Goal: Task Accomplishment & Management: Use online tool/utility

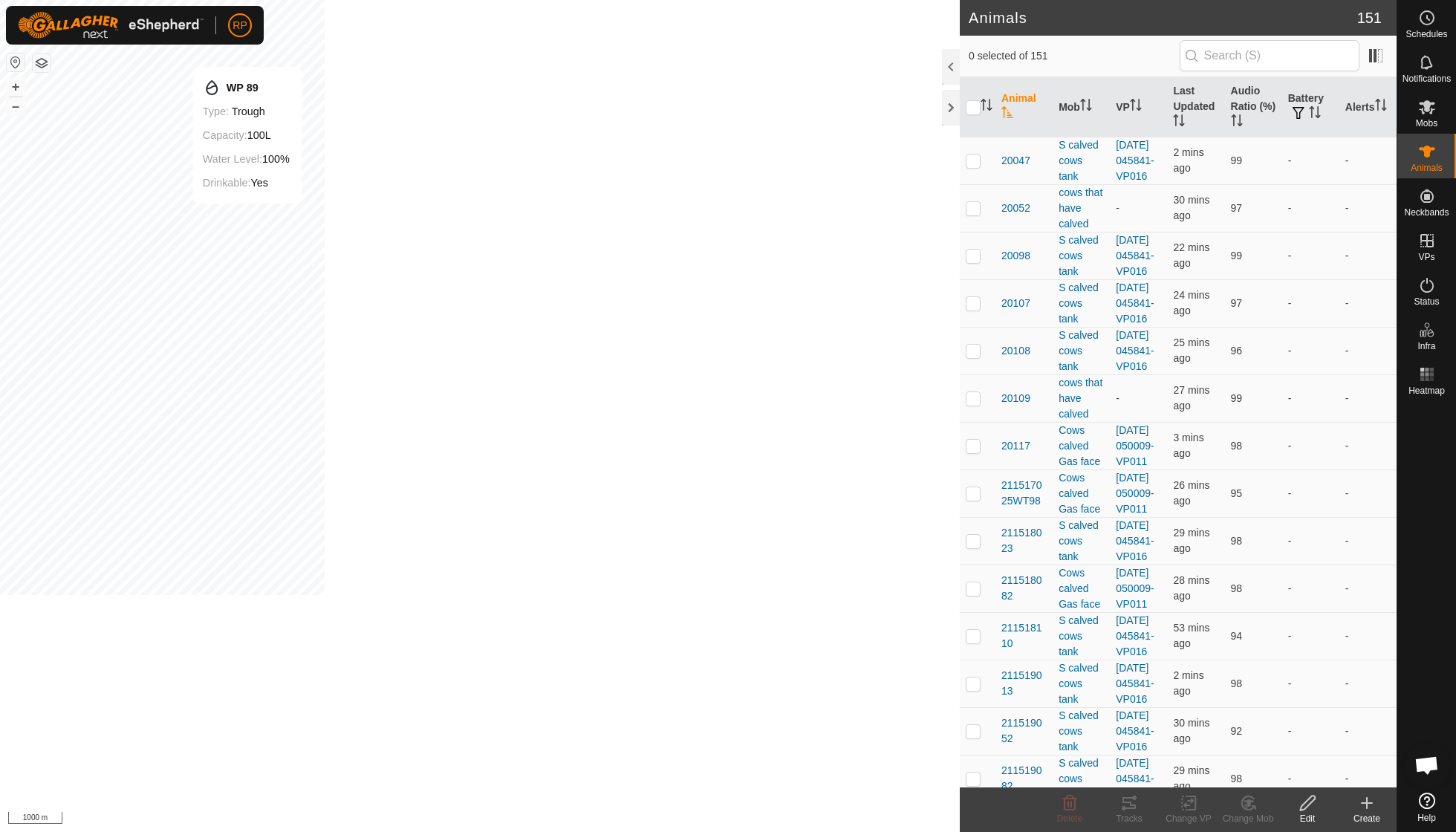
scroll to position [127, 0]
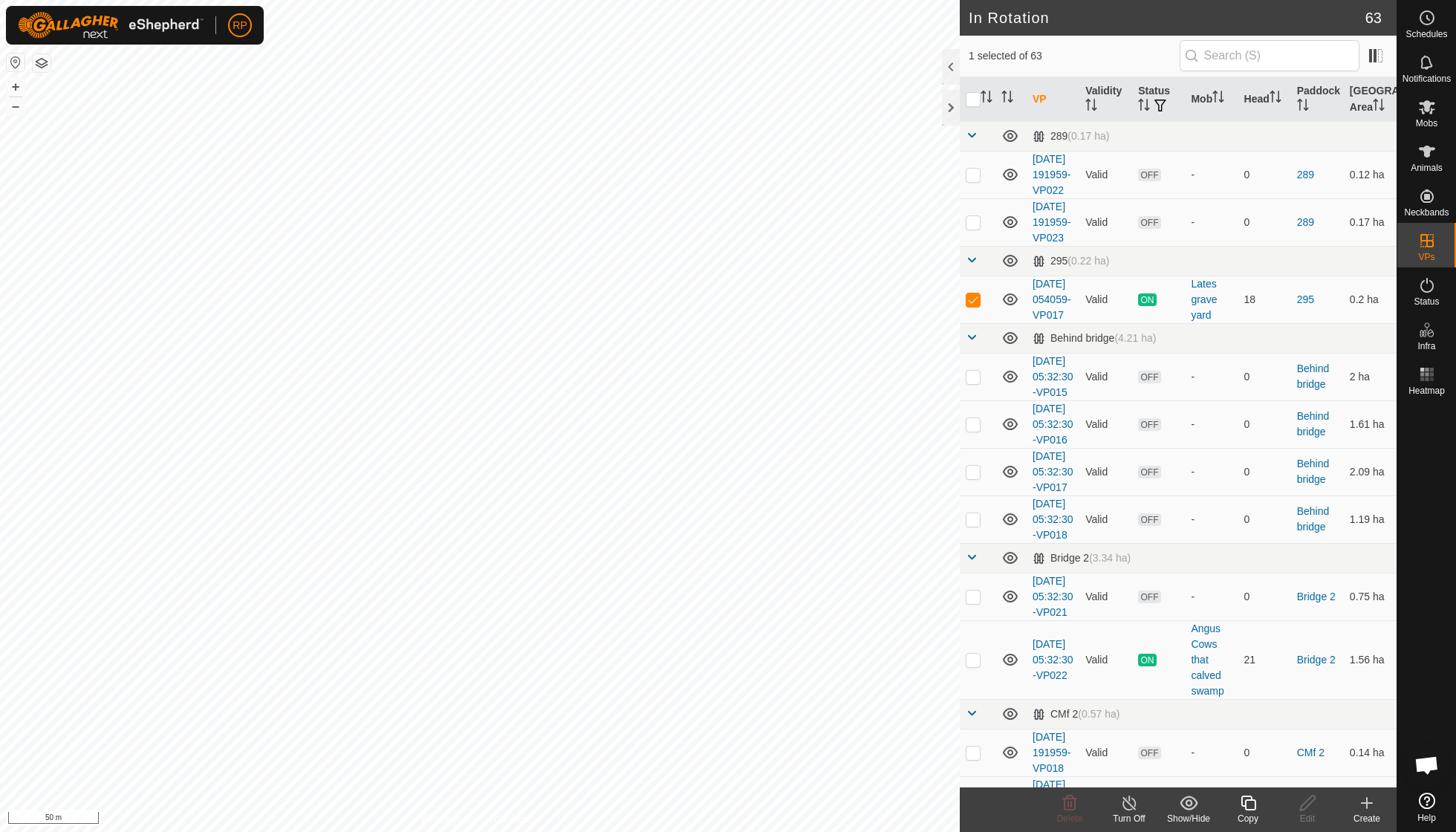
click at [698, 594] on icon at bounding box center [1248, 803] width 19 height 18
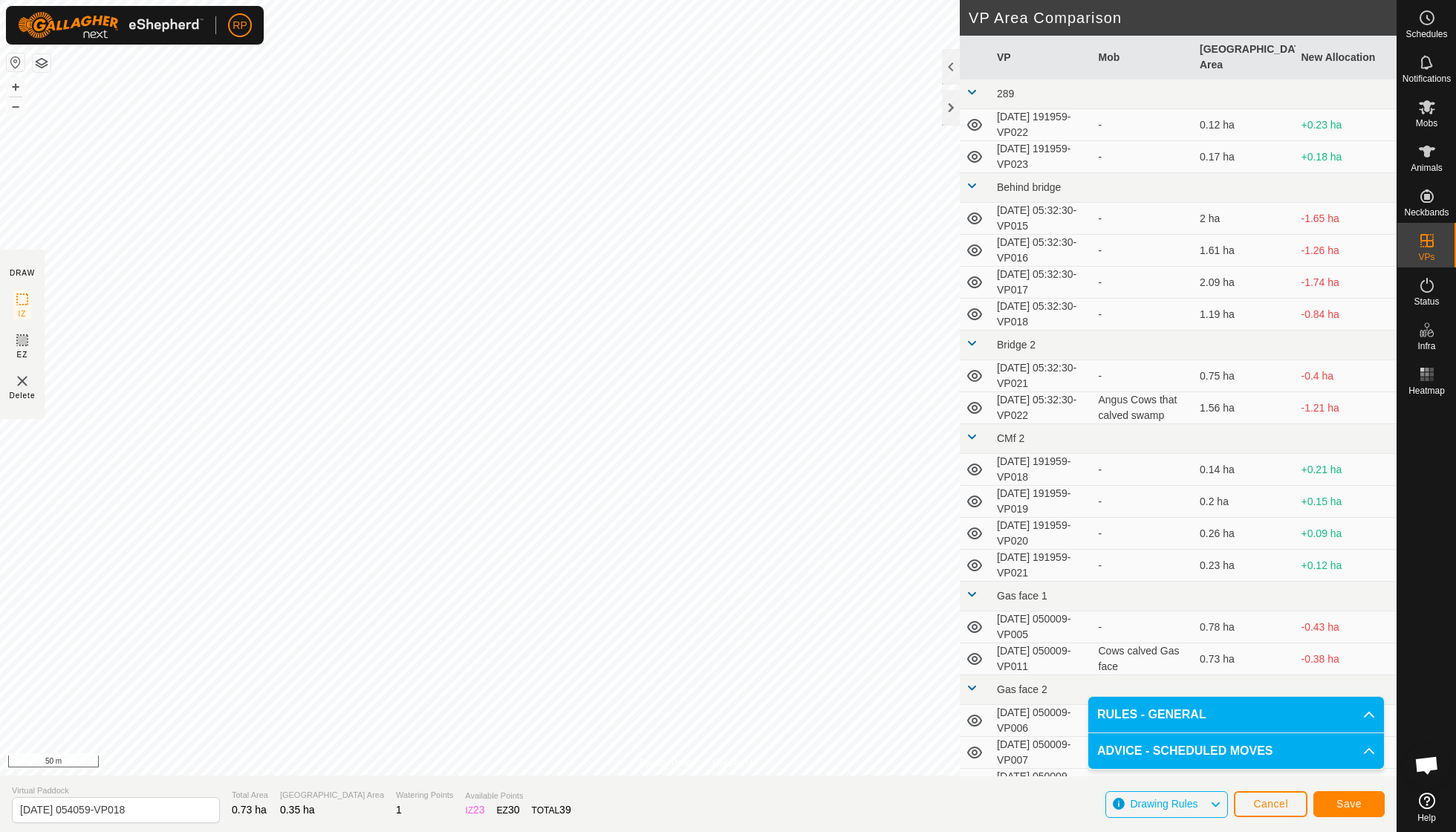
click at [698, 594] on span "Save" at bounding box center [1349, 804] width 25 height 12
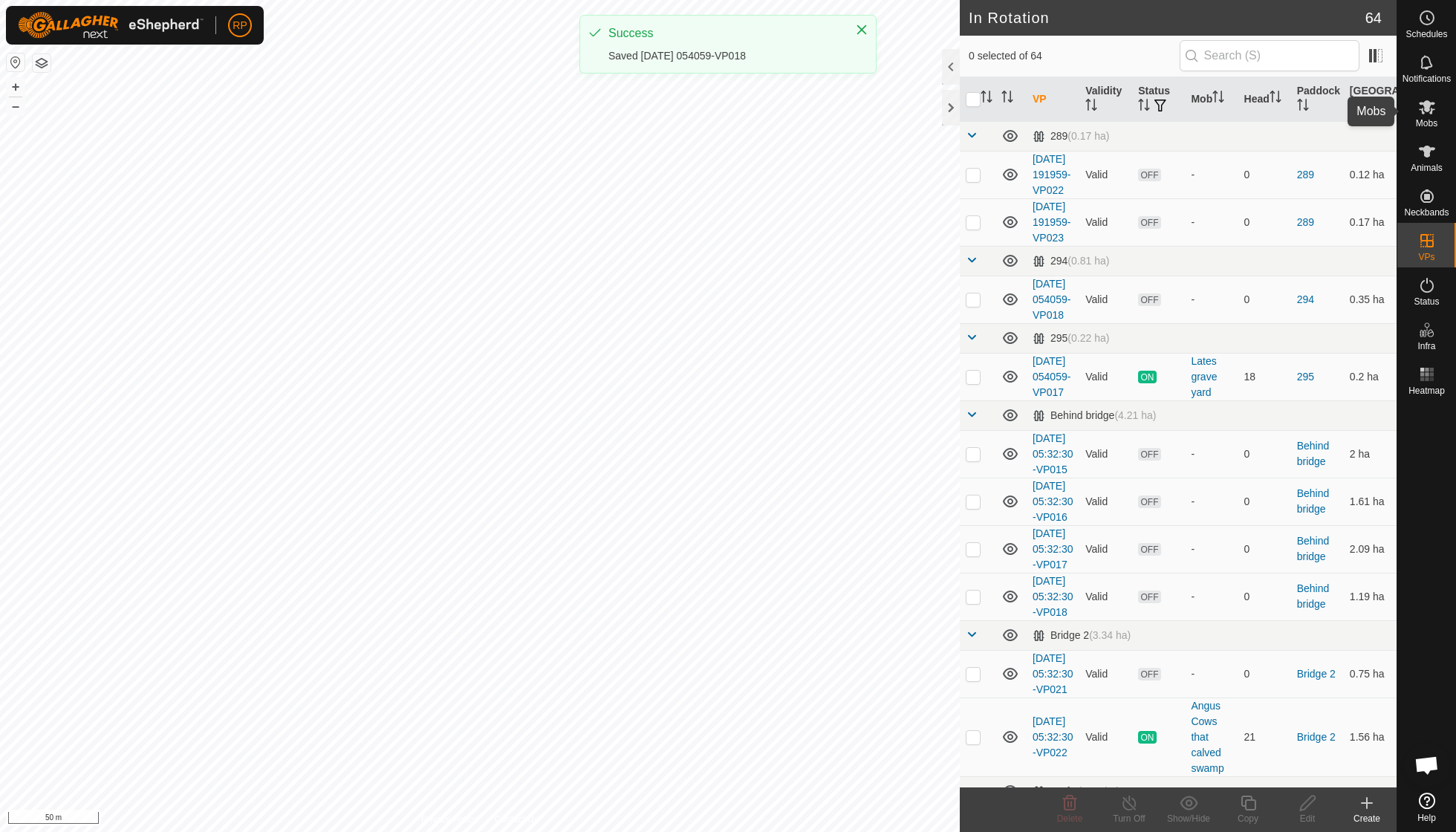
click at [698, 121] on span "Mobs" at bounding box center [1427, 122] width 22 height 9
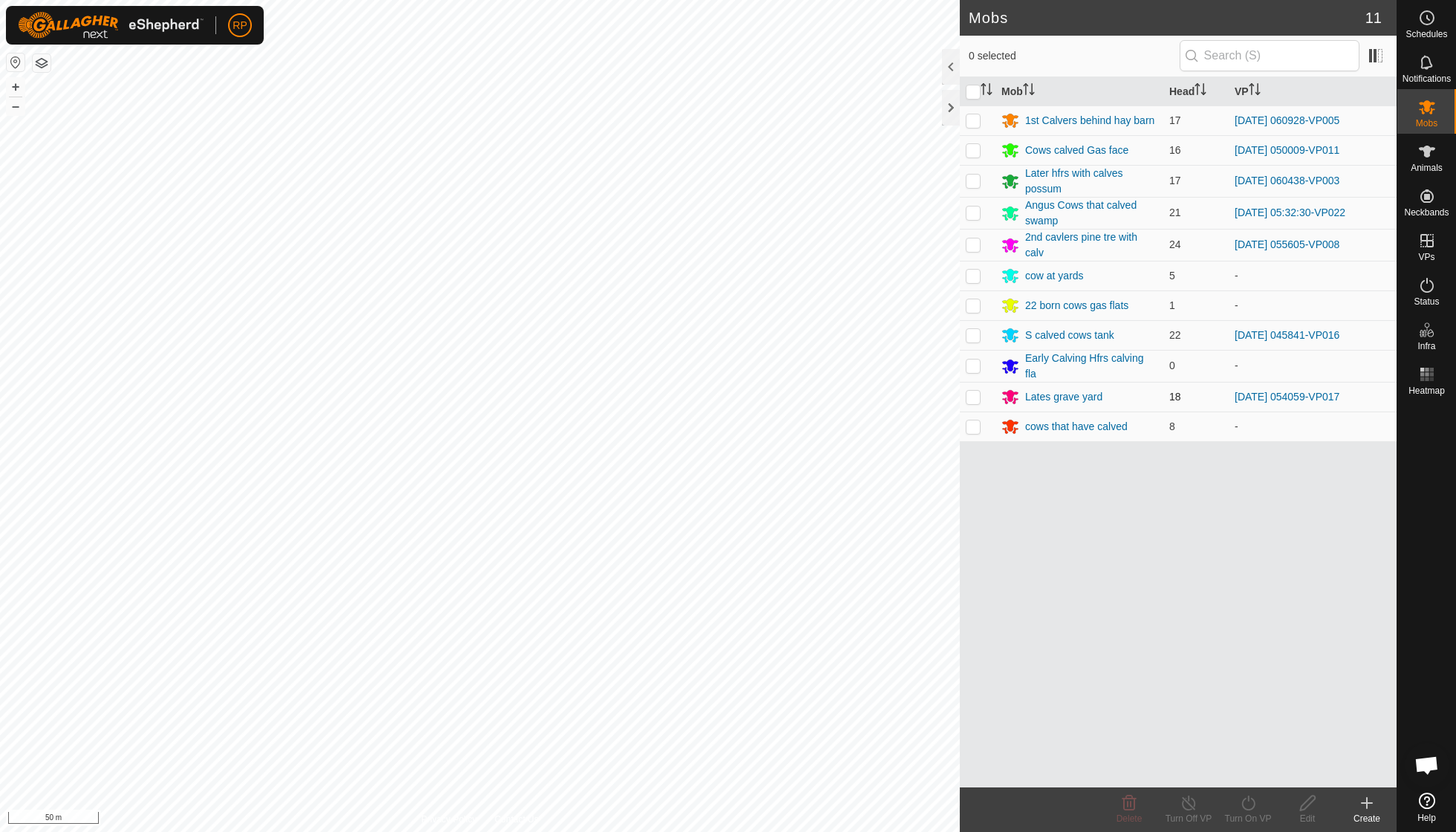
click at [698, 391] on p-checkbox at bounding box center [973, 397] width 15 height 12
checkbox input "true"
click at [698, 594] on icon at bounding box center [1248, 802] width 14 height 15
click at [698, 594] on body "RP Schedules Notifications Mobs Animals Neckbands VPs Status Infra Heatmap Help…" at bounding box center [728, 416] width 1456 height 832
click at [698, 594] on icon at bounding box center [1248, 803] width 19 height 18
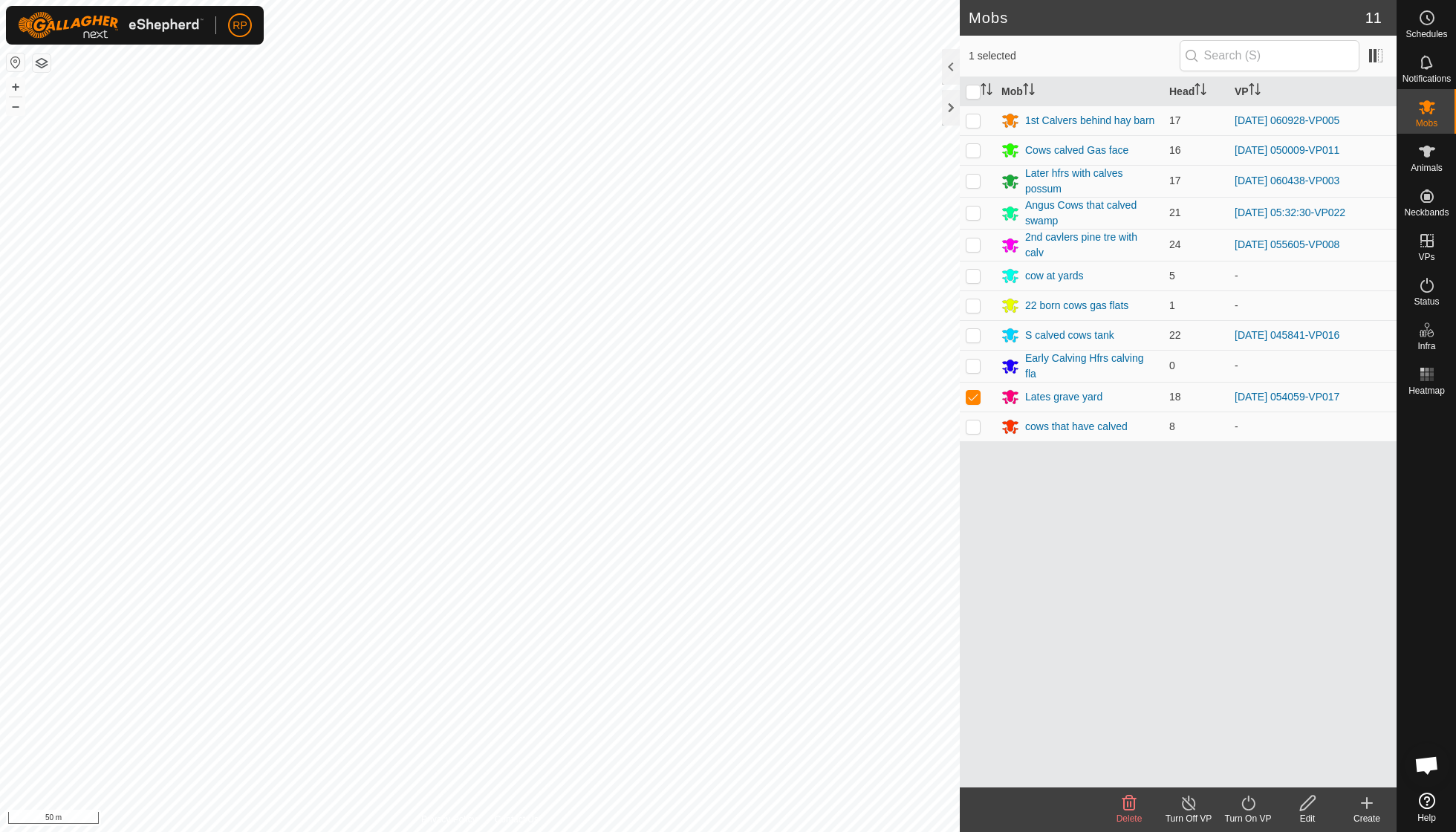
click at [698, 594] on icon at bounding box center [1248, 803] width 19 height 18
click at [698, 594] on link "Now" at bounding box center [1292, 769] width 147 height 29
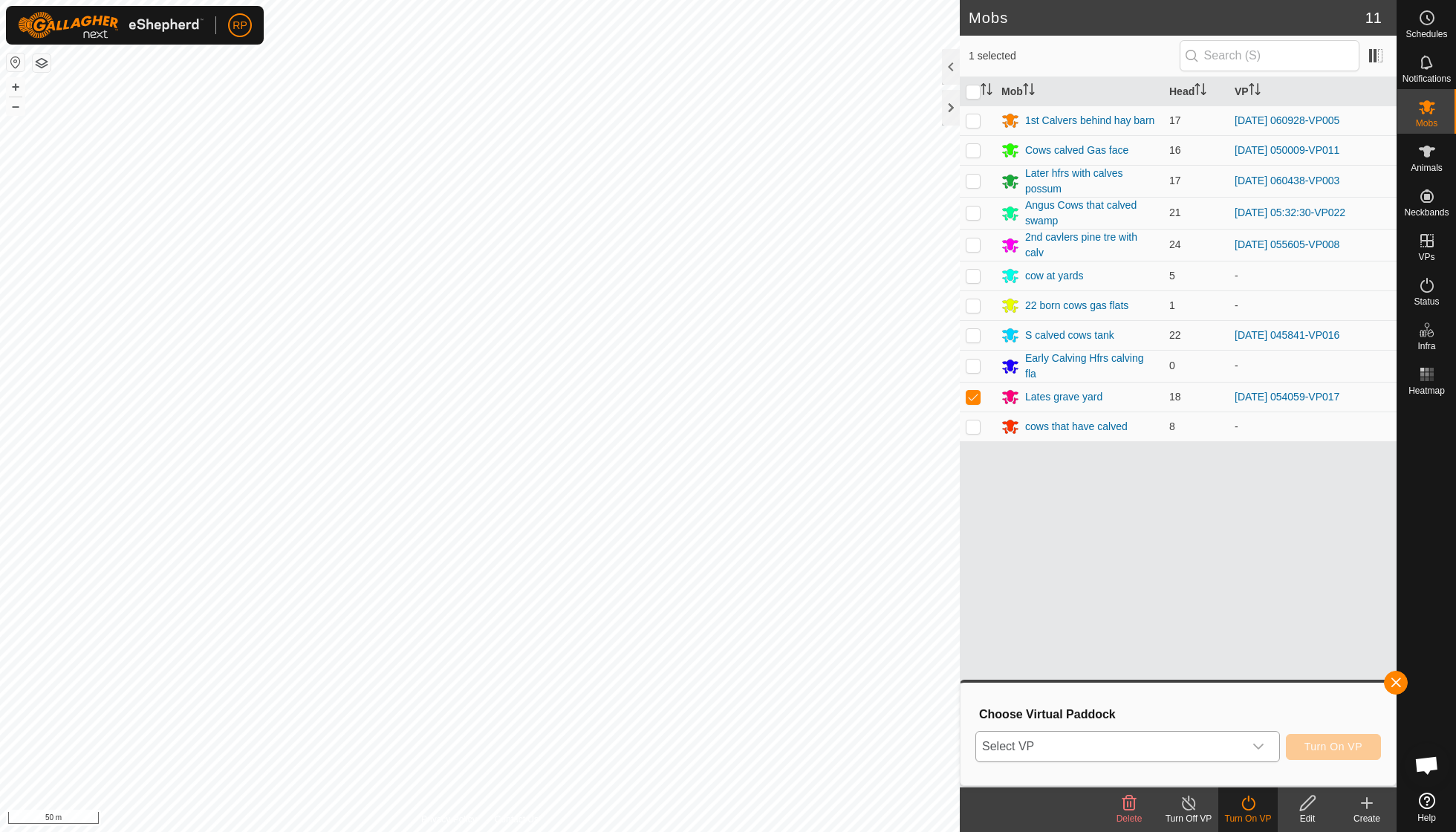
click at [698, 594] on icon "dropdown trigger" at bounding box center [1258, 746] width 12 height 12
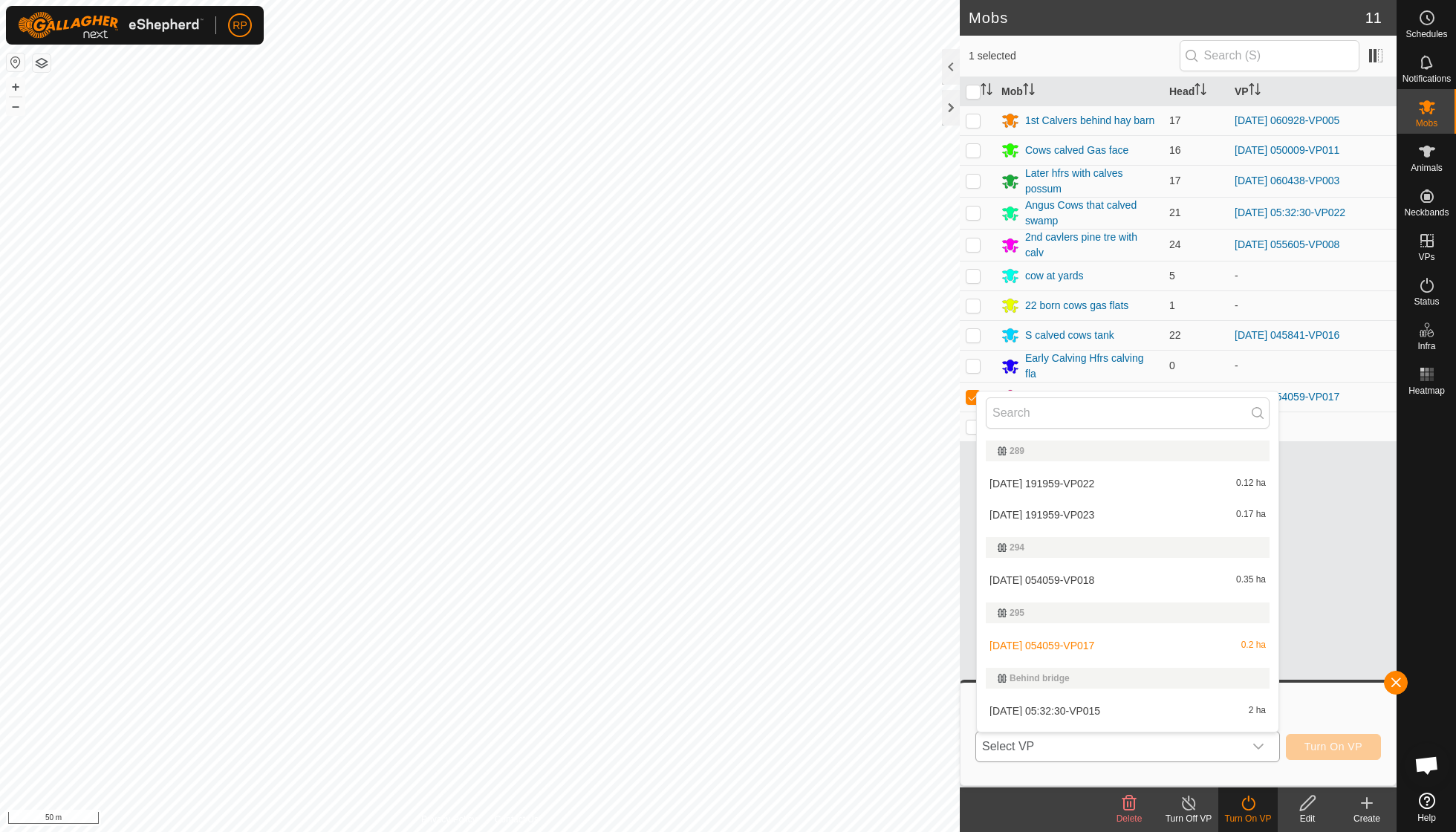
click at [698, 580] on li "[DATE] 054059-VP018 0.35 ha" at bounding box center [1128, 580] width 302 height 29
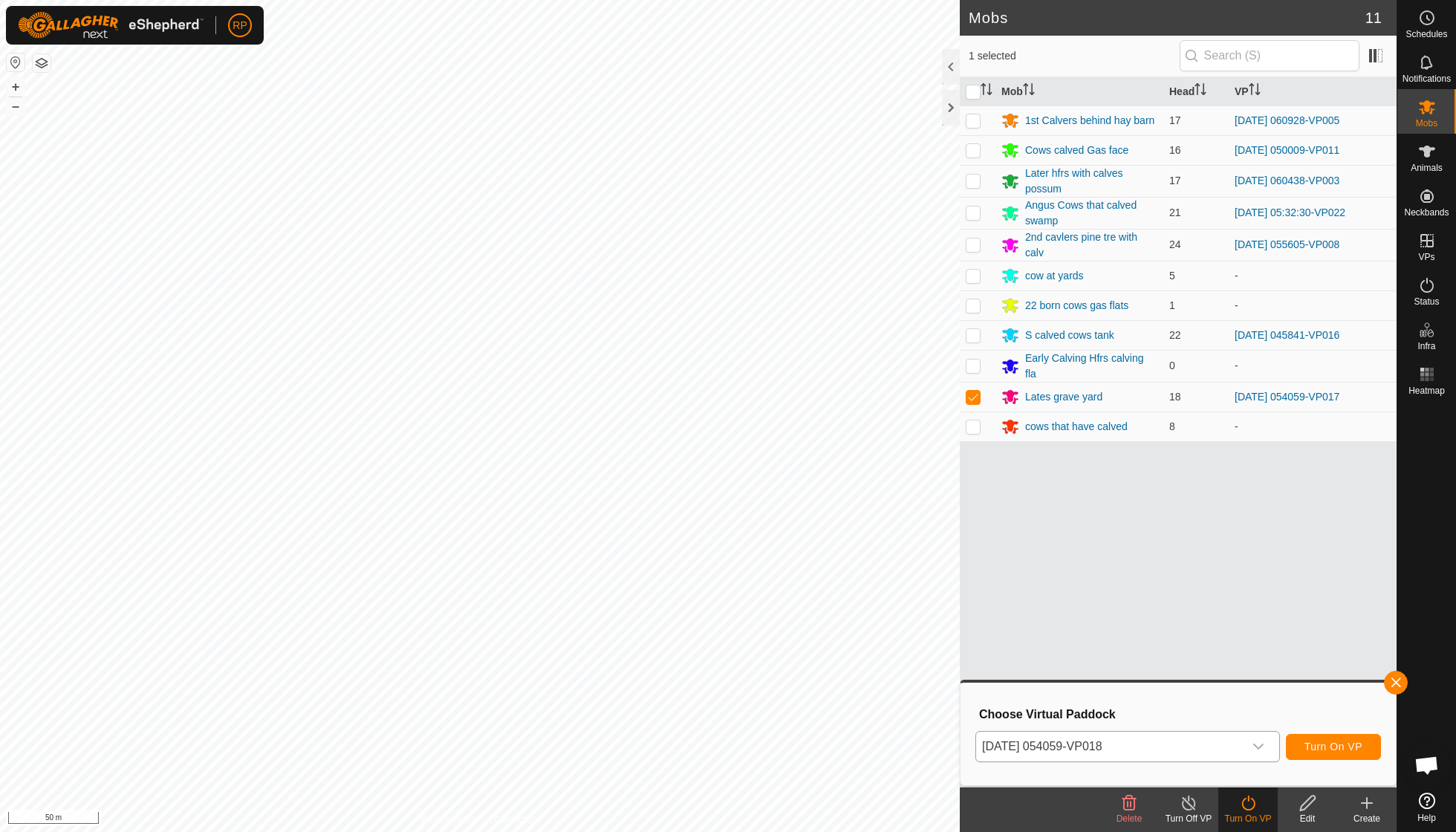
click at [698, 594] on span "Turn On VP" at bounding box center [1332, 746] width 58 height 12
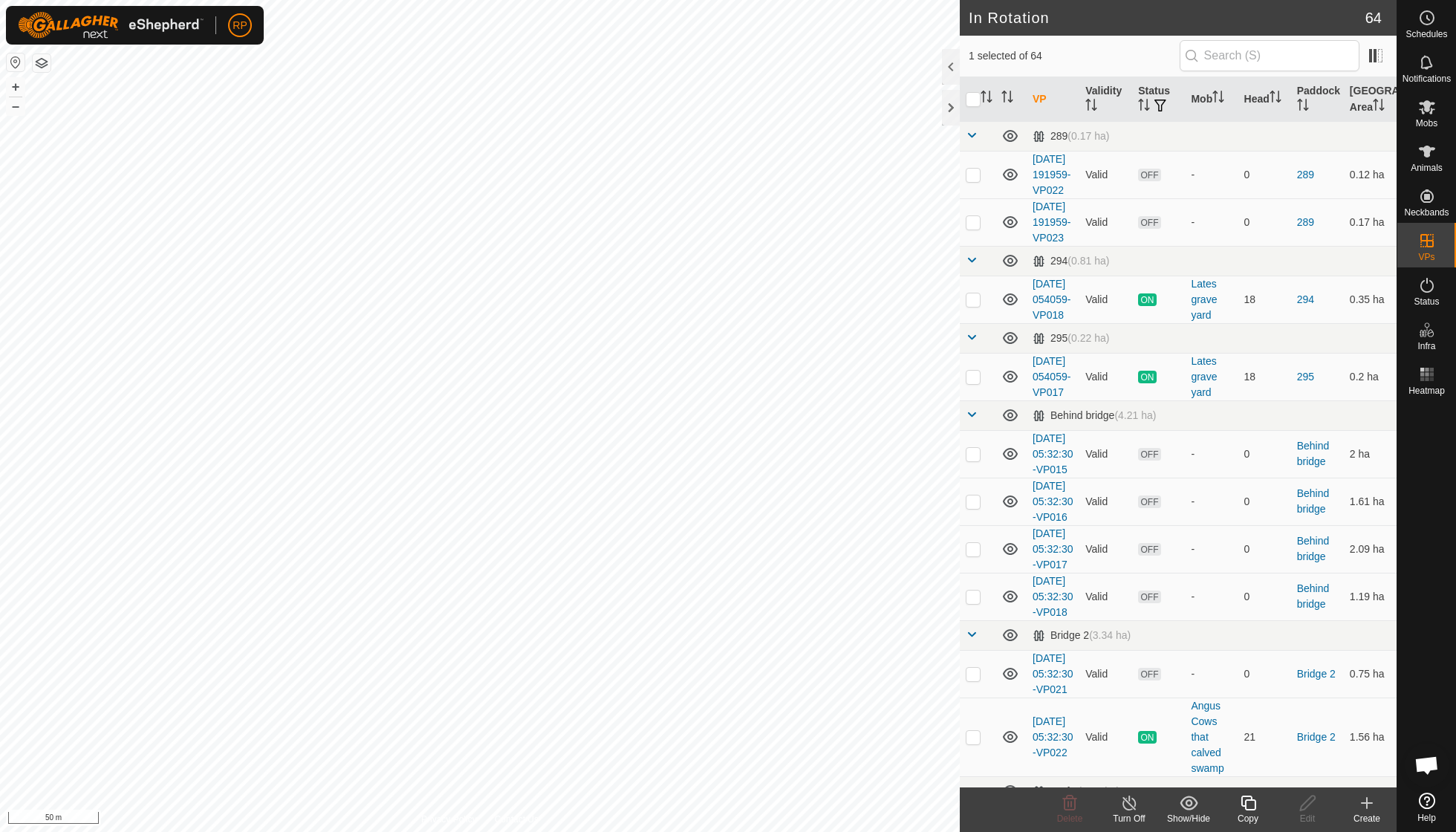
click at [698, 594] on icon at bounding box center [1248, 803] width 19 height 18
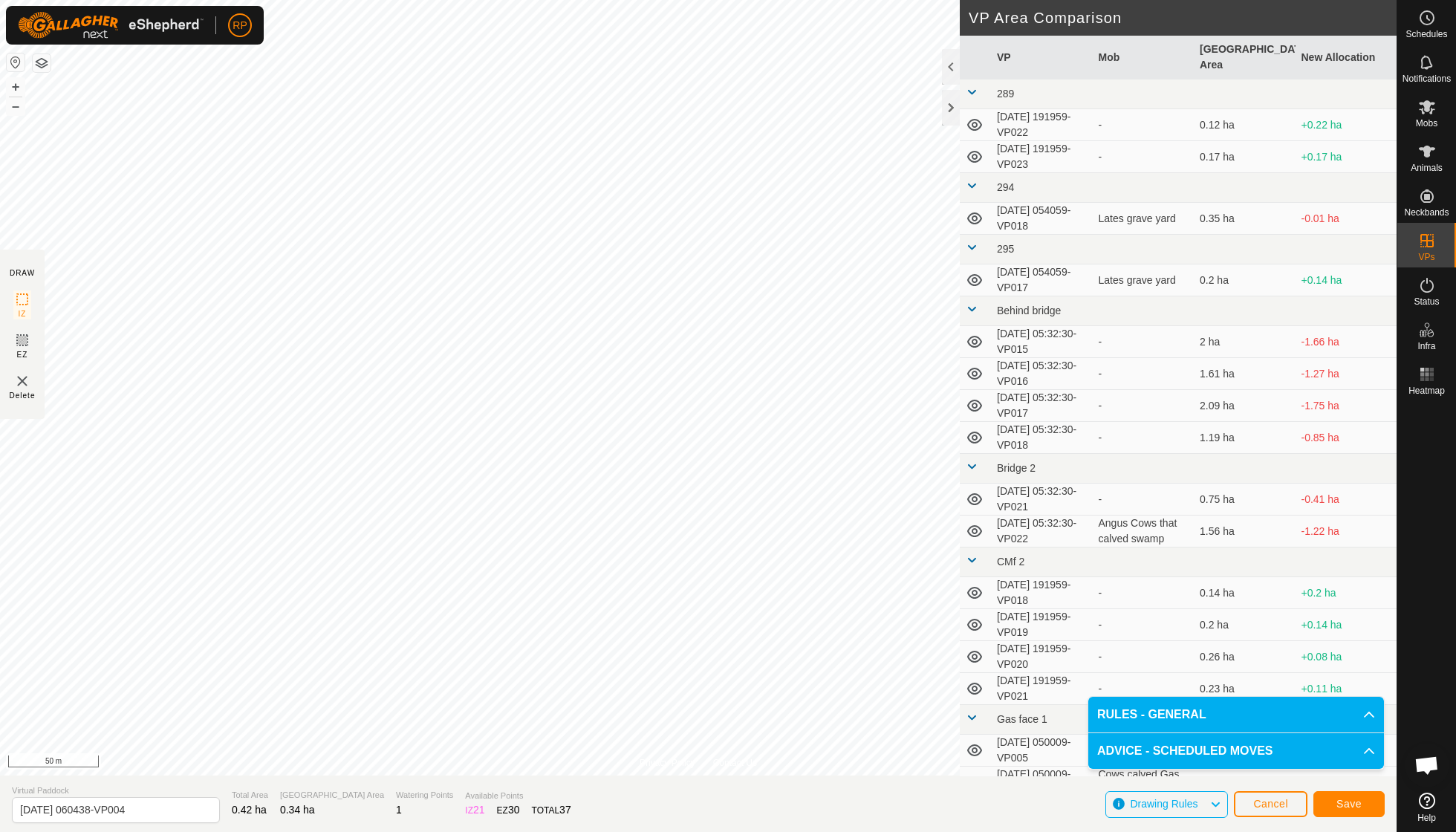
click at [698, 594] on span "Save" at bounding box center [1349, 804] width 25 height 12
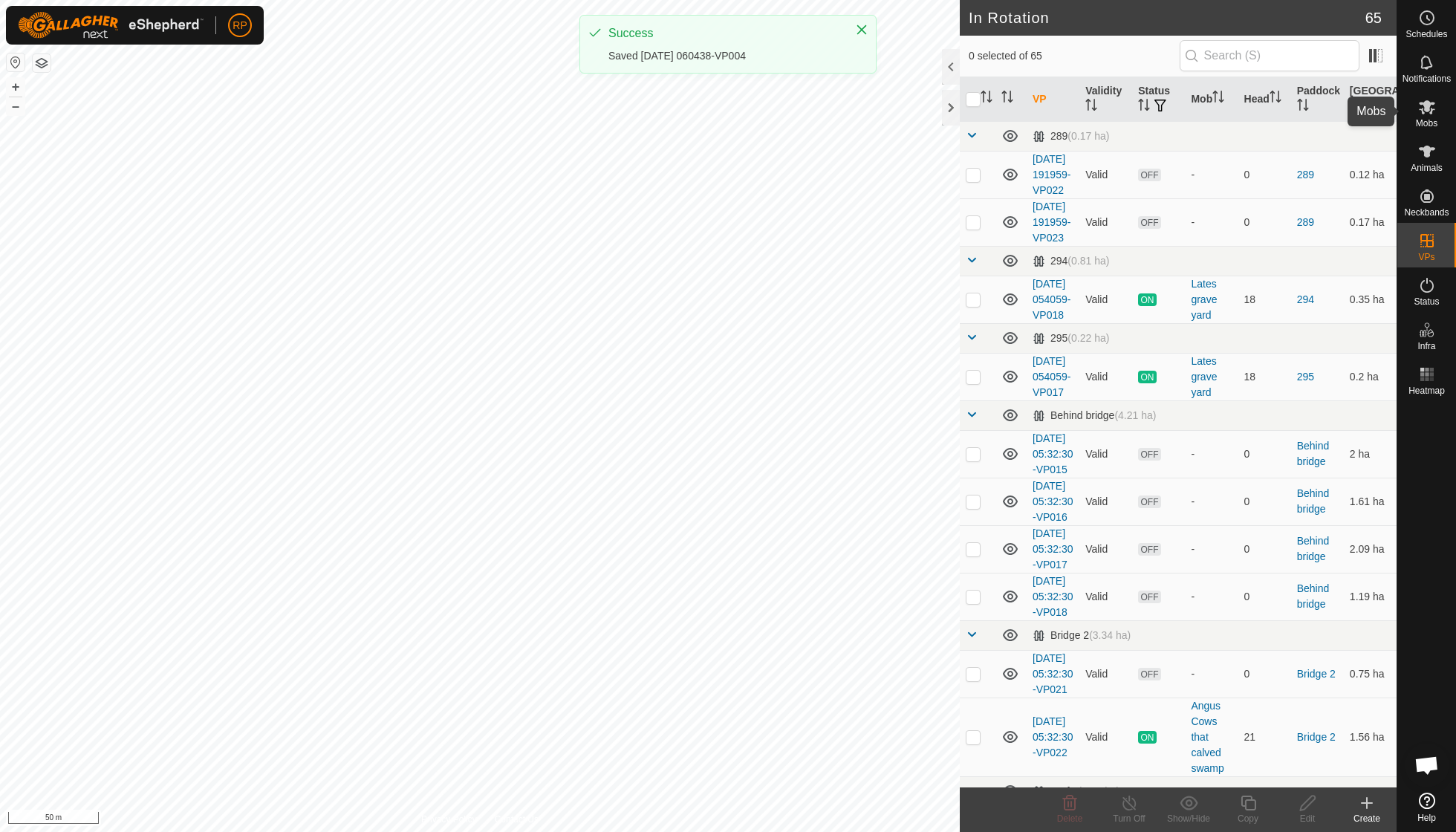
click at [698, 116] on es-mob-svg-icon at bounding box center [1427, 107] width 26 height 24
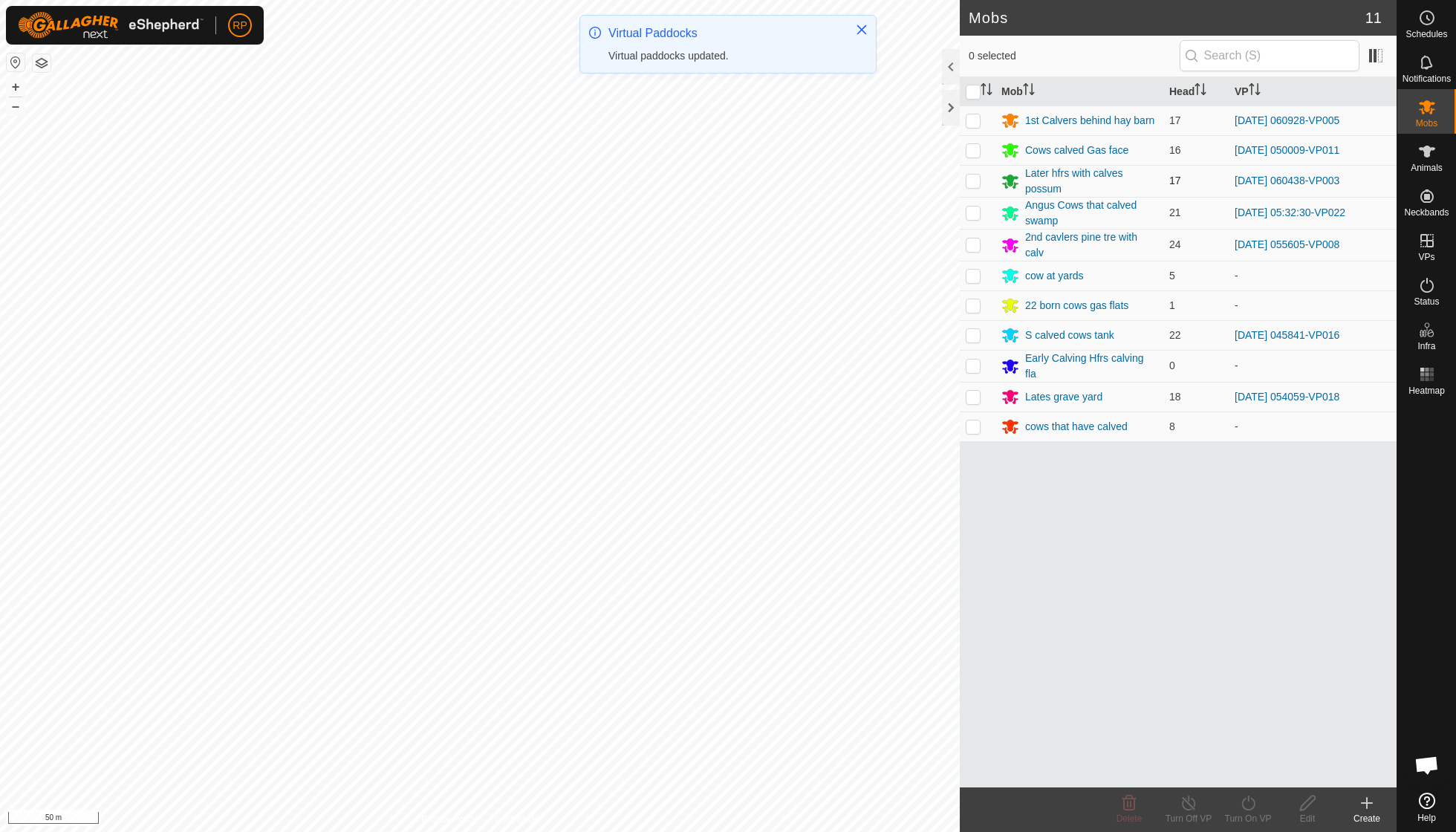
click at [698, 178] on p-checkbox at bounding box center [973, 180] width 15 height 12
checkbox input "true"
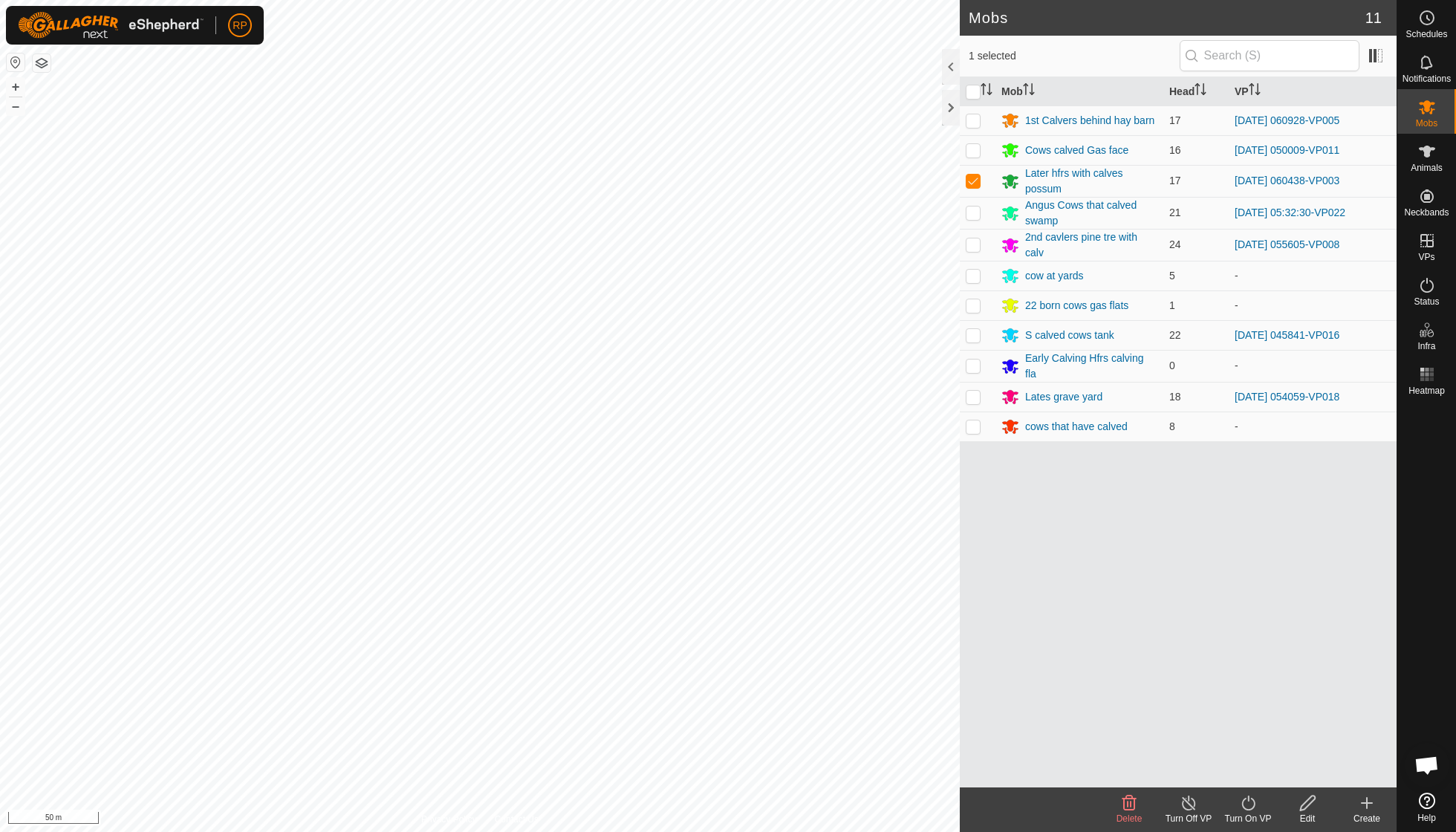
click at [698, 594] on icon at bounding box center [1248, 803] width 19 height 18
click at [698, 594] on link "Now" at bounding box center [1292, 769] width 147 height 29
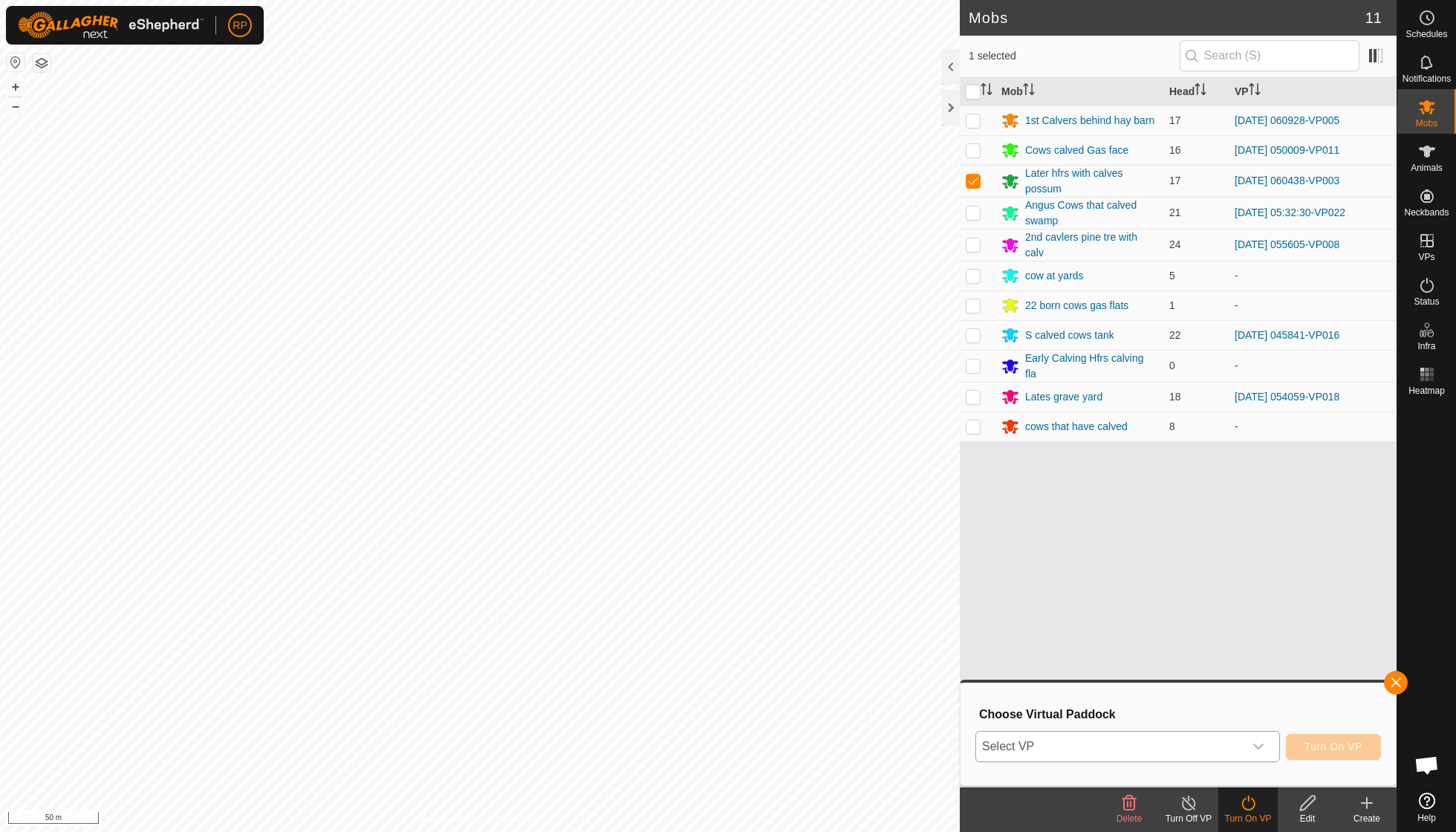
click at [698, 594] on icon "dropdown trigger" at bounding box center [1258, 746] width 12 height 12
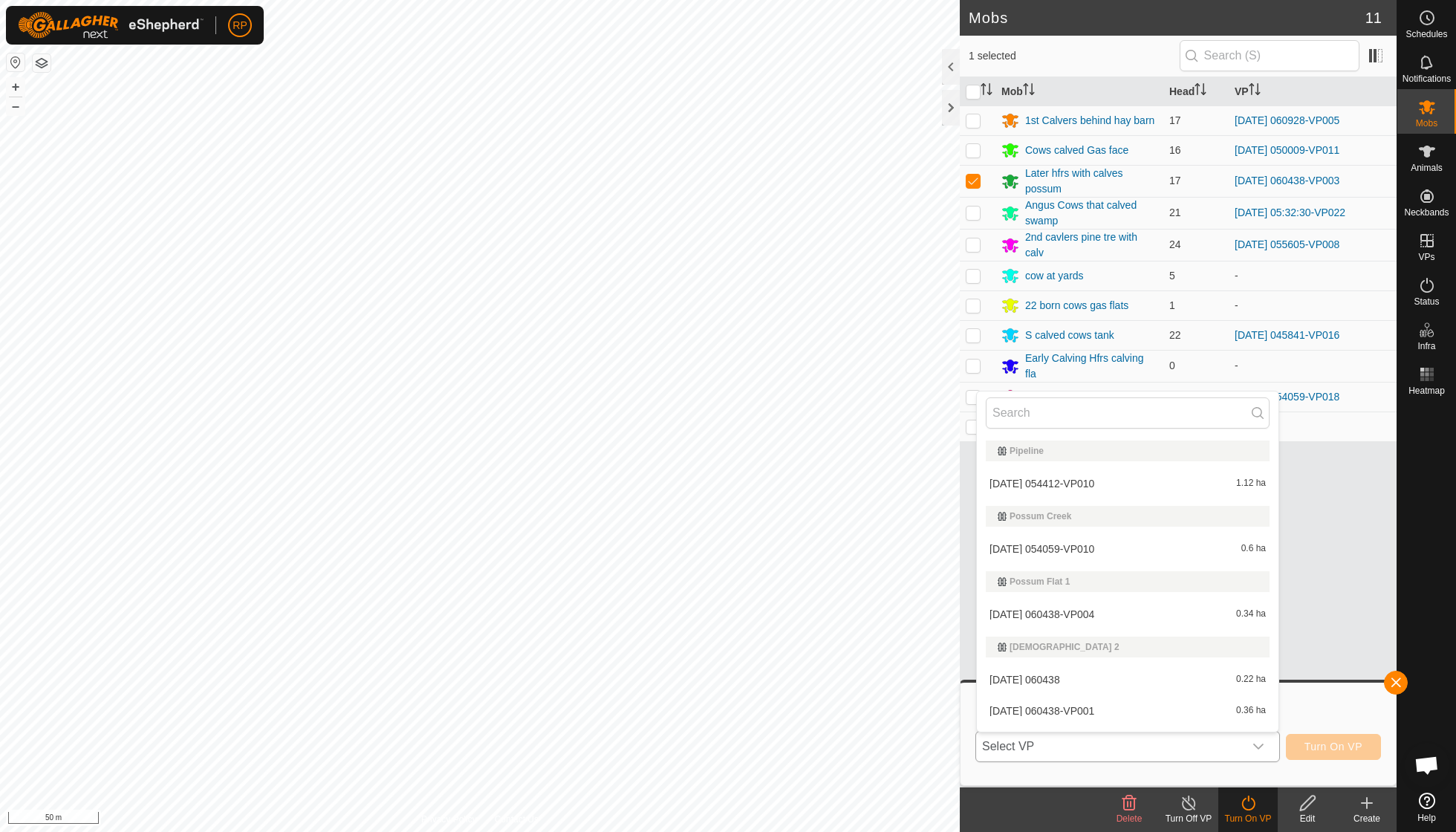
scroll to position [1218, 0]
click at [698, 594] on li "[DATE] 060438-VP004 0.34 ha" at bounding box center [1128, 611] width 302 height 29
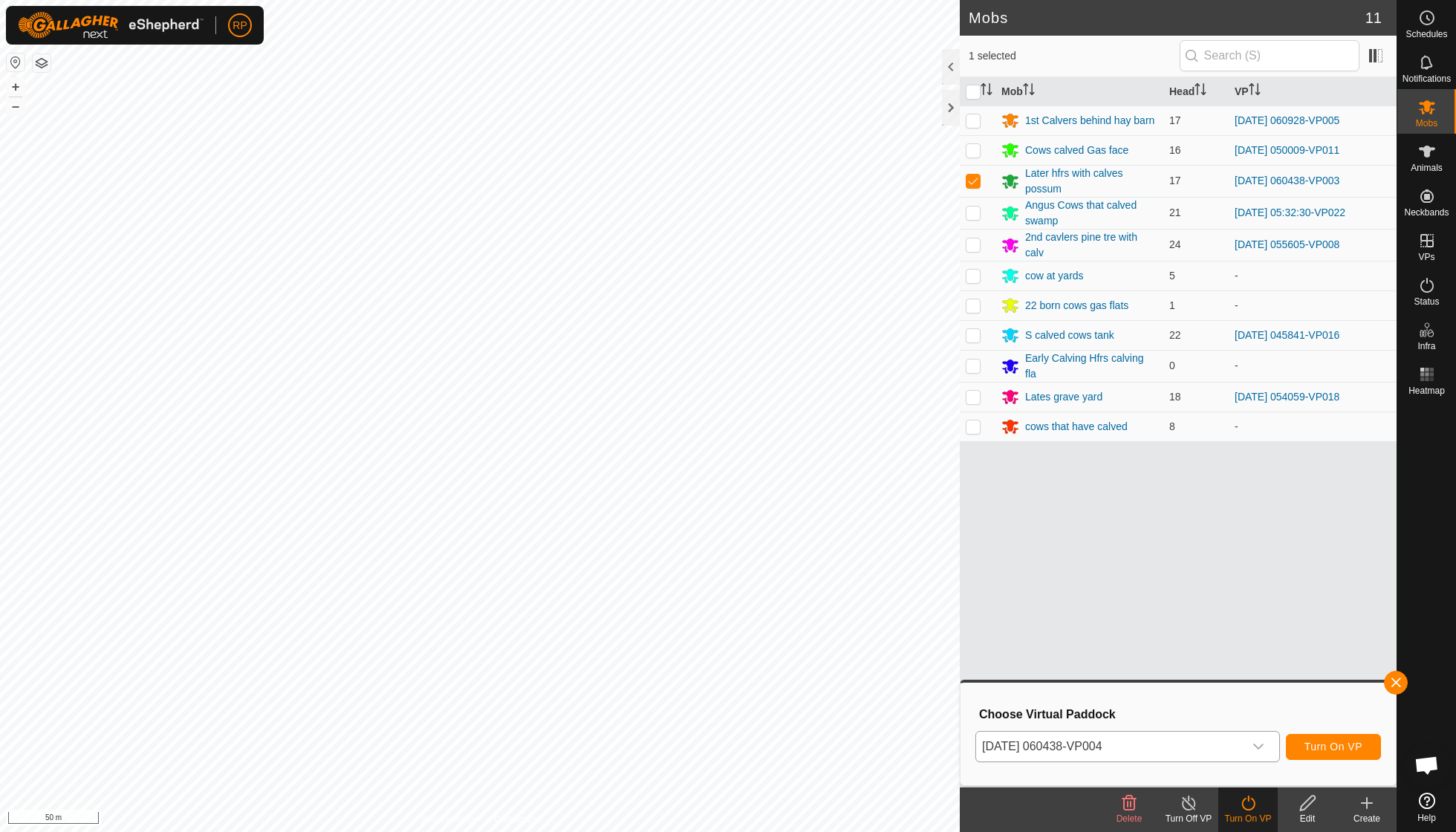
click at [698, 594] on span "Turn On VP" at bounding box center [1332, 746] width 58 height 12
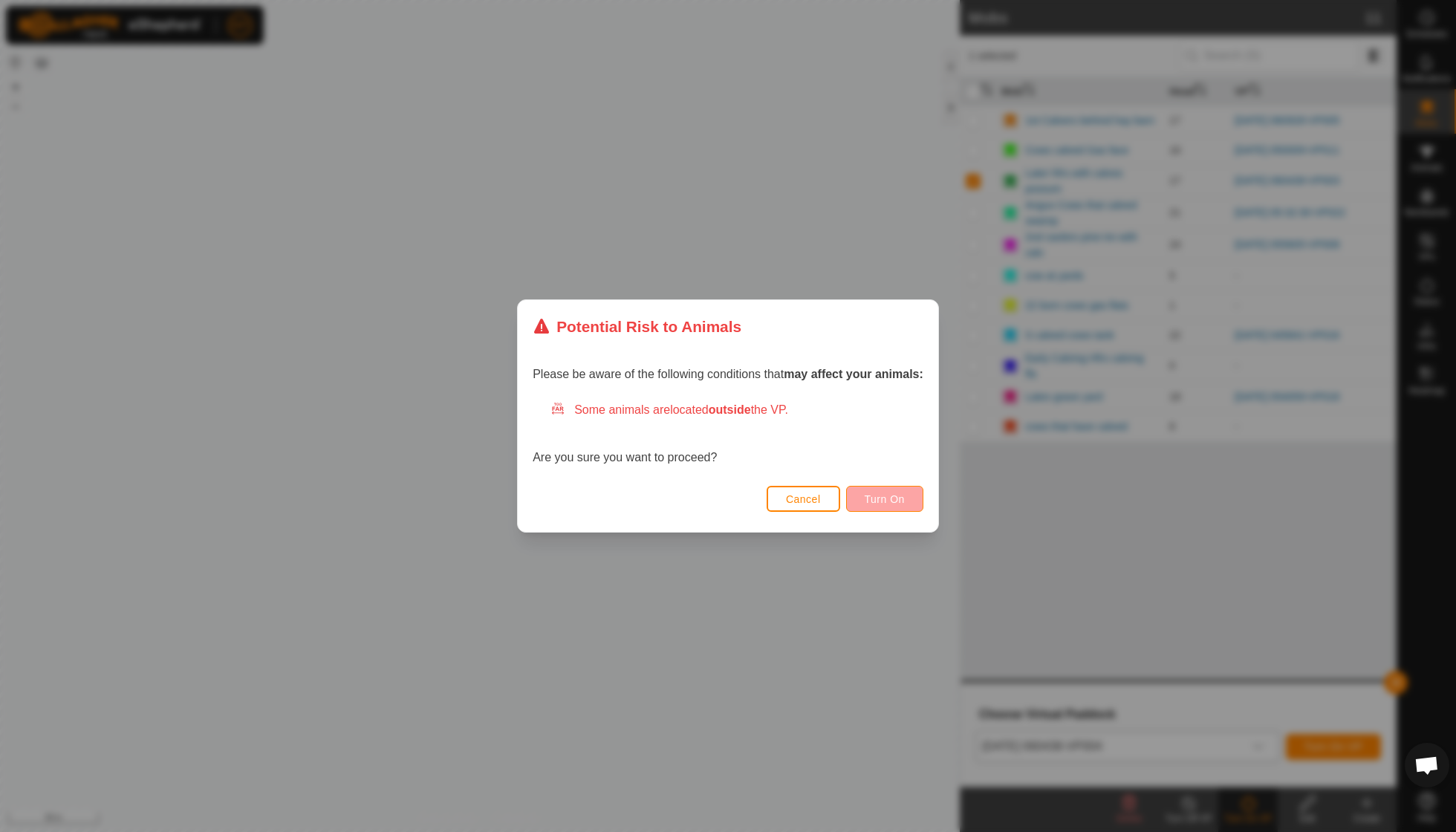
click at [698, 499] on button "Turn On" at bounding box center [884, 499] width 77 height 26
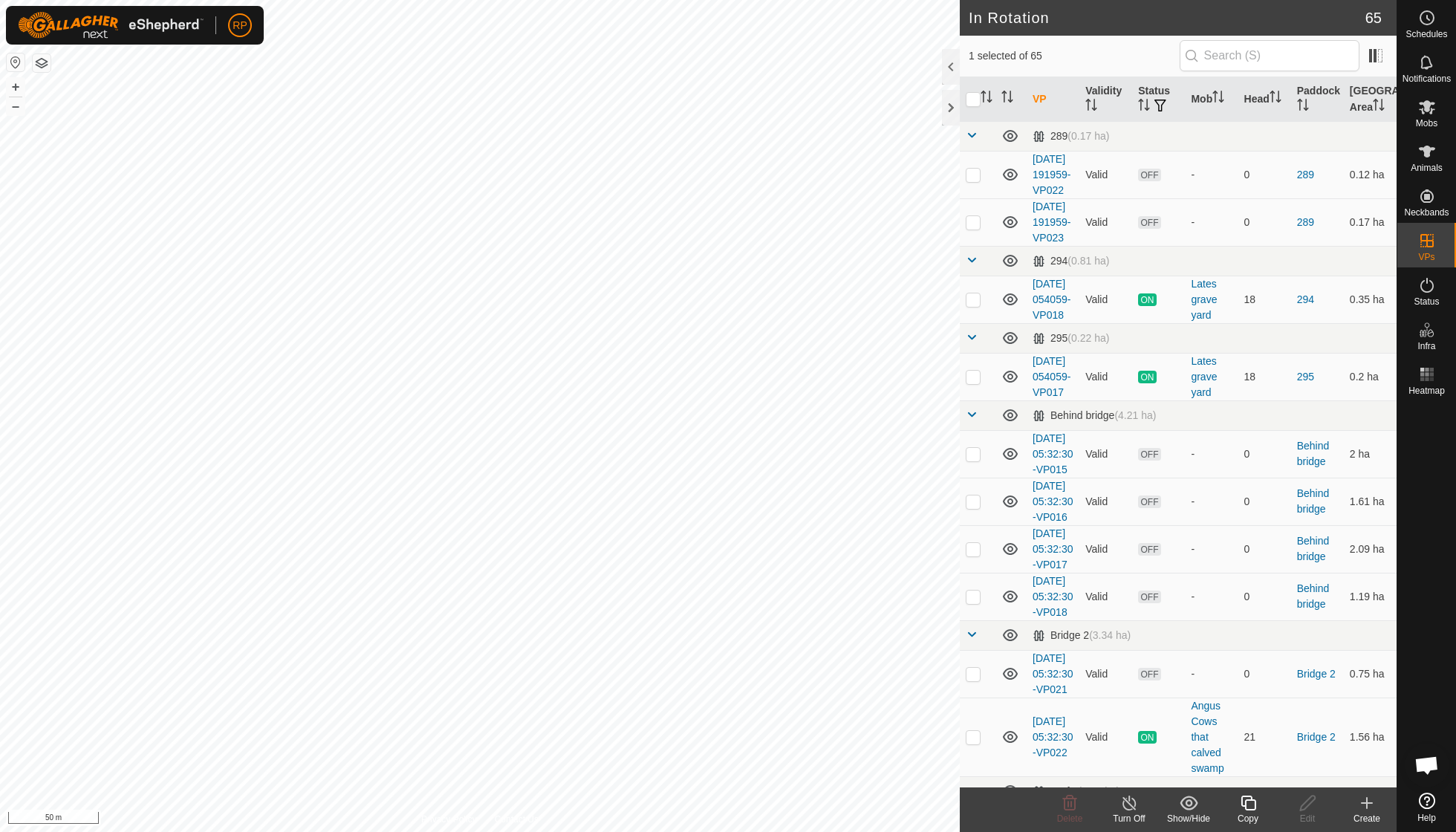
click at [698, 594] on icon at bounding box center [1247, 802] width 15 height 15
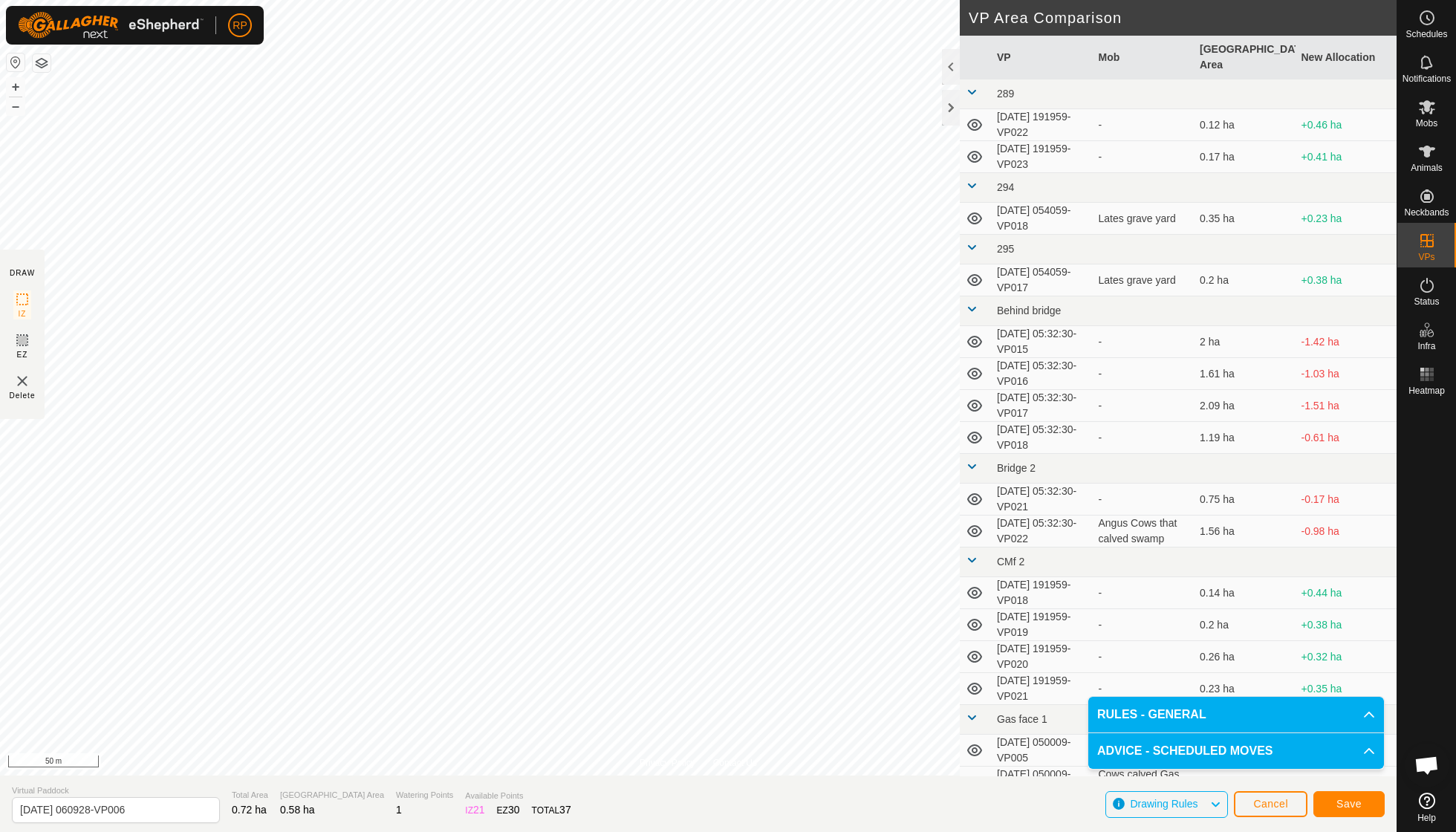
click at [698, 594] on span "Save" at bounding box center [1349, 804] width 25 height 12
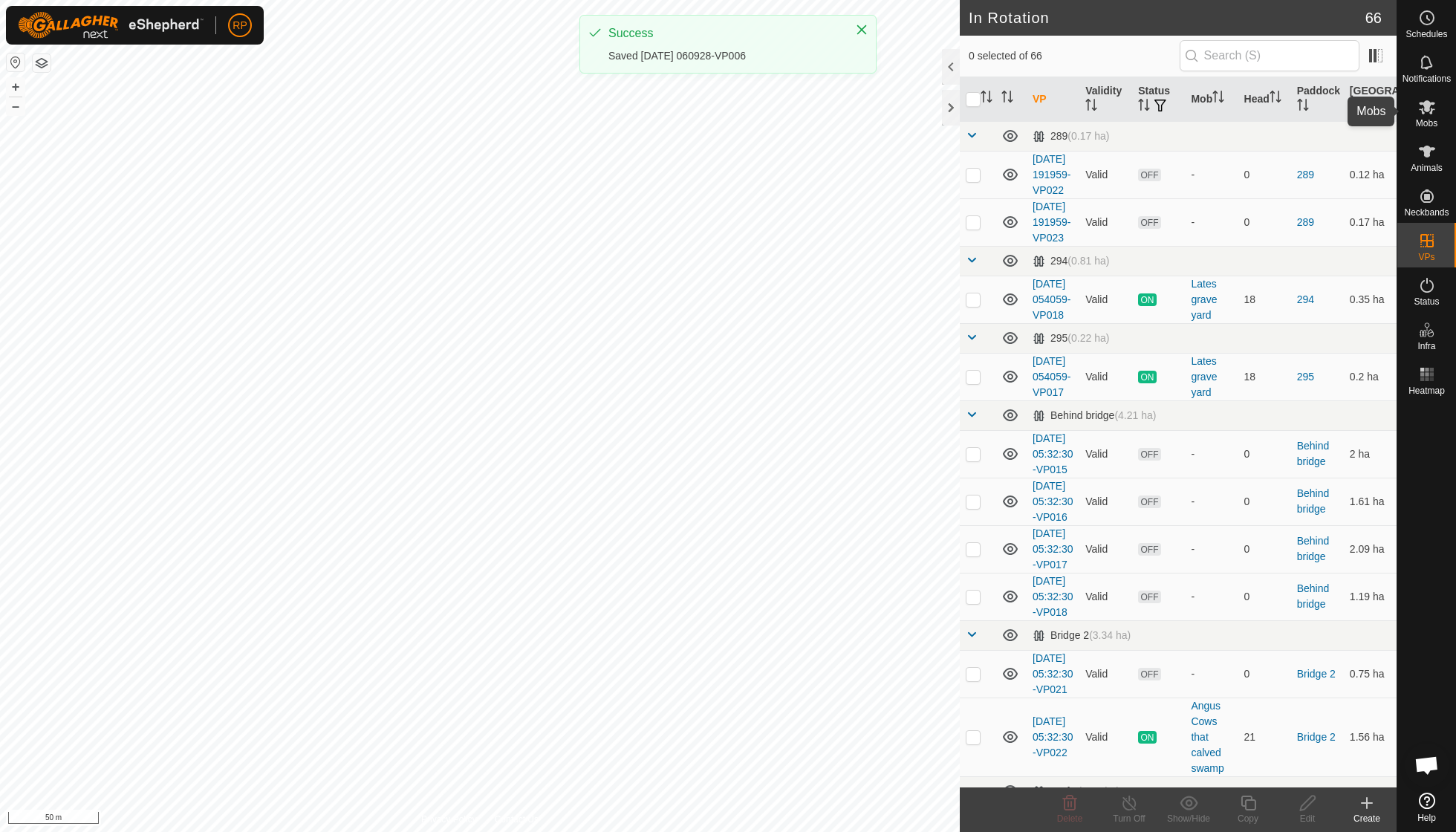
click at [698, 120] on span "Mobs" at bounding box center [1427, 122] width 22 height 9
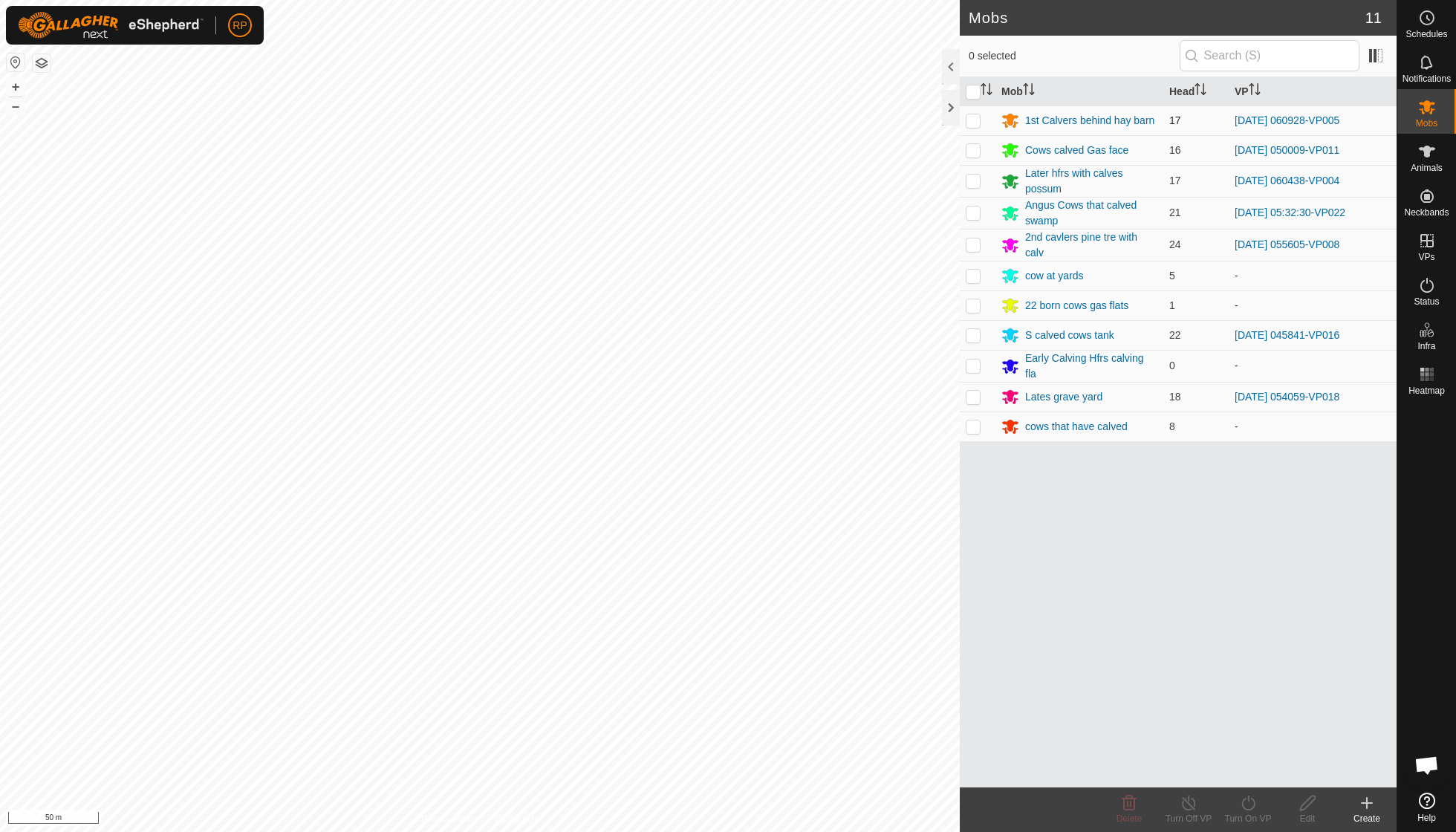
click at [698, 116] on p-checkbox at bounding box center [973, 121] width 15 height 12
checkbox input "true"
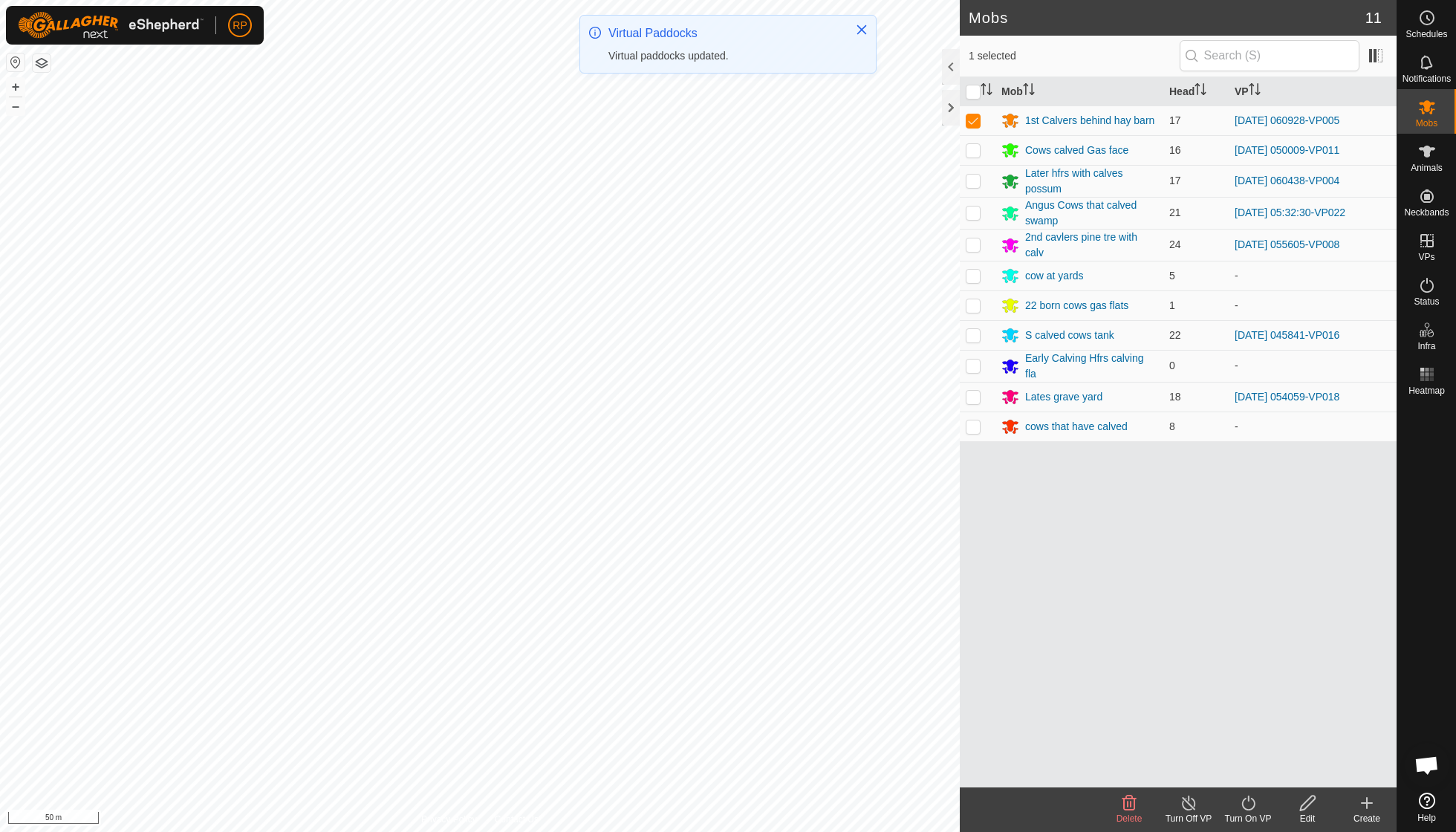
click at [698, 594] on div "Turn On VP" at bounding box center [1248, 818] width 60 height 14
click at [698, 594] on link "Now" at bounding box center [1292, 769] width 147 height 29
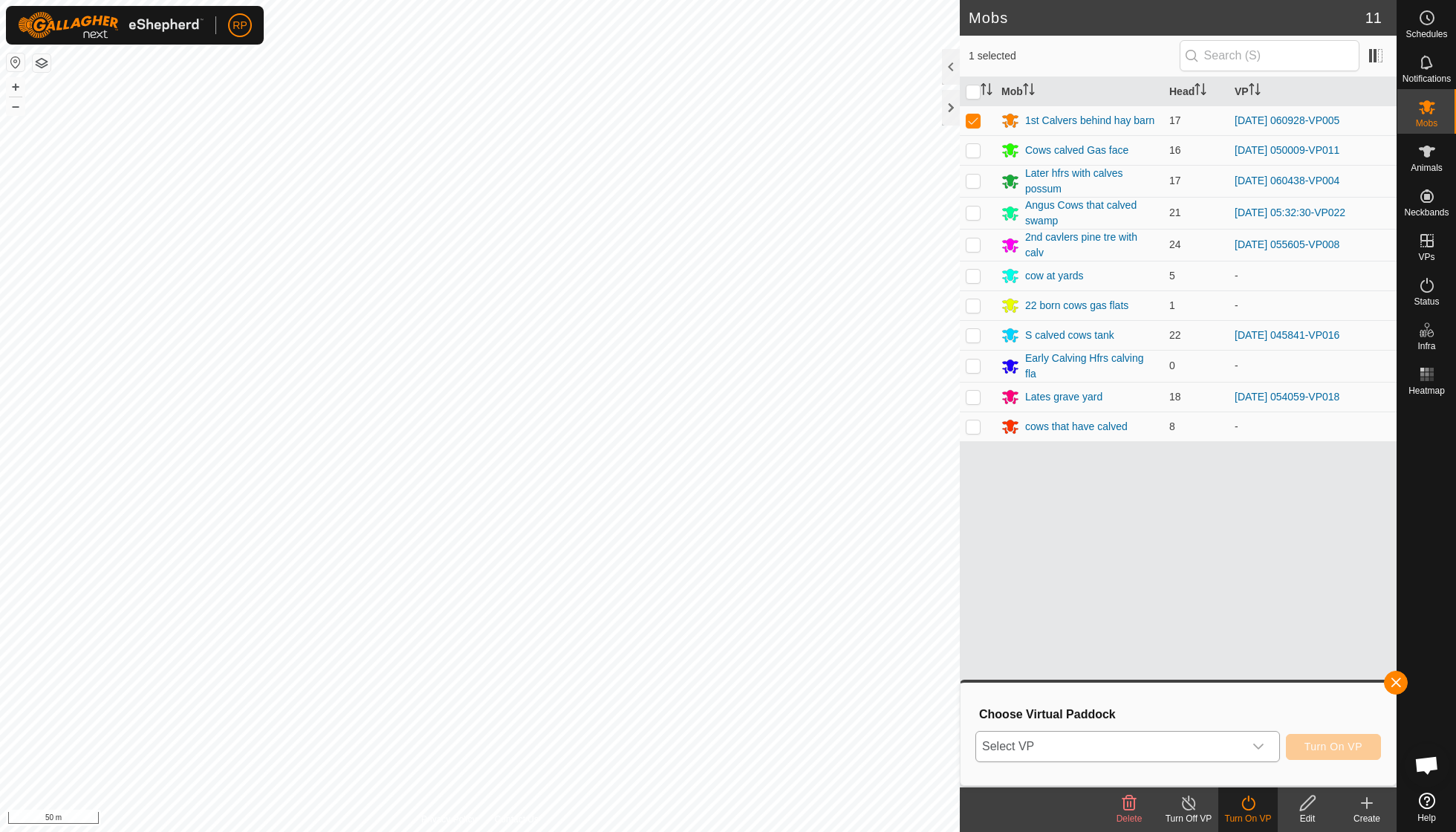
click at [698, 594] on icon "dropdown trigger" at bounding box center [1258, 746] width 12 height 12
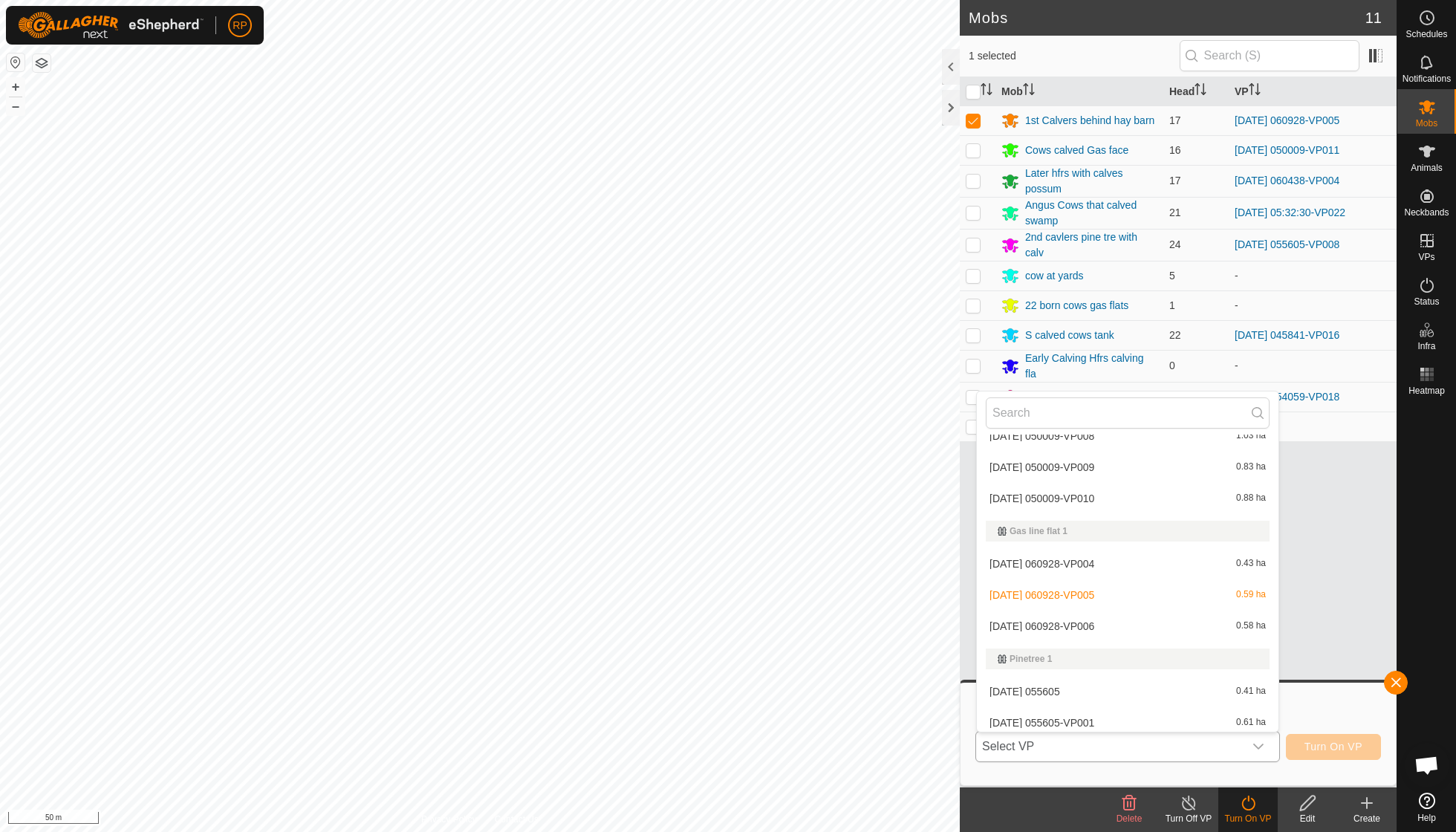
scroll to position [854, 0]
click at [698, 594] on li "[DATE] 060928-VP006 0.58 ha" at bounding box center [1128, 620] width 302 height 29
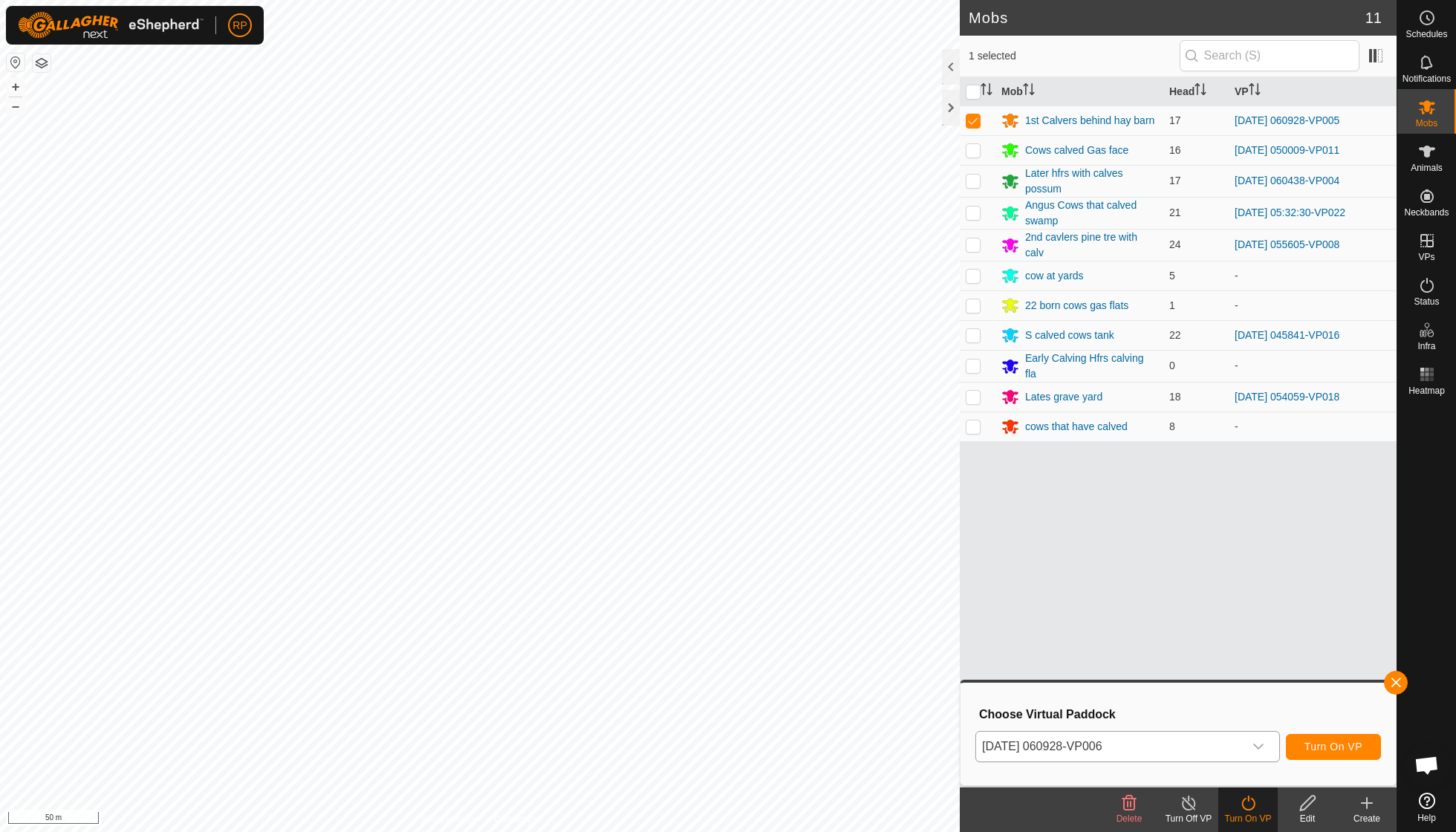
click at [698, 594] on span "Turn On VP" at bounding box center [1332, 746] width 58 height 12
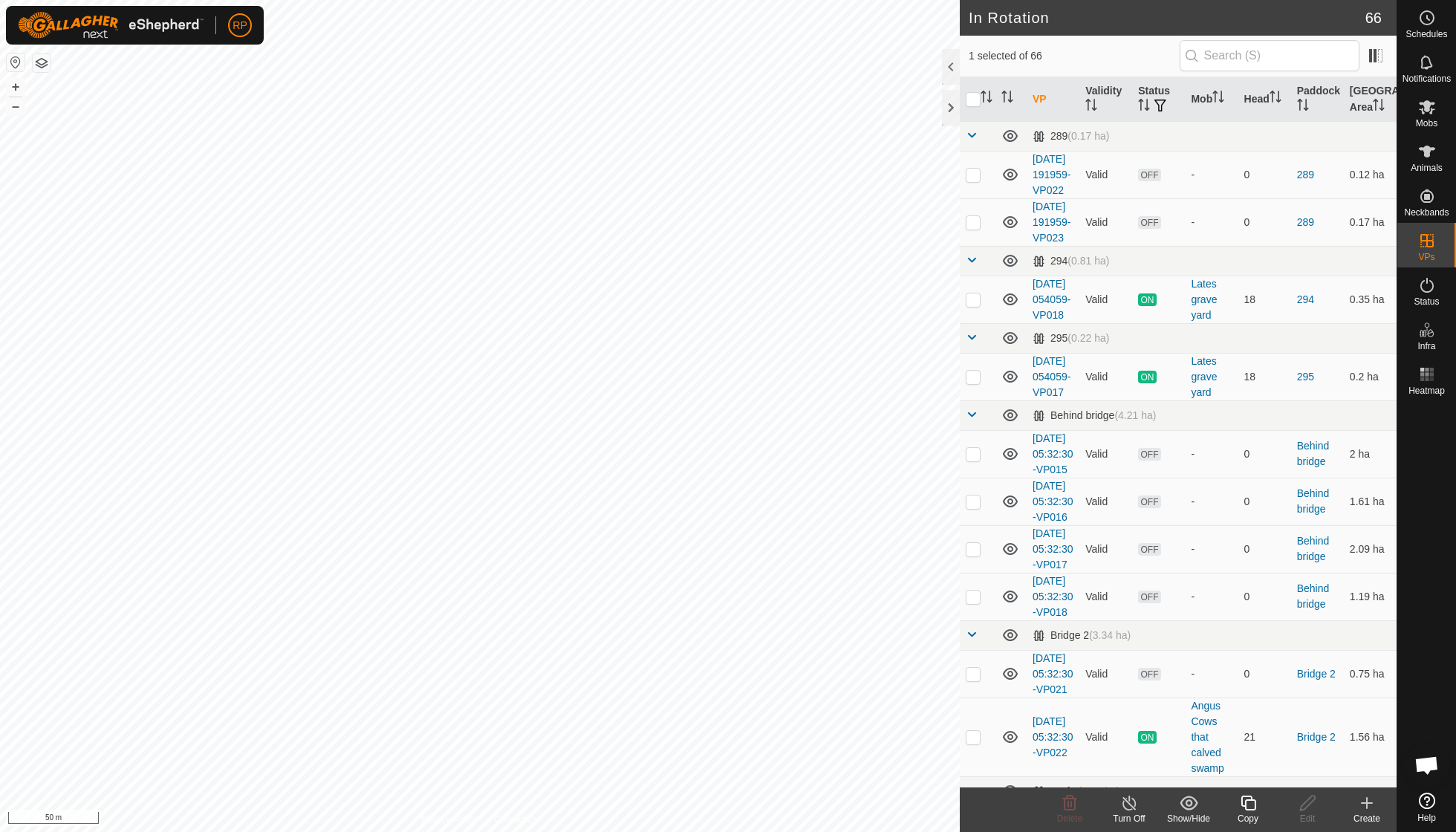
click at [698, 594] on icon at bounding box center [1248, 803] width 19 height 18
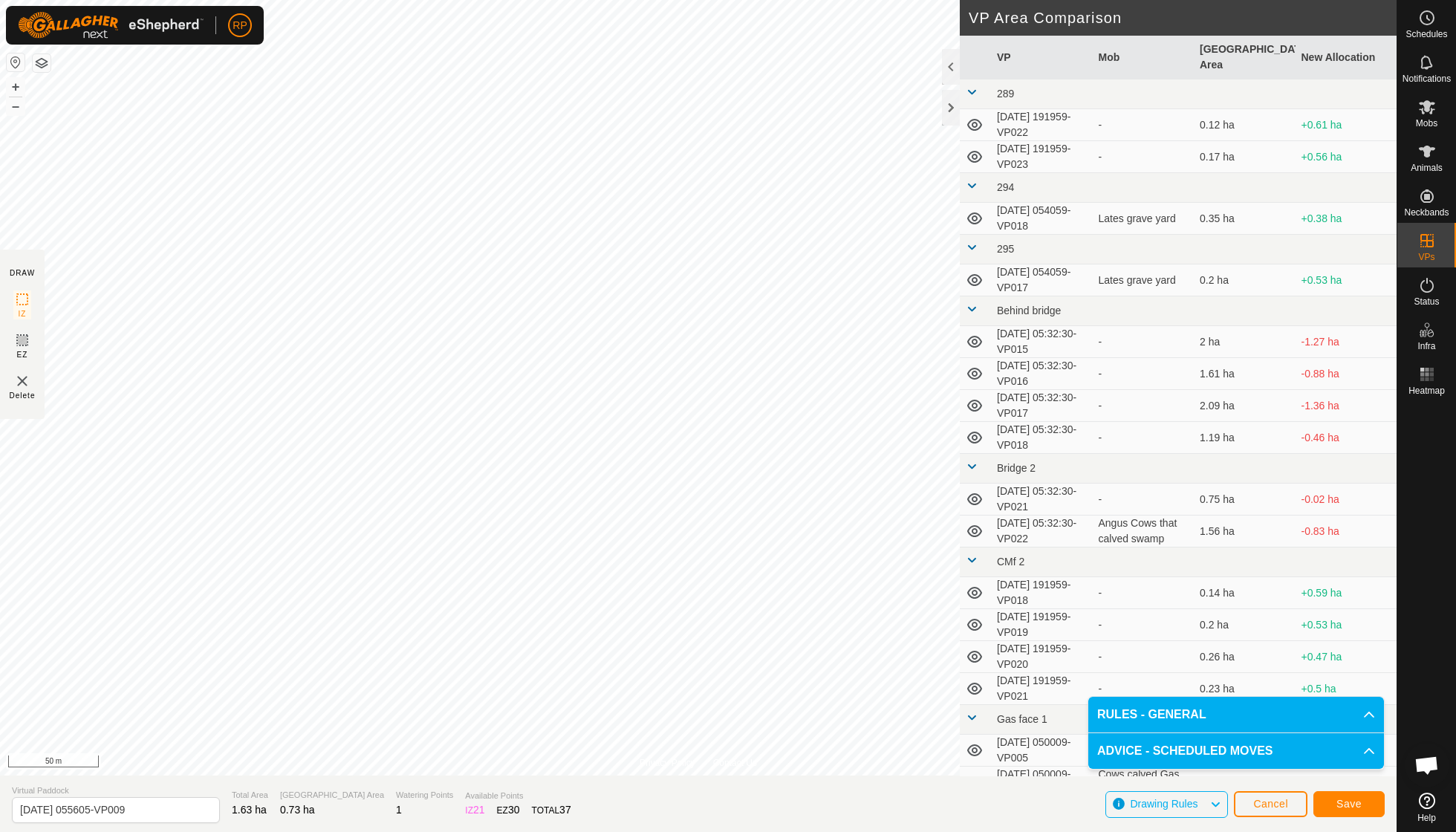
click at [698, 594] on span "Save" at bounding box center [1349, 804] width 25 height 12
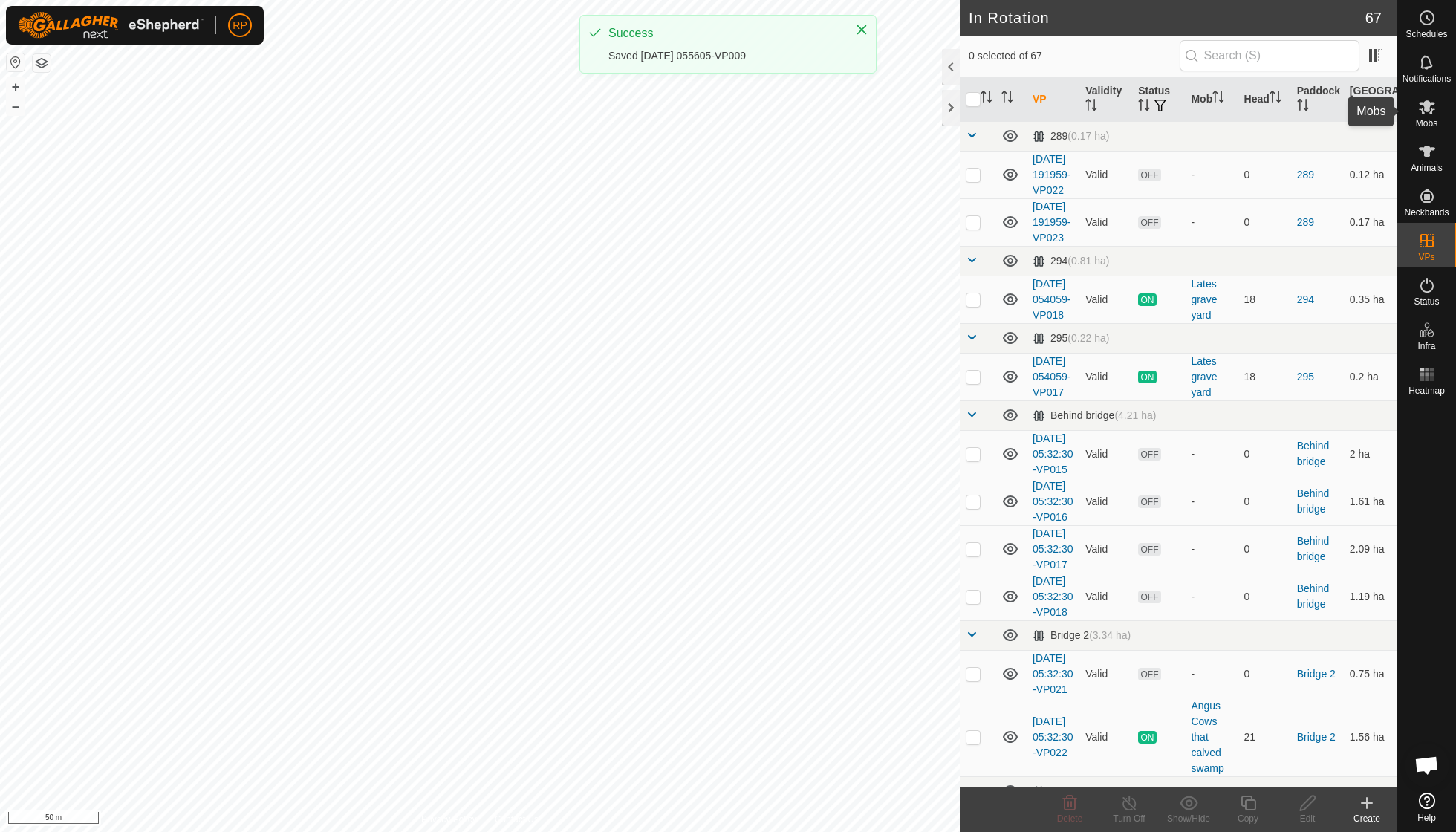
click at [698, 117] on es-mob-svg-icon at bounding box center [1427, 107] width 26 height 24
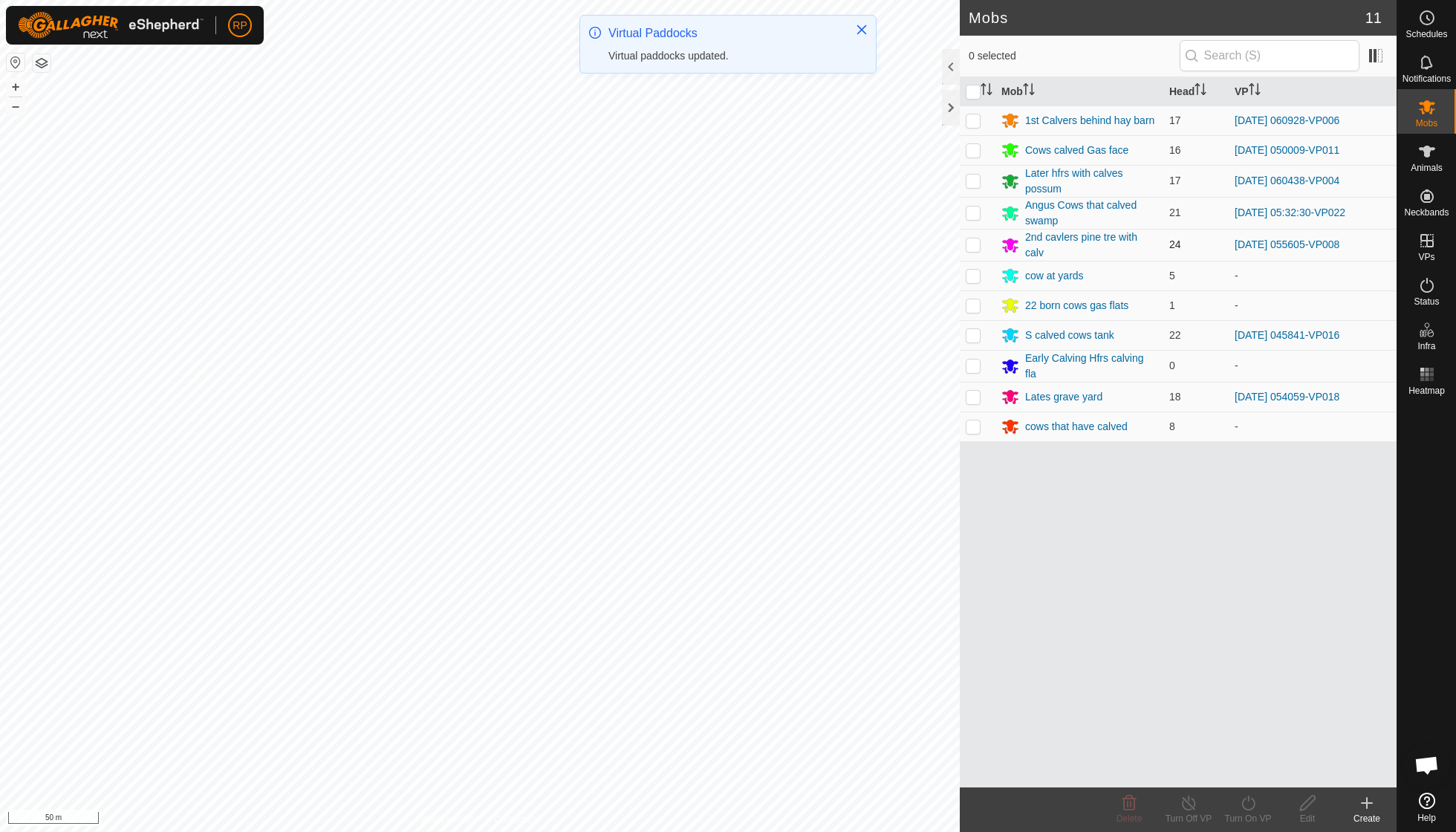
click at [698, 239] on p-checkbox at bounding box center [973, 244] width 15 height 12
checkbox input "true"
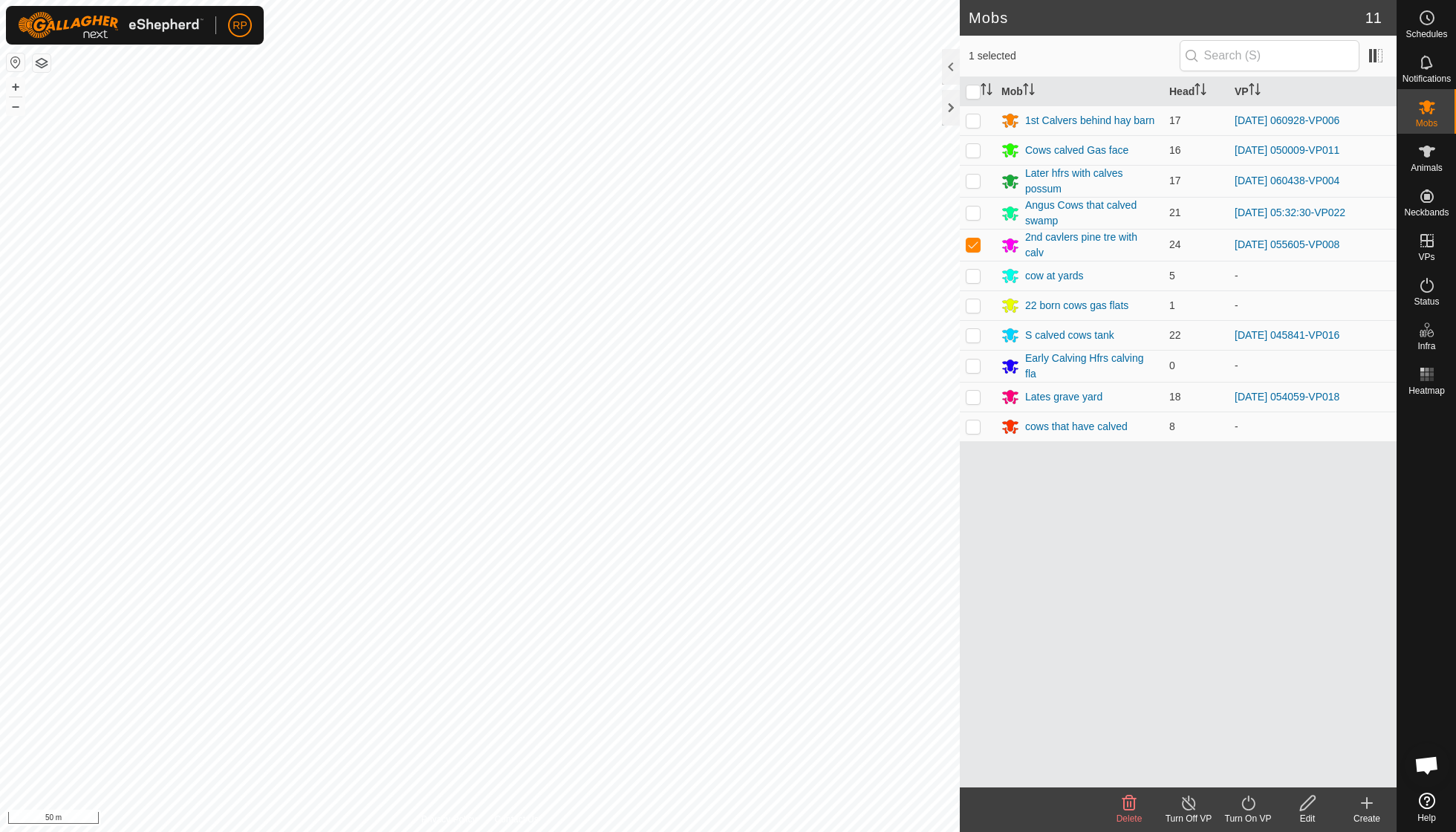
click at [698, 594] on icon at bounding box center [1248, 803] width 19 height 18
click at [698, 594] on link "Now" at bounding box center [1292, 769] width 147 height 29
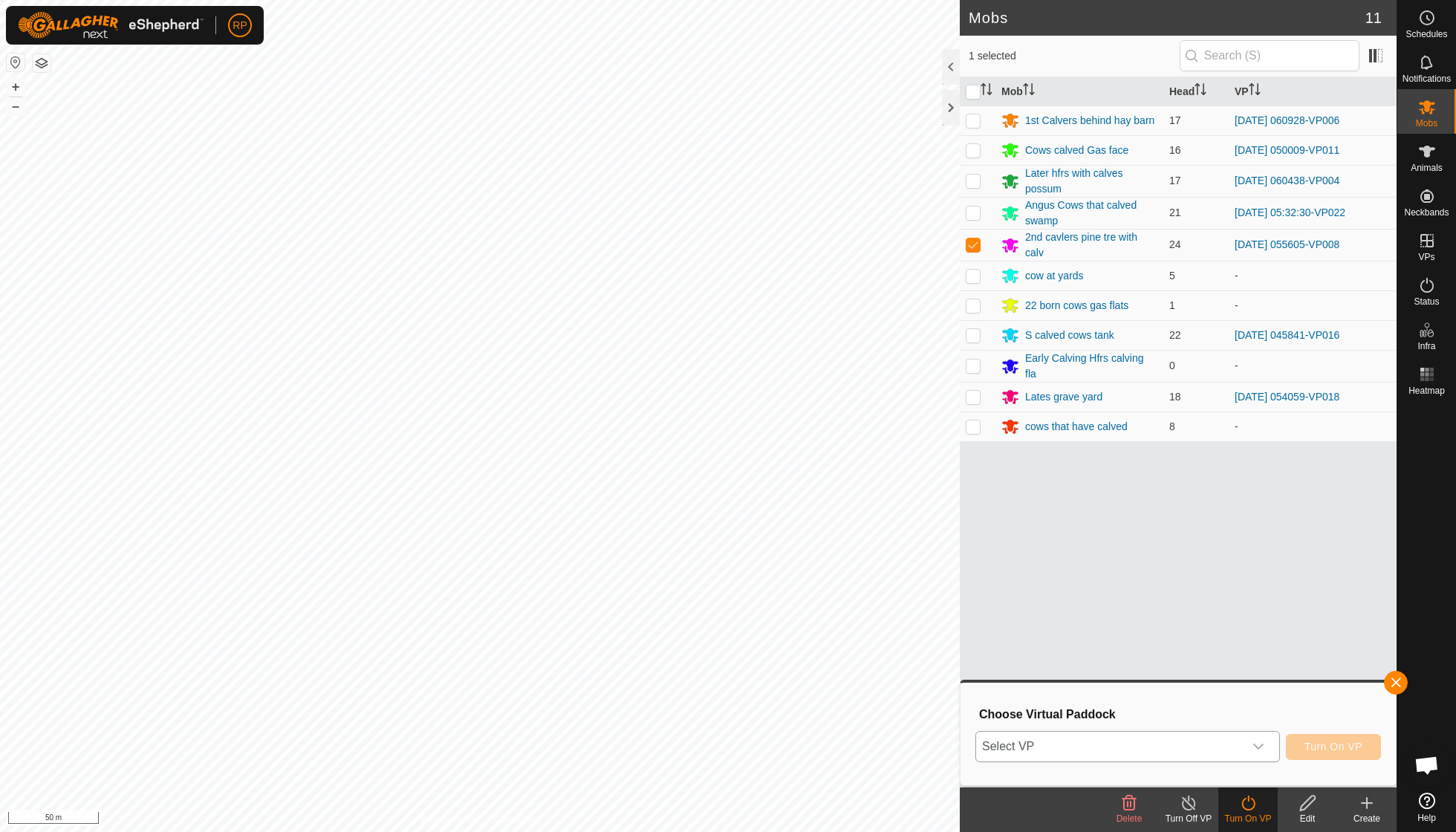
click at [698, 594] on icon "dropdown trigger" at bounding box center [1258, 746] width 12 height 12
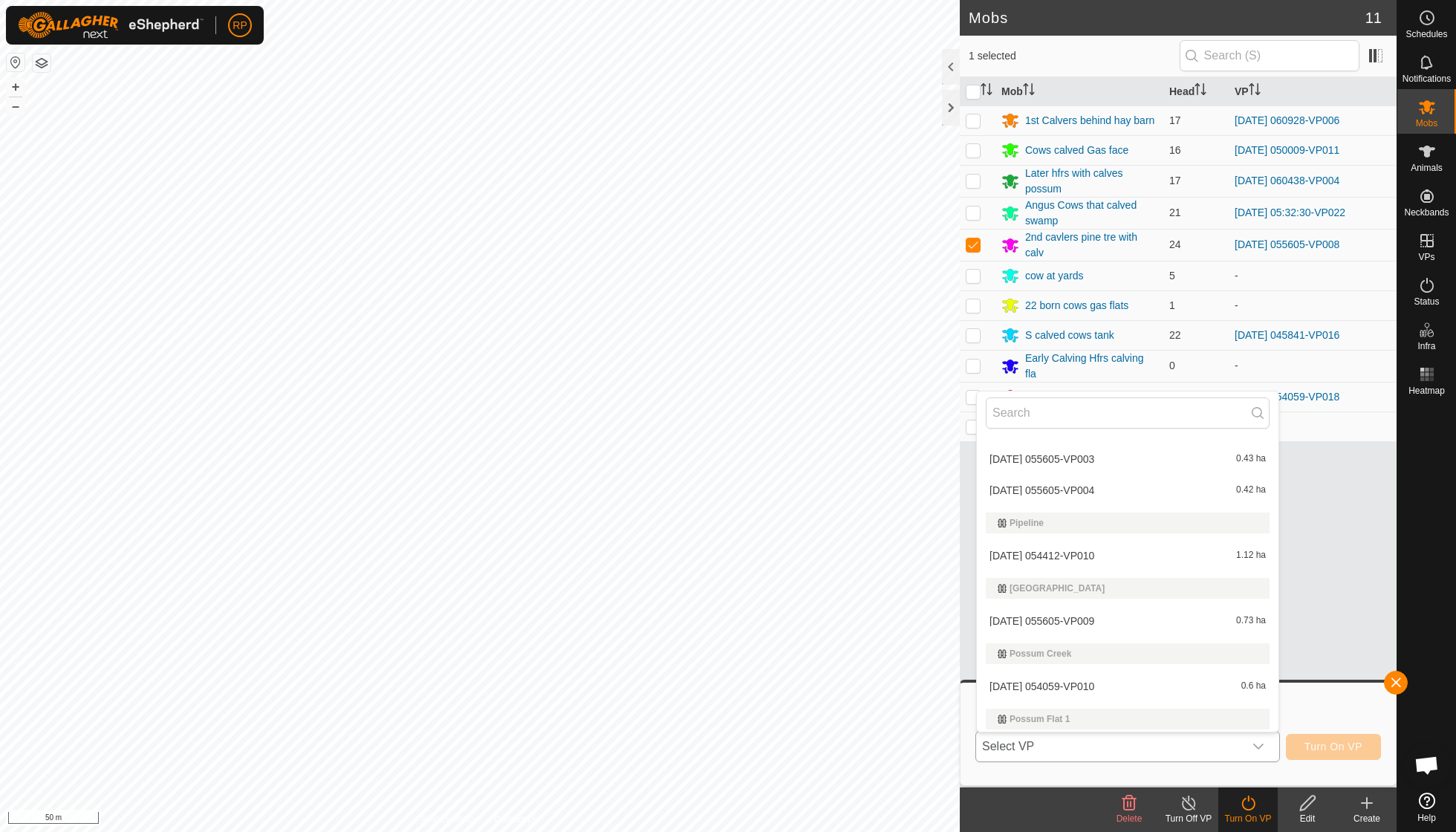
scroll to position [1179, 0]
click at [698, 594] on li "[DATE] 055605-VP009 0.73 ha" at bounding box center [1128, 615] width 302 height 29
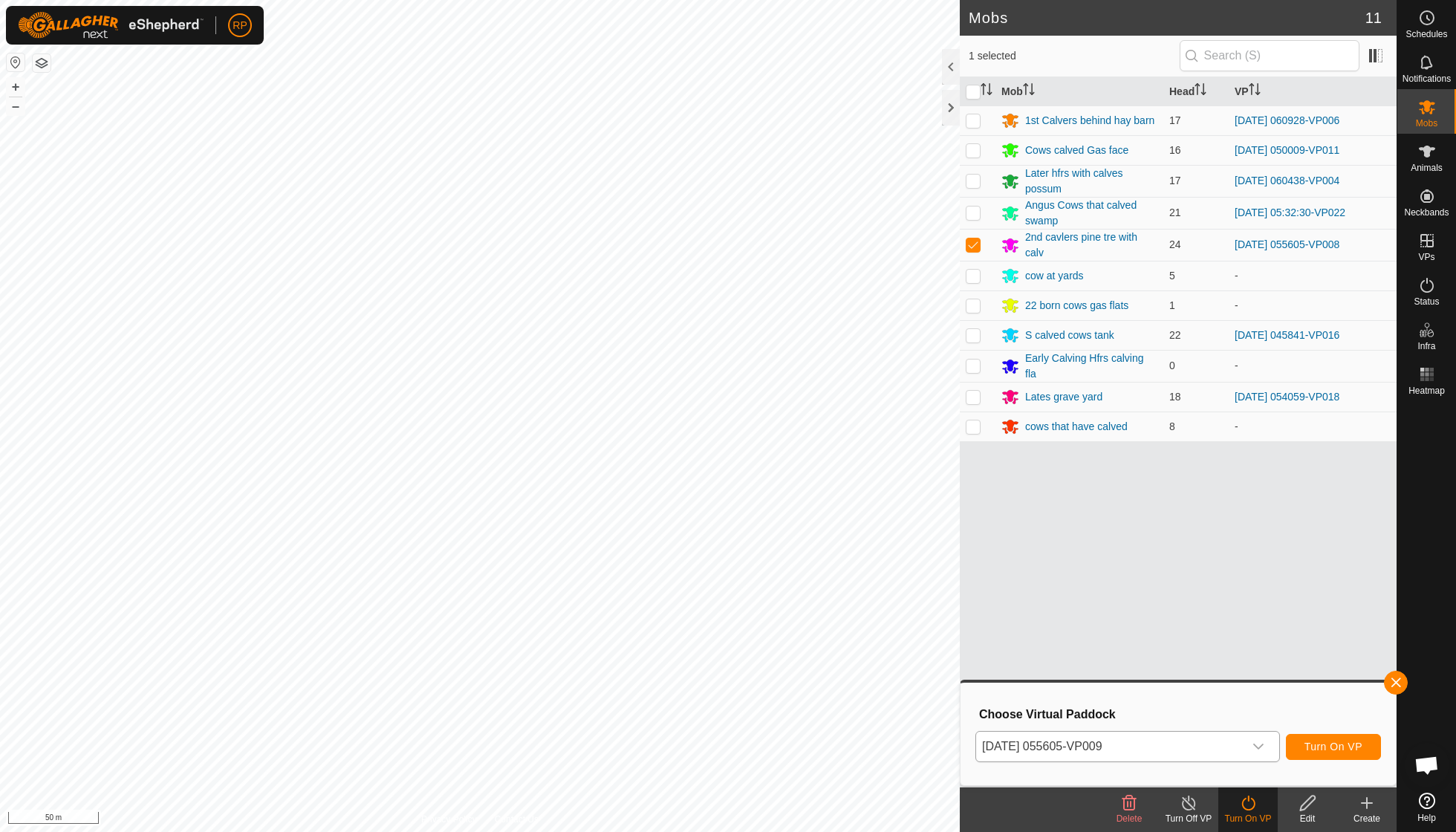
click at [698, 594] on span "Turn On VP" at bounding box center [1332, 746] width 58 height 12
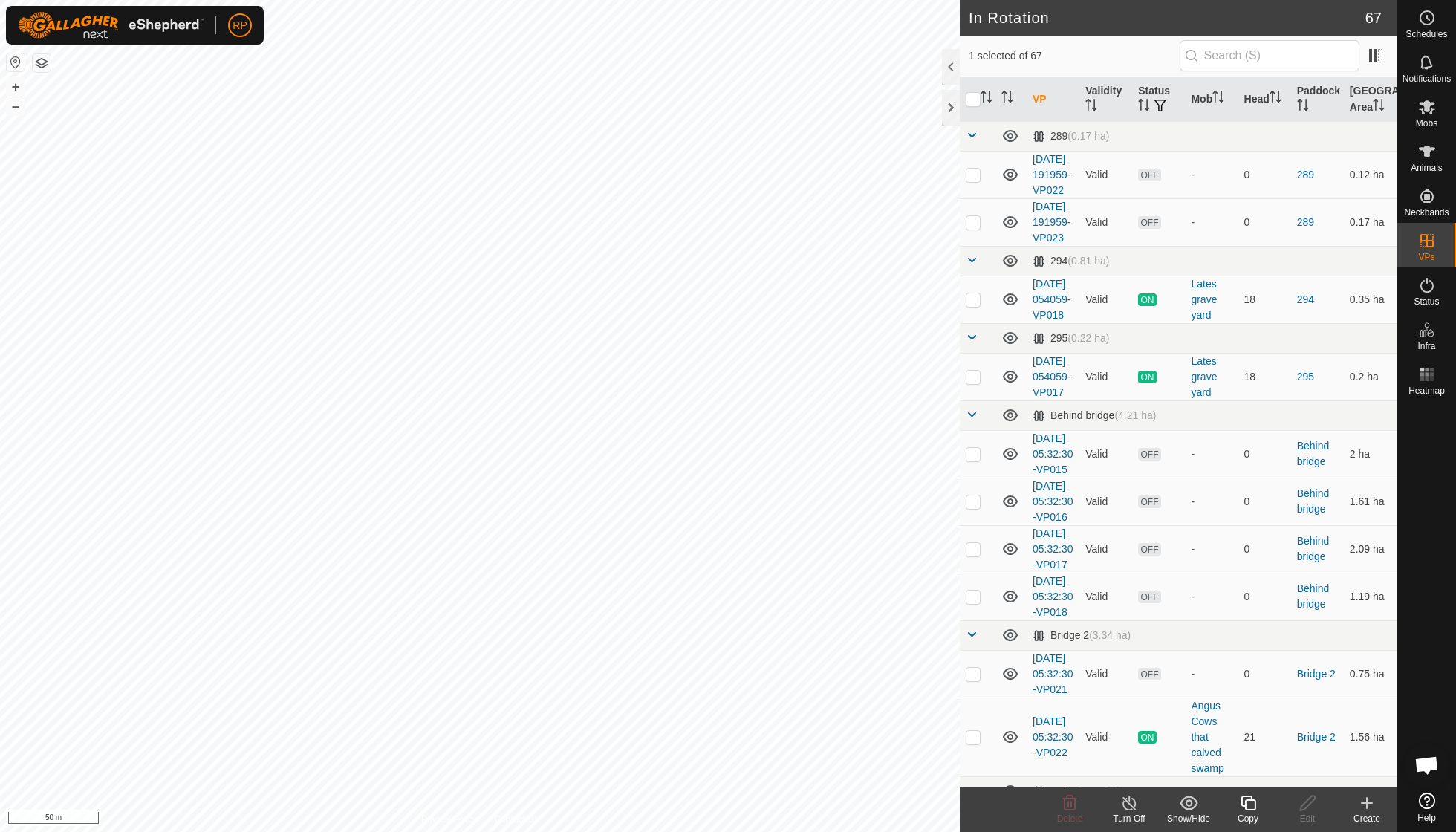
click at [698, 594] on icon at bounding box center [1247, 802] width 15 height 15
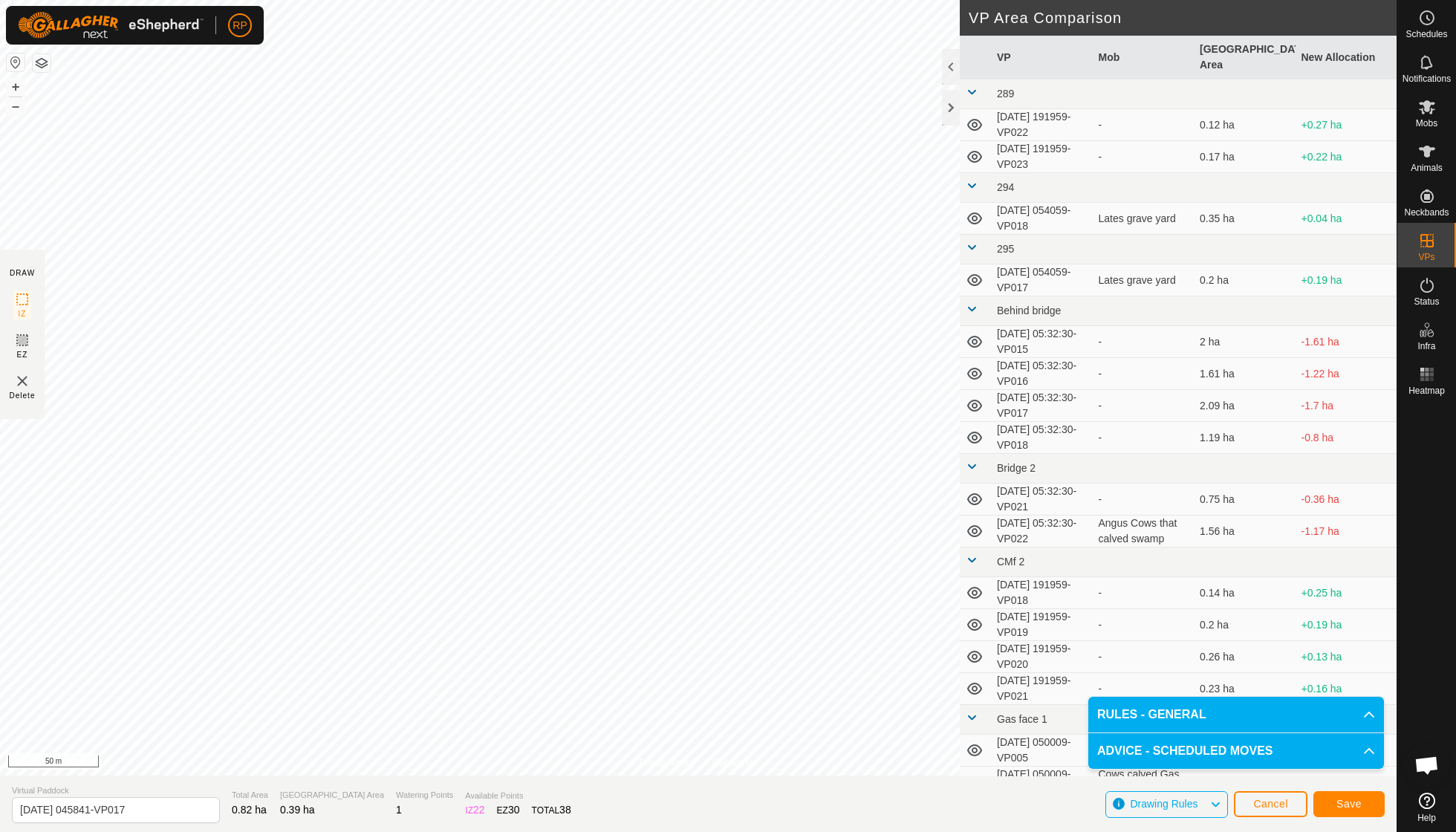
click at [698, 594] on span "Save" at bounding box center [1349, 804] width 25 height 12
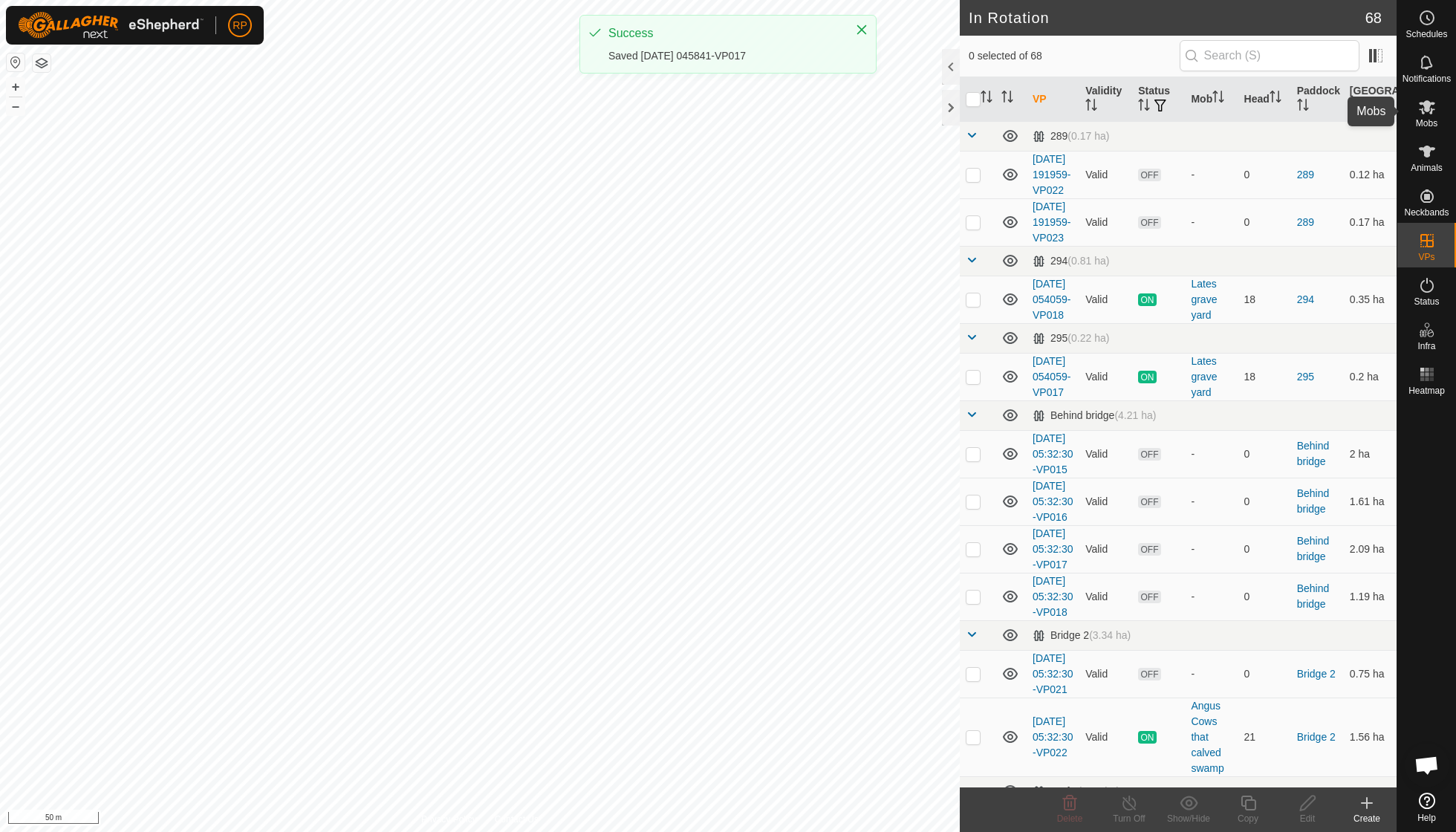
click at [698, 117] on es-mob-svg-icon at bounding box center [1427, 107] width 26 height 24
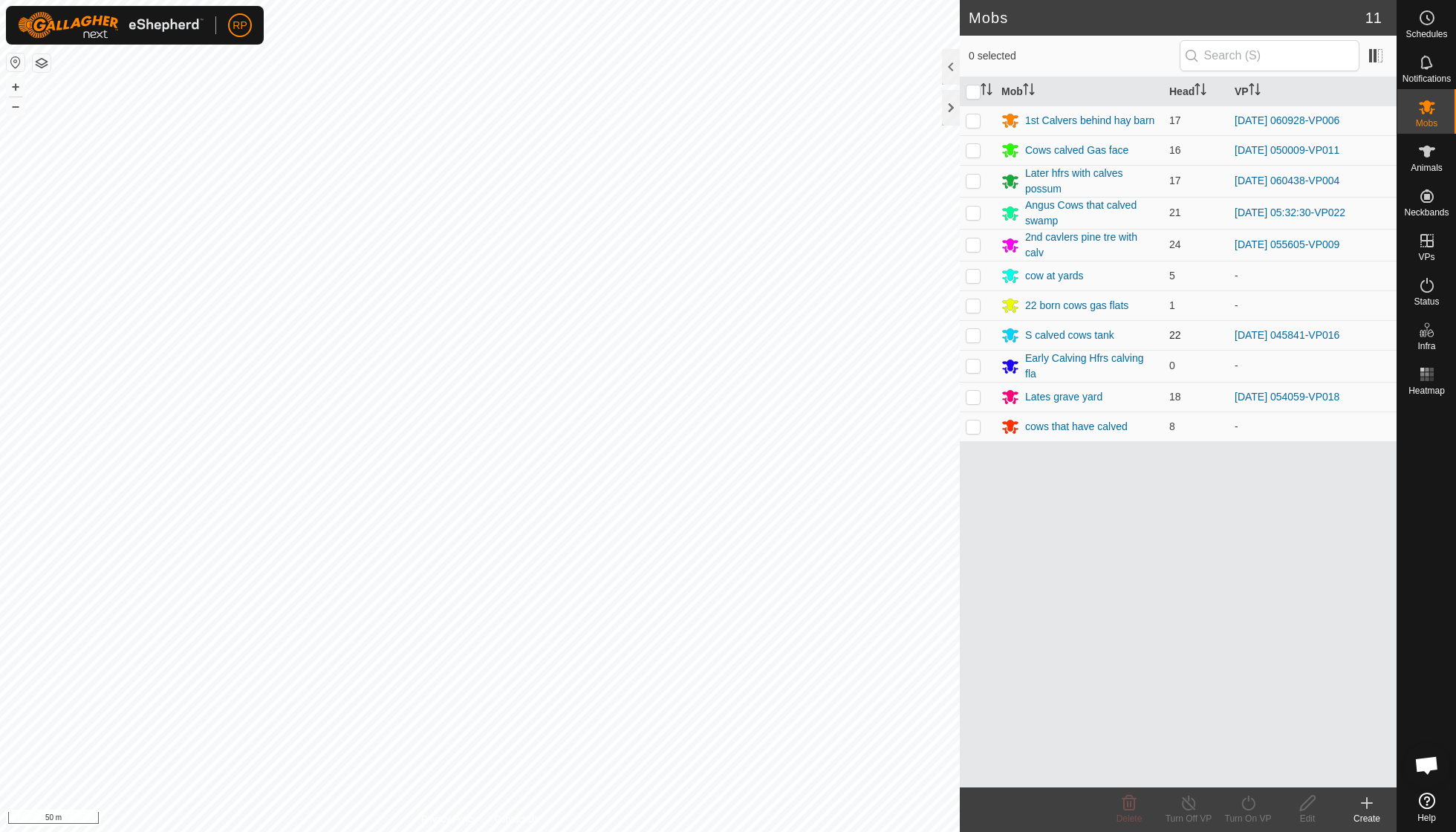
click at [698, 329] on p-checkbox at bounding box center [973, 335] width 15 height 12
checkbox input "true"
click at [698, 594] on icon at bounding box center [1248, 802] width 14 height 15
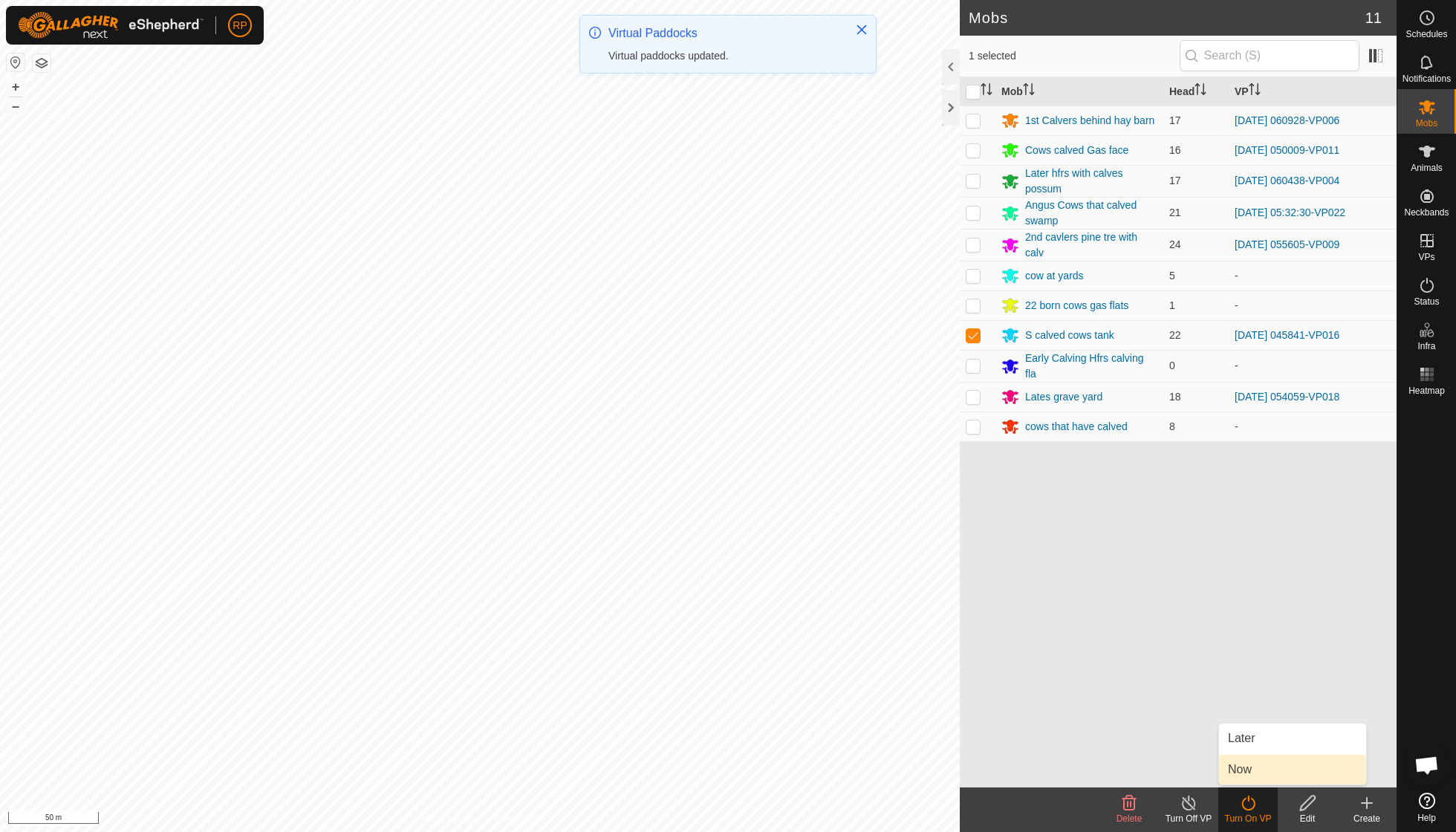
click at [698, 594] on link "Now" at bounding box center [1292, 769] width 147 height 29
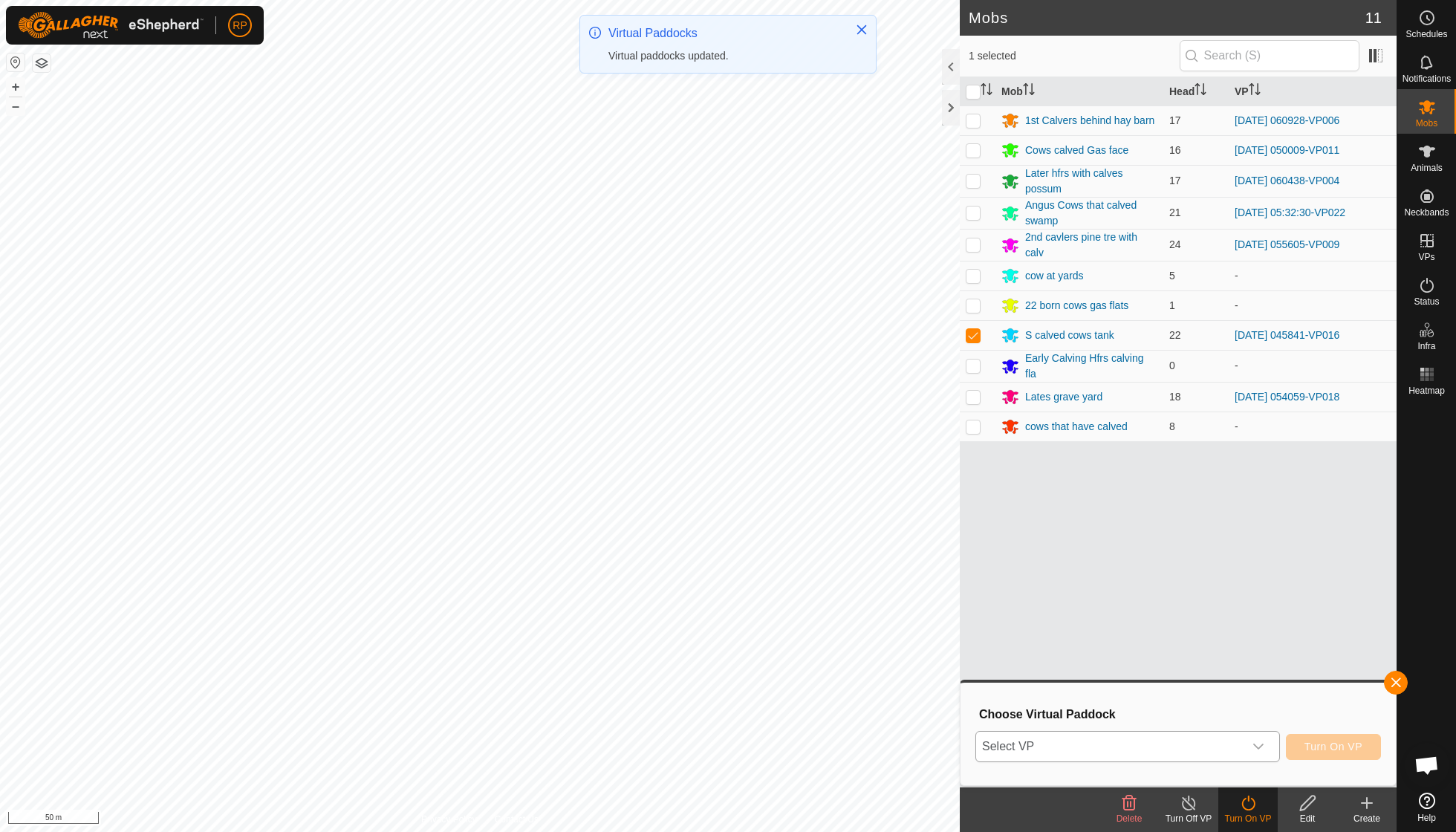
click at [698, 594] on div "dropdown trigger" at bounding box center [1258, 746] width 29 height 29
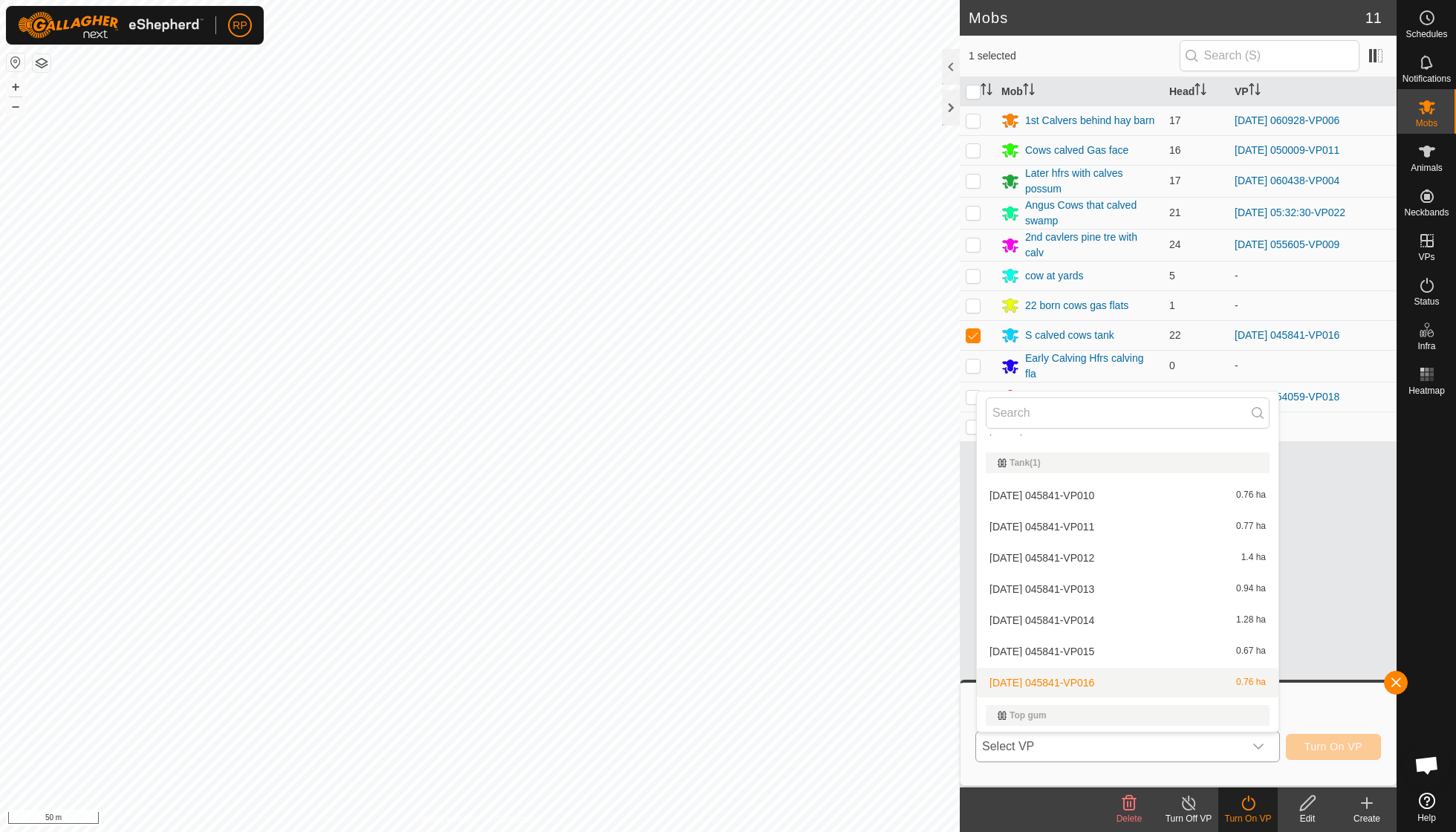
scroll to position [2609, 0]
click at [698, 594] on li "[DATE] 045841-VP017 0.39 ha" at bounding box center [1128, 750] width 302 height 29
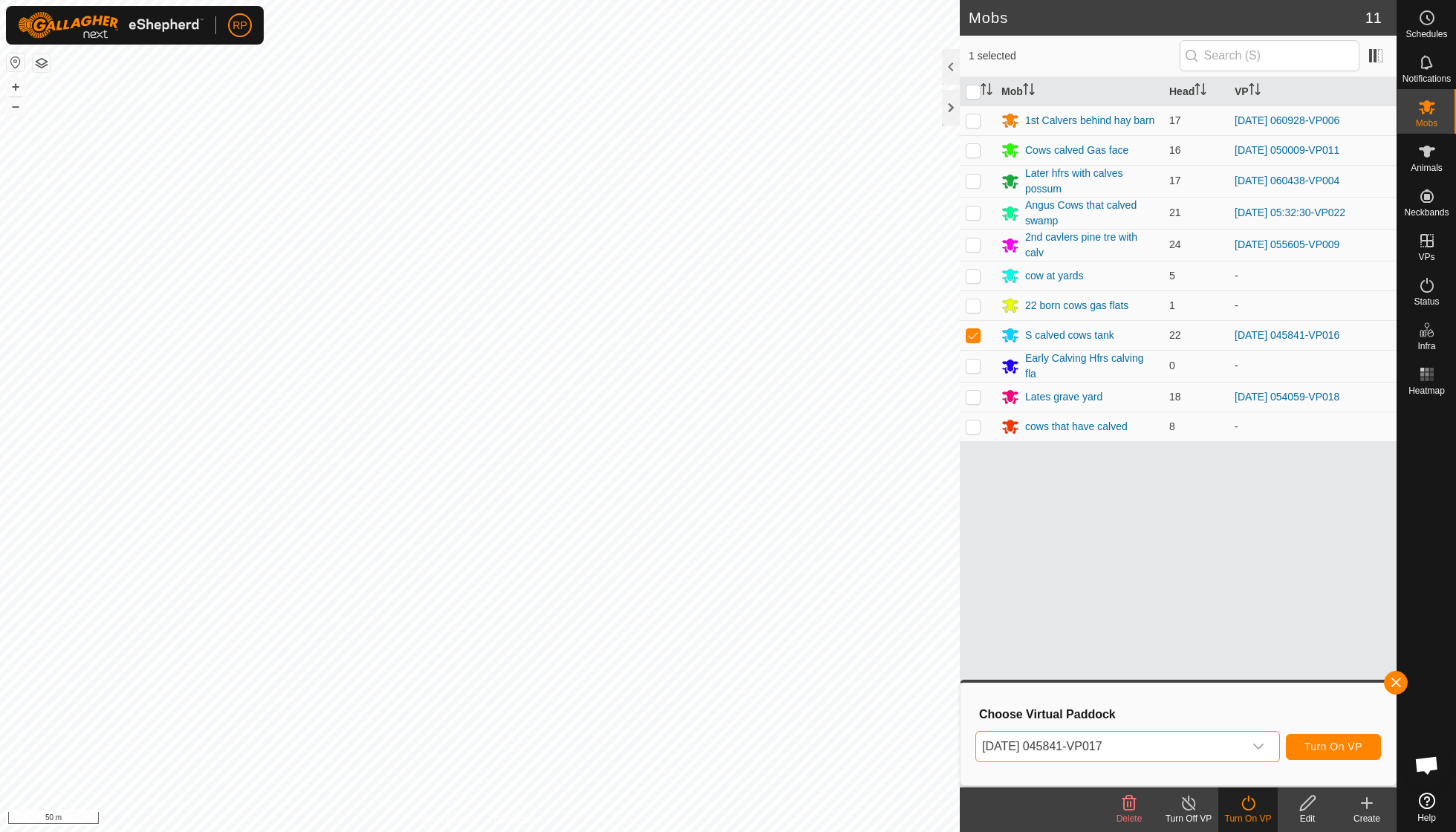
click at [698, 594] on span "Turn On VP" at bounding box center [1332, 746] width 58 height 12
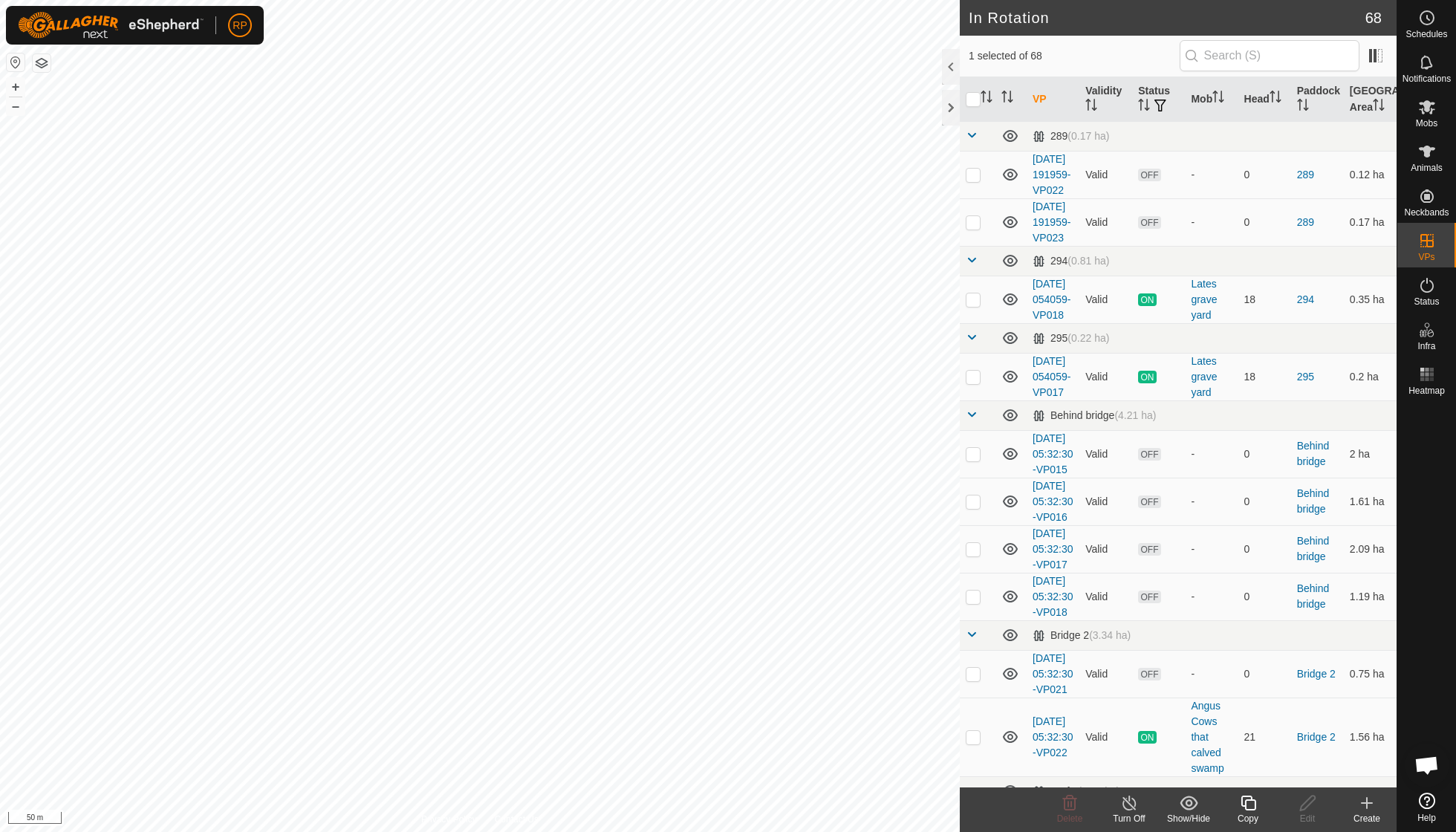
click at [698, 594] on icon at bounding box center [1247, 802] width 15 height 15
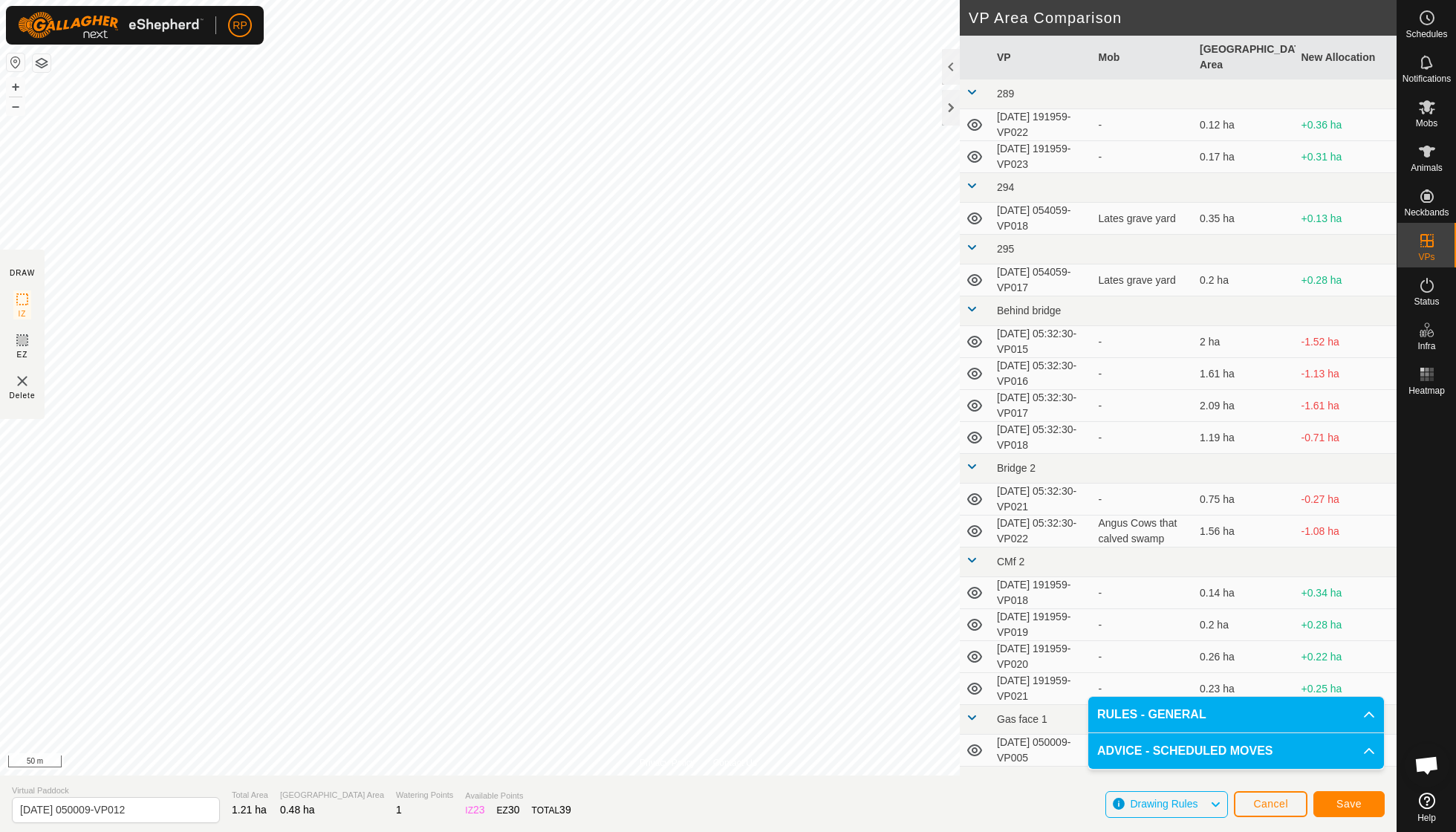
click at [698, 594] on span "Save" at bounding box center [1349, 804] width 25 height 12
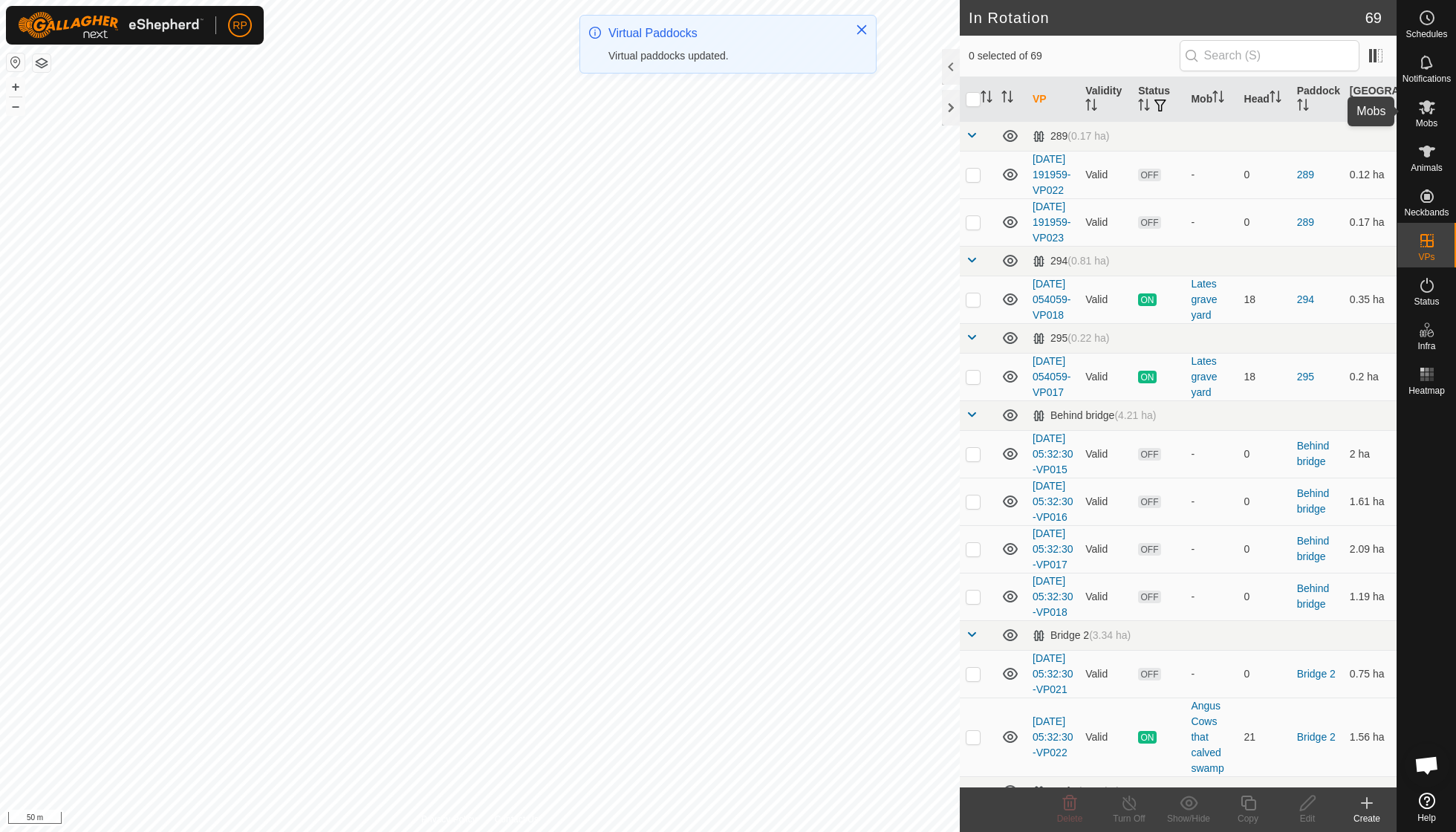
click at [698, 119] on span "Mobs" at bounding box center [1427, 122] width 22 height 9
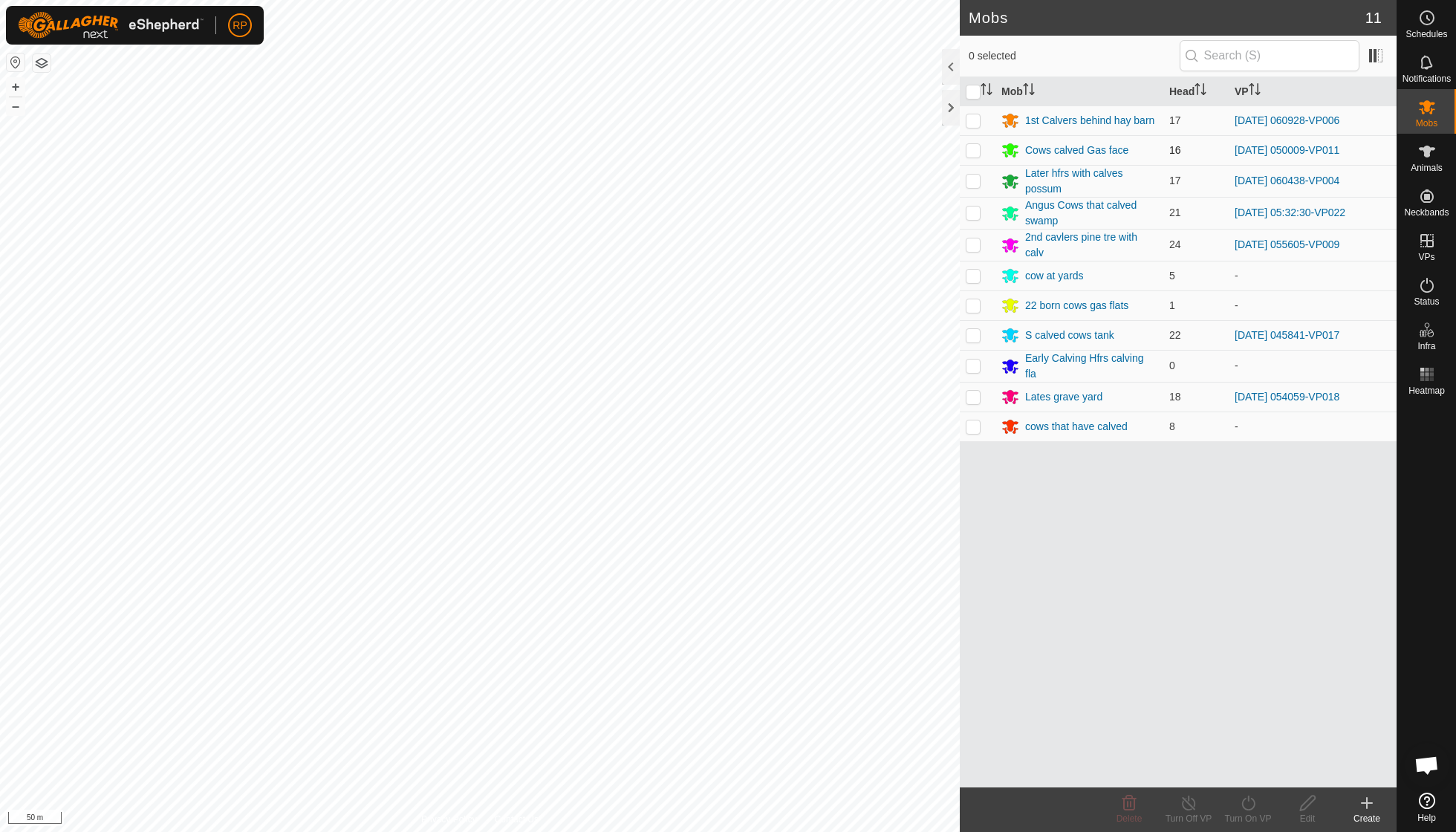
click at [698, 150] on p-checkbox at bounding box center [973, 150] width 15 height 12
checkbox input "true"
click at [698, 594] on icon at bounding box center [1248, 803] width 19 height 18
click at [698, 594] on link "Now" at bounding box center [1292, 769] width 147 height 29
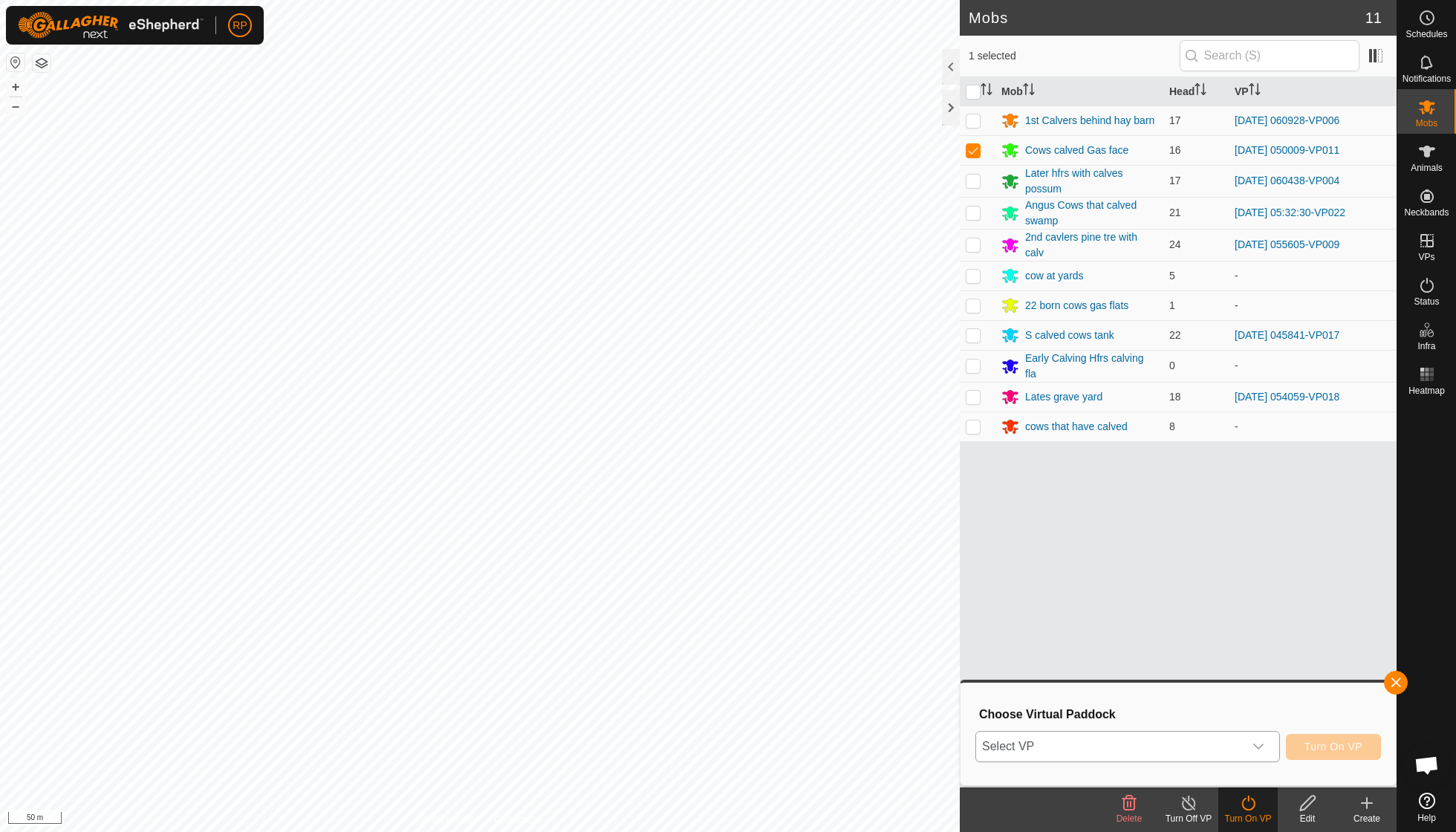
click at [698, 594] on icon "dropdown trigger" at bounding box center [1258, 746] width 12 height 12
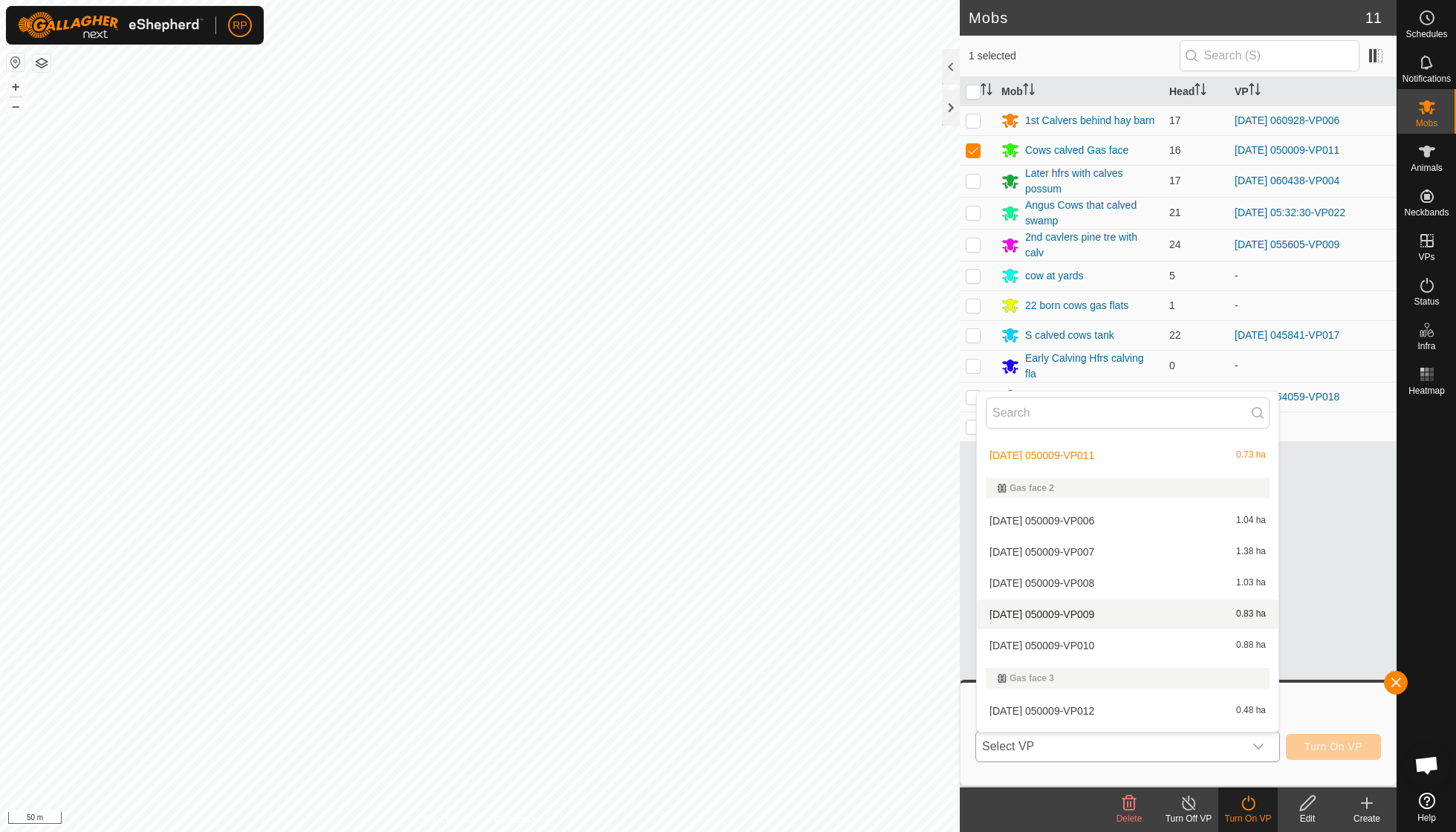
scroll to position [708, 0]
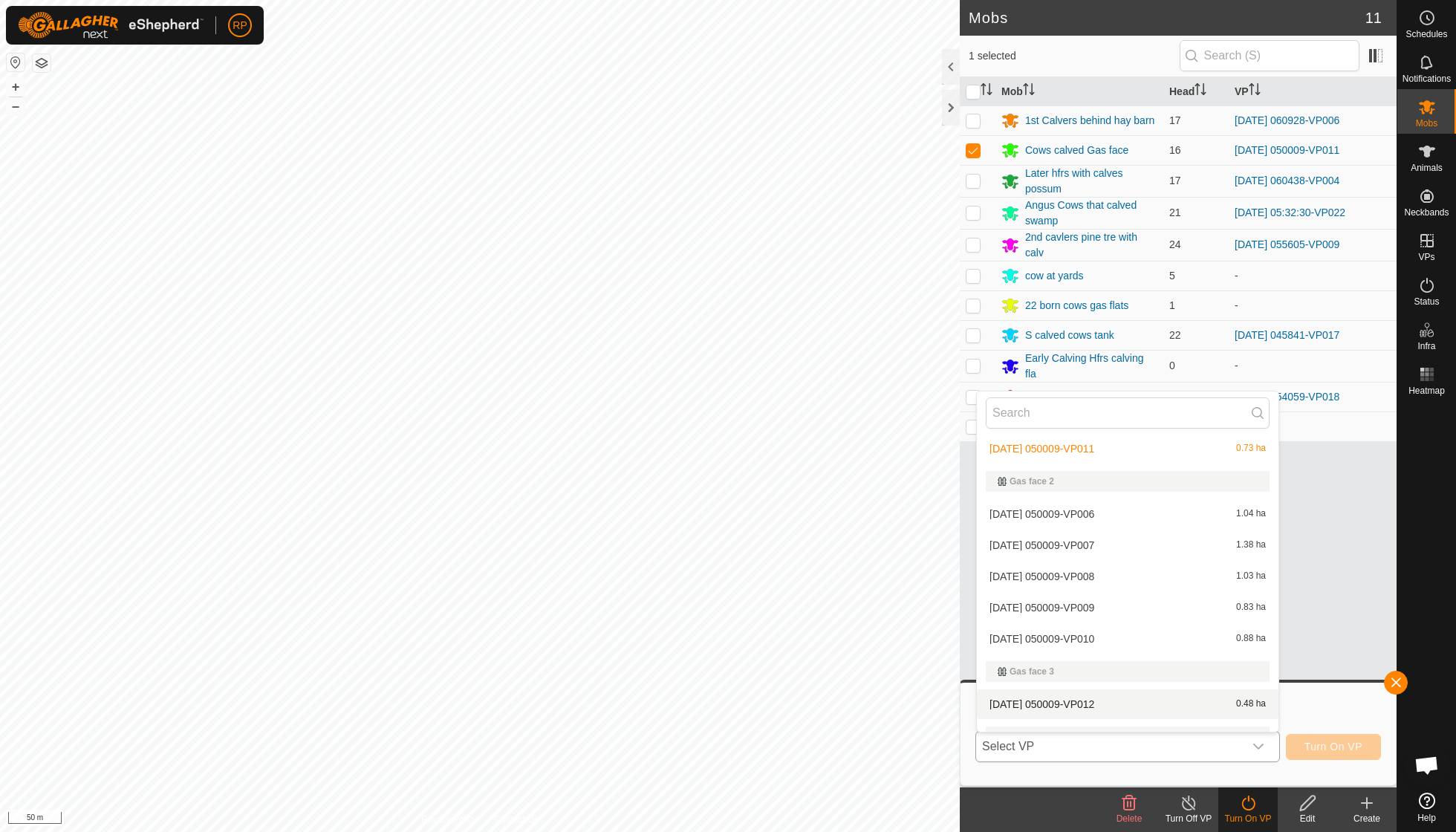
click at [698, 594] on li "[DATE] 050009-VP012 0.48 ha" at bounding box center [1128, 704] width 302 height 29
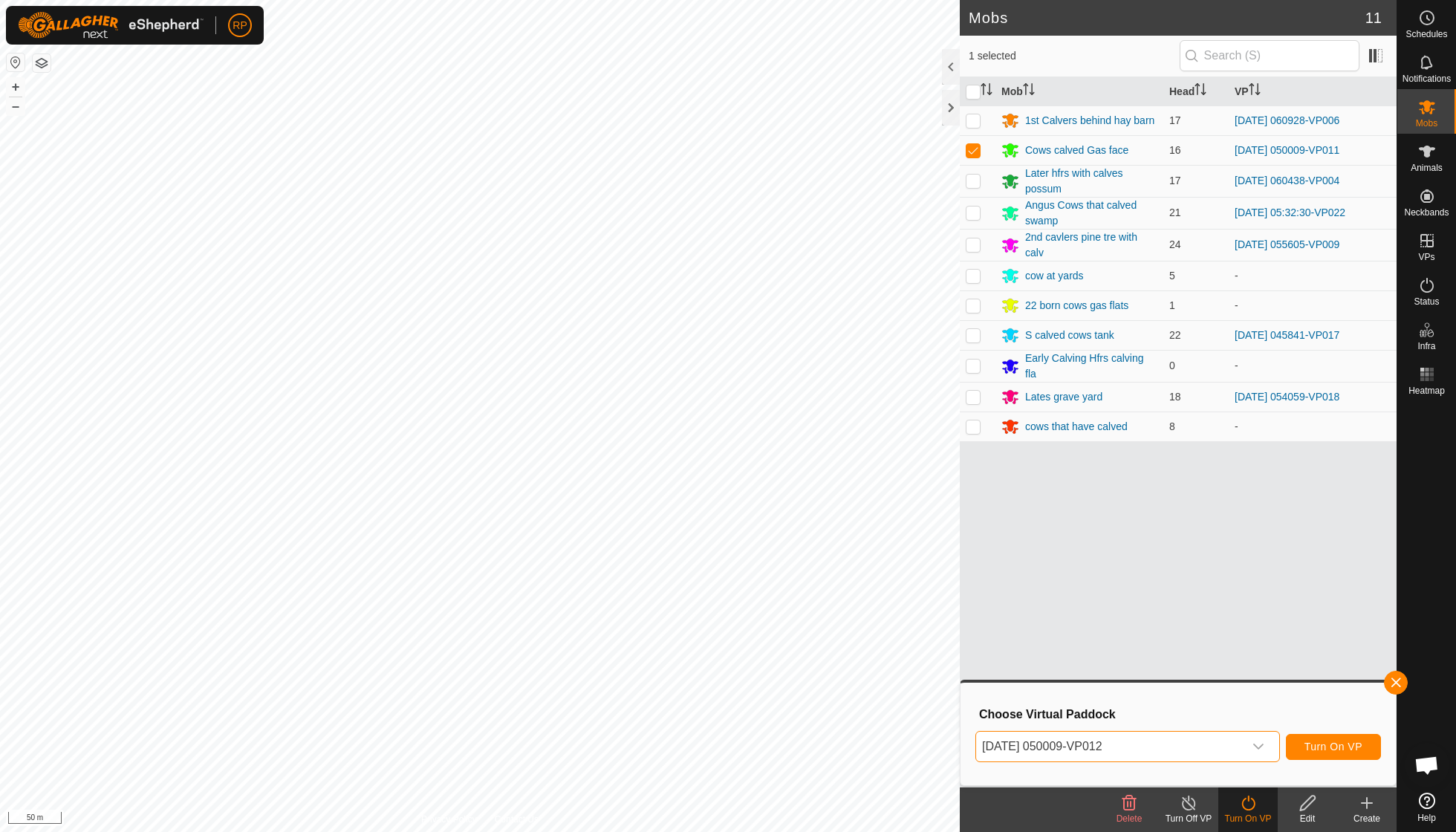
click at [698, 594] on span "Turn On VP" at bounding box center [1332, 746] width 58 height 12
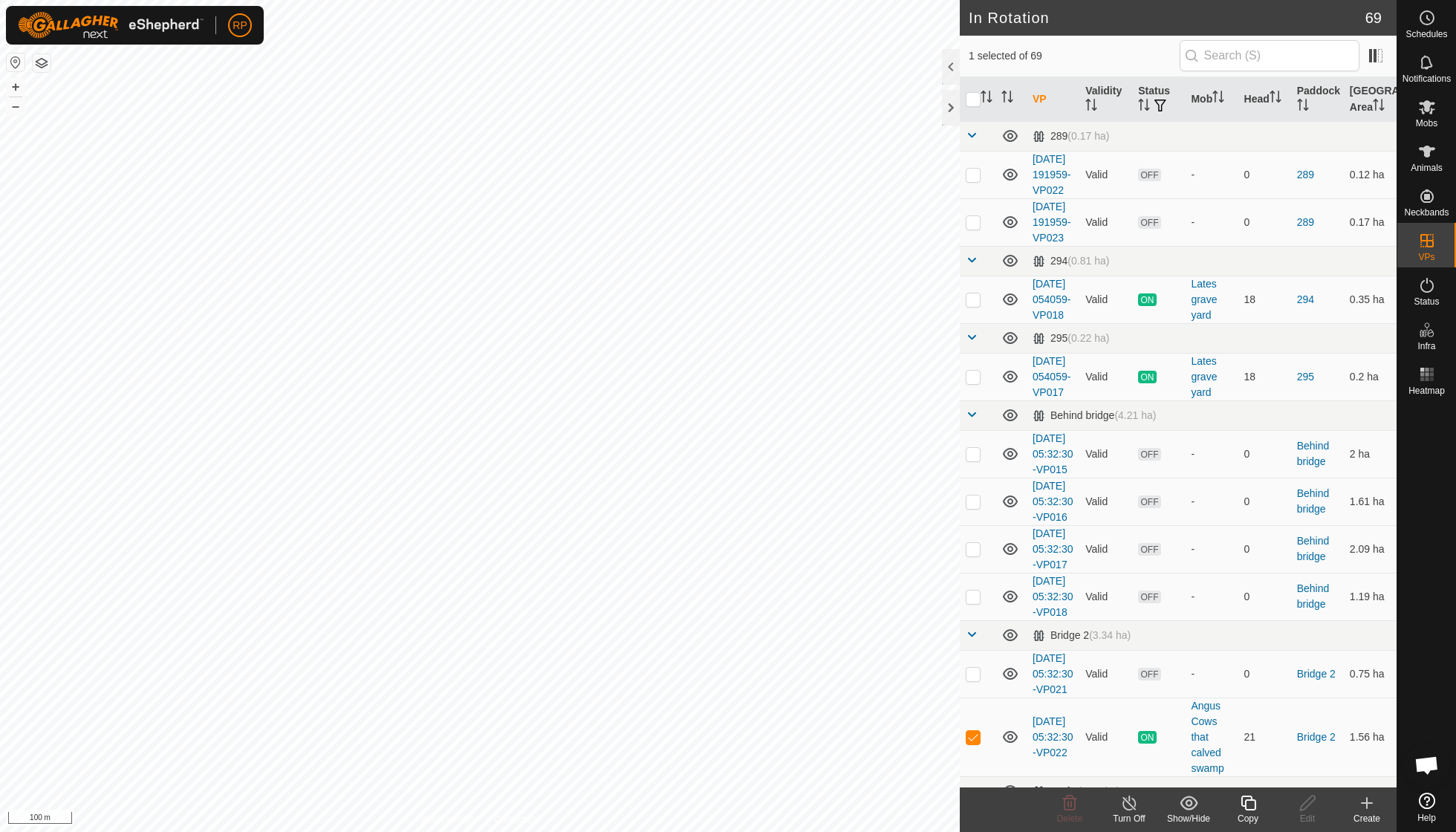
click at [698, 594] on icon at bounding box center [1248, 803] width 19 height 18
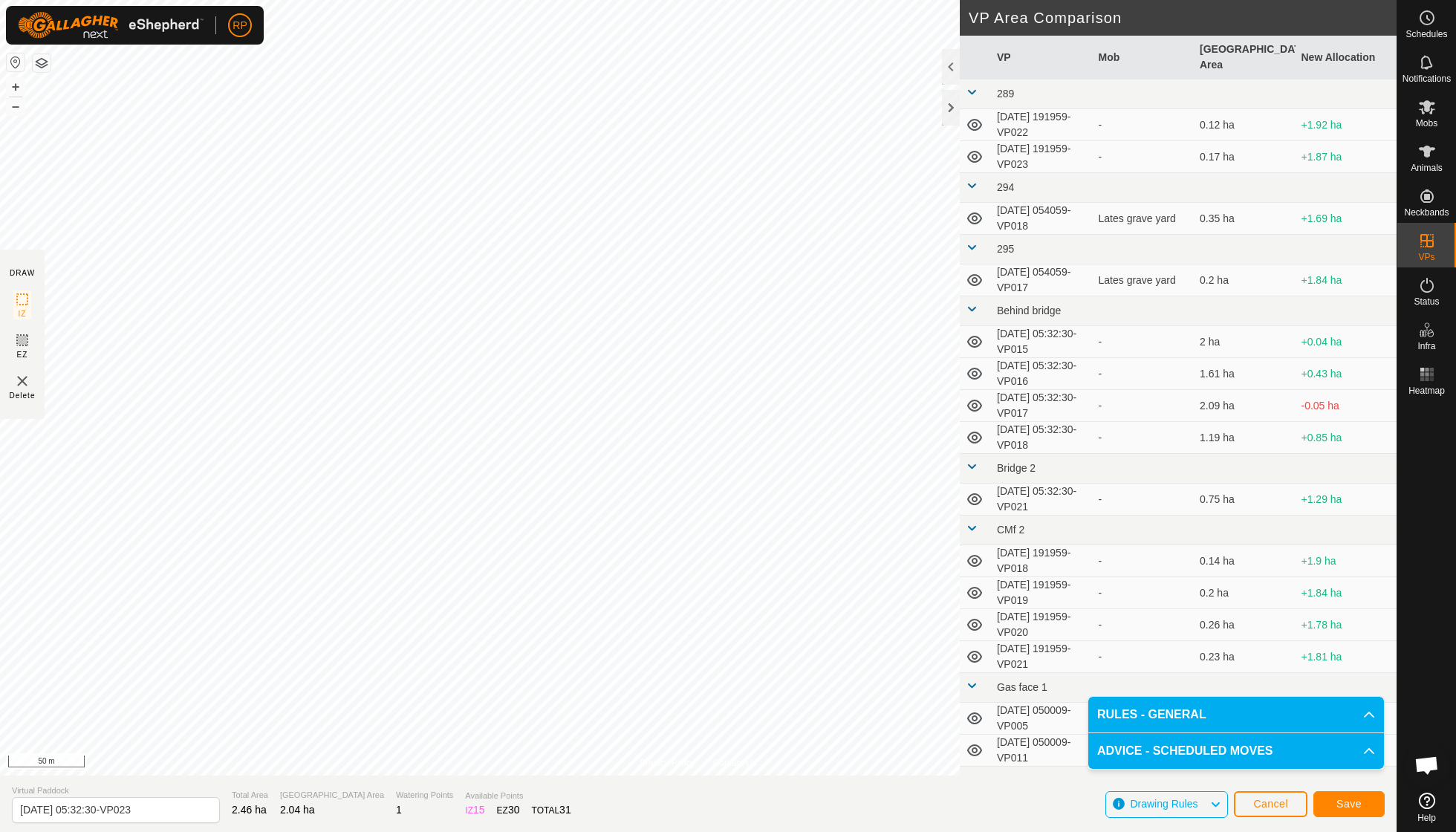
click at [698, 594] on button "Save" at bounding box center [1349, 804] width 72 height 26
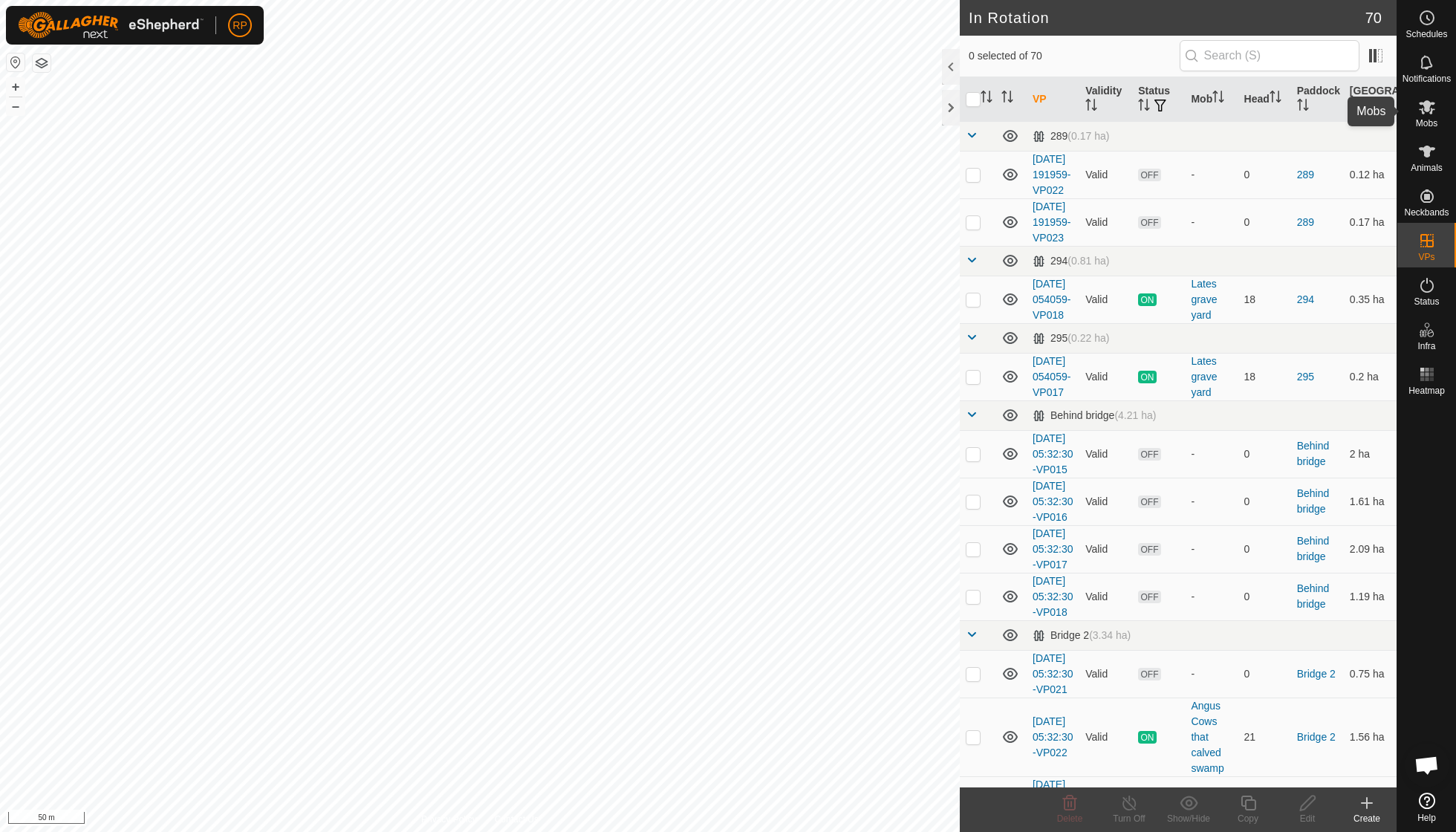
click at [698, 122] on span "Mobs" at bounding box center [1427, 122] width 22 height 9
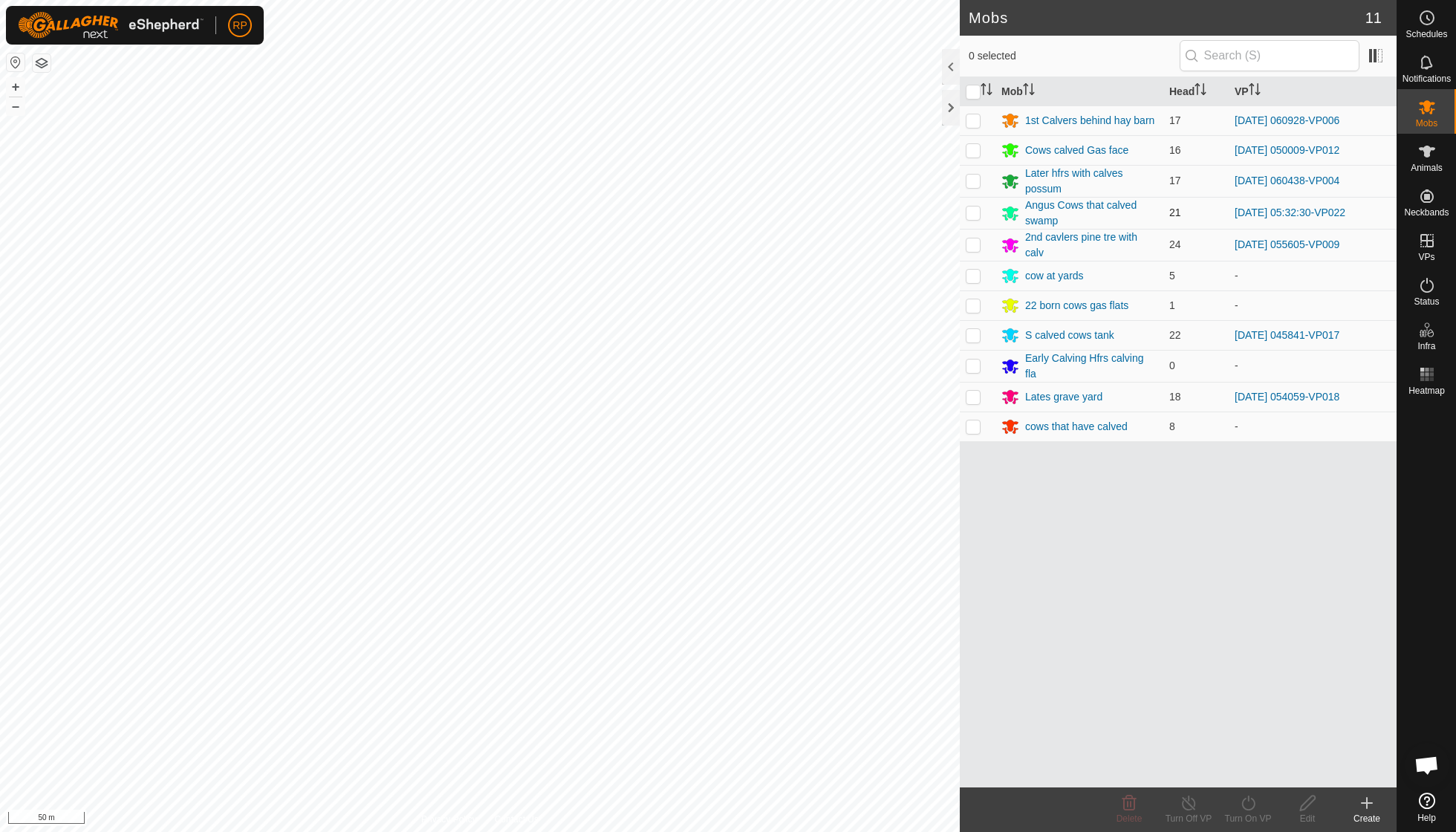
click at [698, 209] on p-checkbox at bounding box center [973, 213] width 15 height 12
checkbox input "true"
click at [698, 594] on icon at bounding box center [1248, 803] width 19 height 18
click at [698, 594] on link "Now" at bounding box center [1292, 769] width 147 height 29
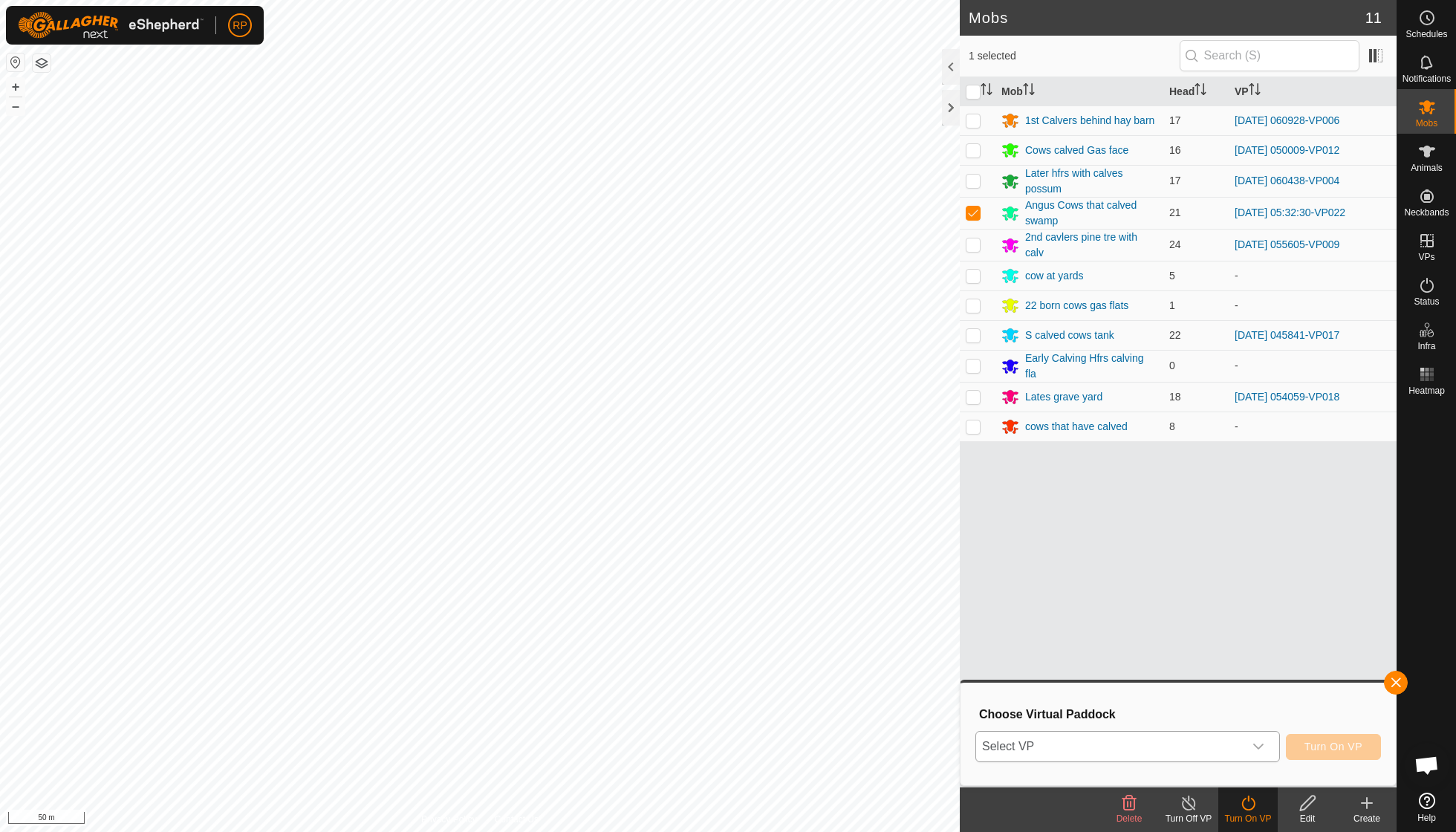
click at [698, 594] on icon "dropdown trigger" at bounding box center [1258, 746] width 12 height 12
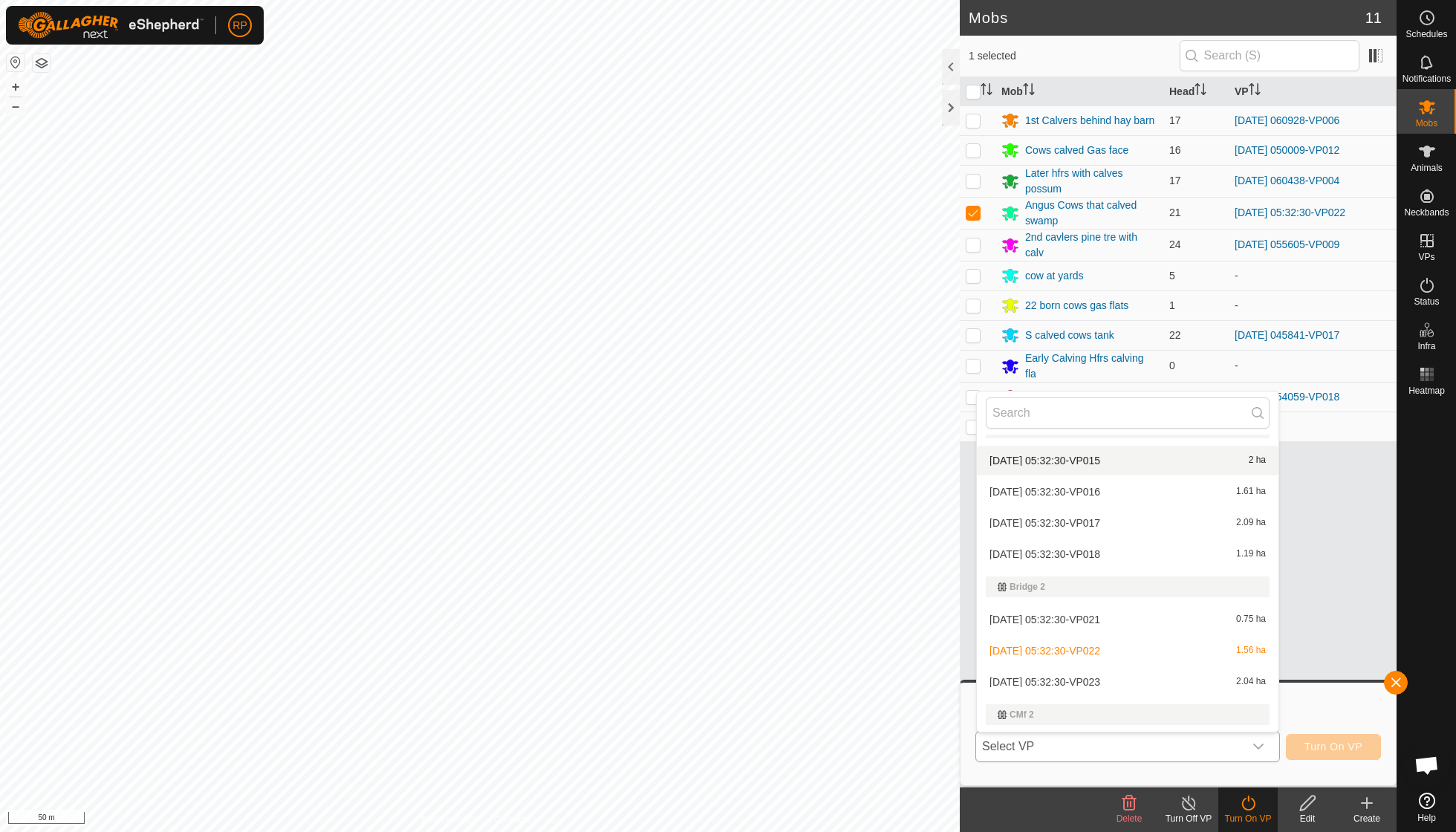
scroll to position [269, 0]
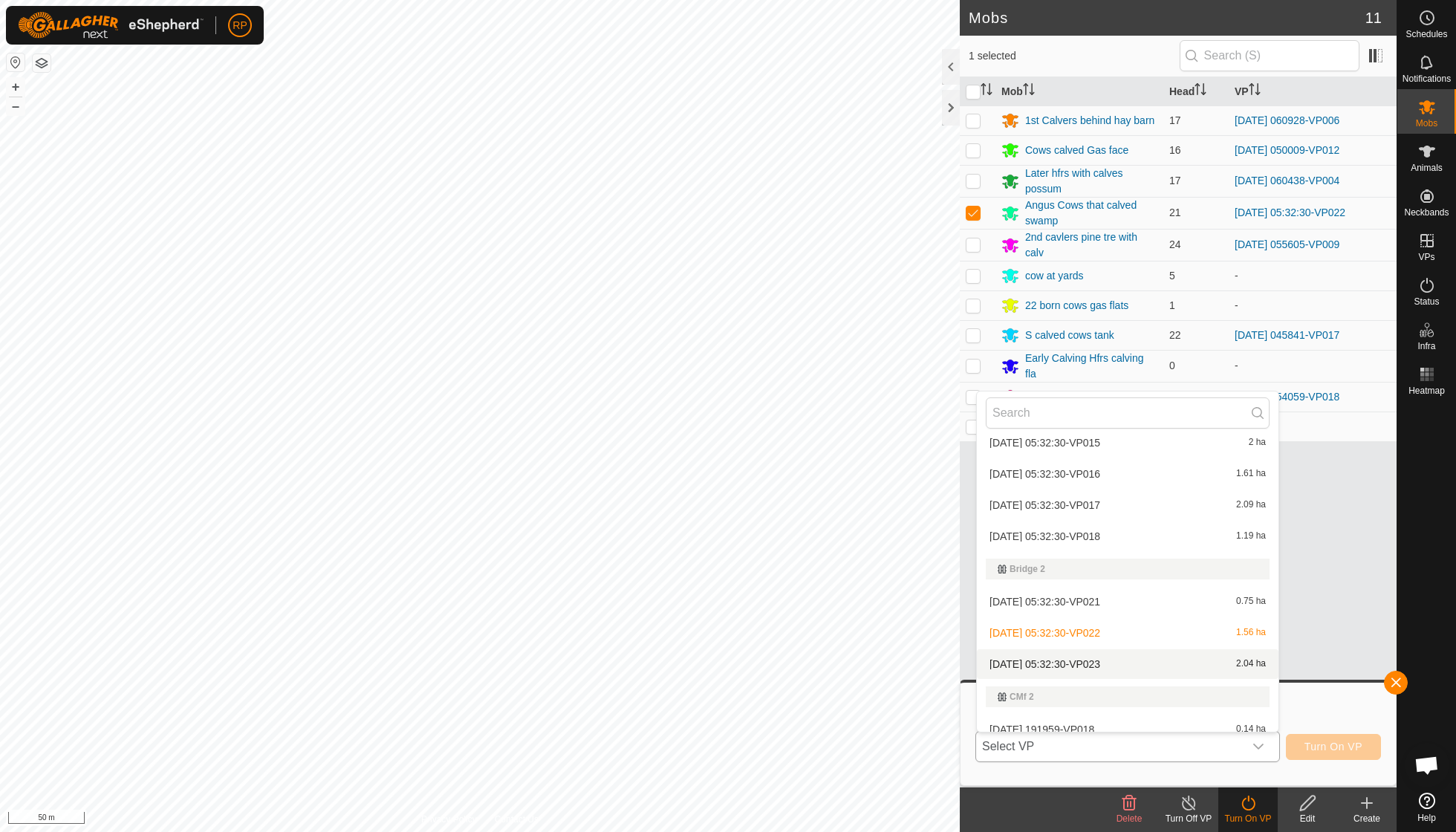
click at [698, 594] on li "[DATE] 05:32:30-VP023 2.04 ha" at bounding box center [1128, 663] width 302 height 29
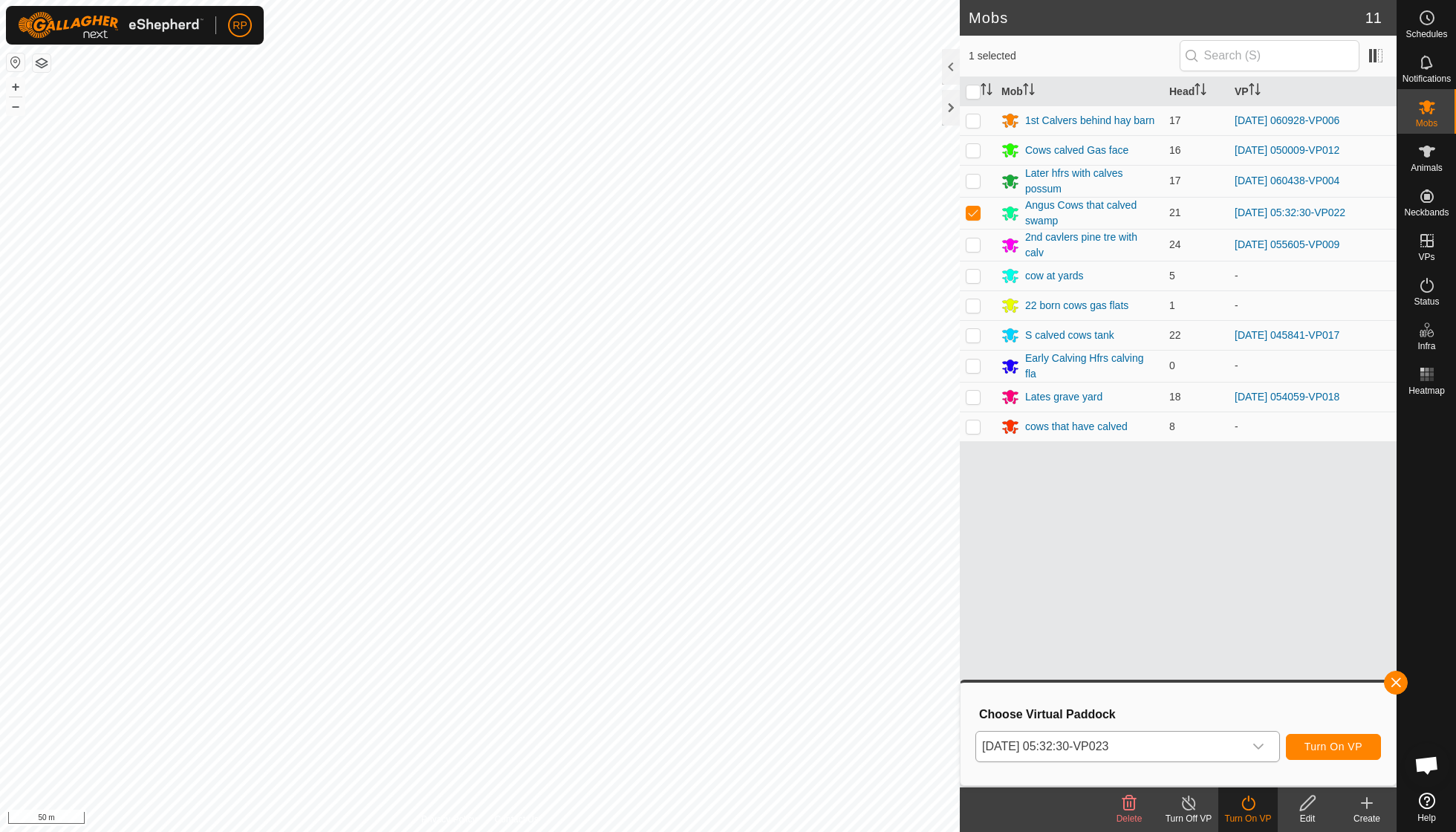
click at [698, 594] on span "Turn On VP" at bounding box center [1332, 746] width 58 height 12
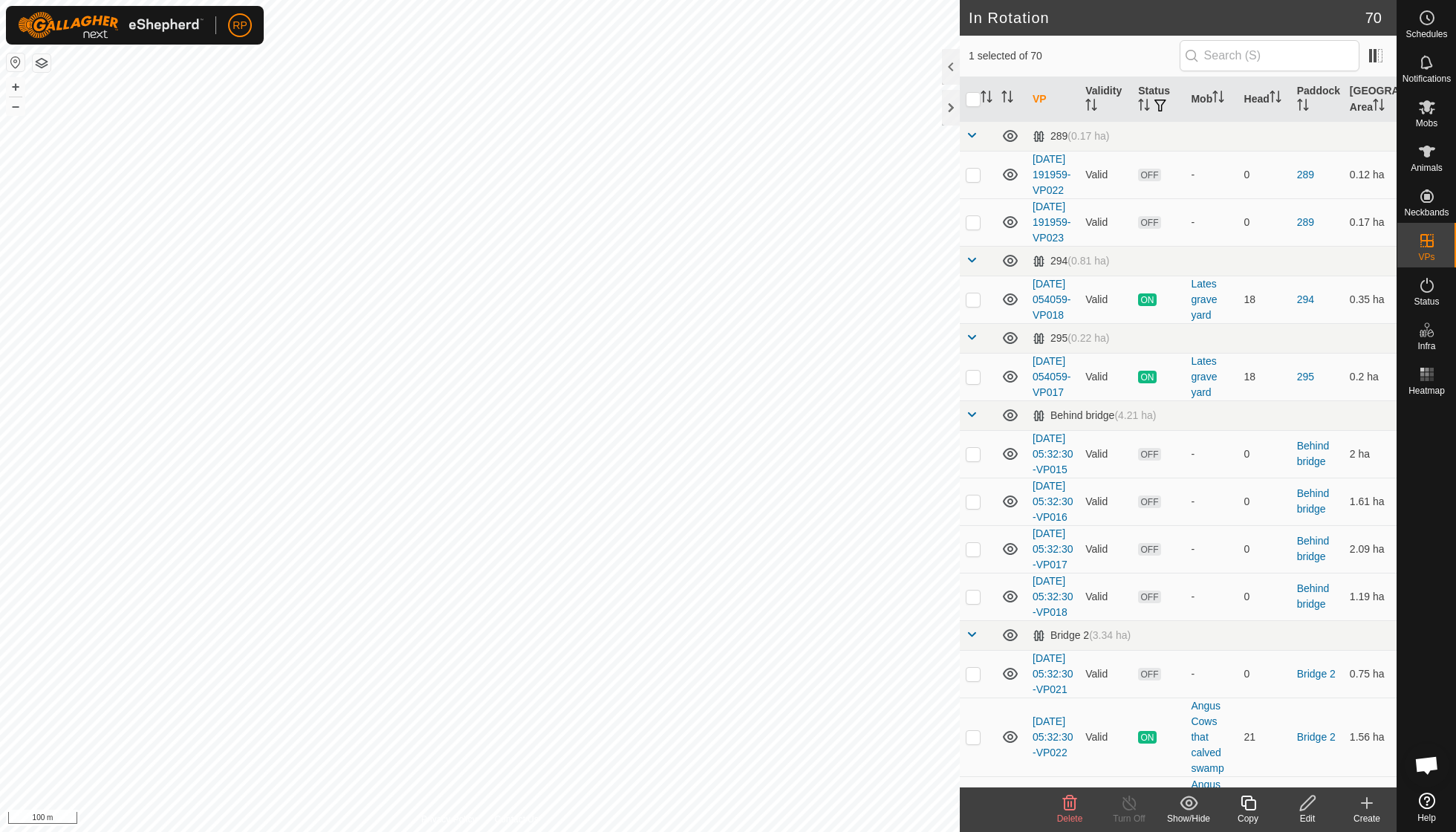
checkbox input "false"
checkbox input "true"
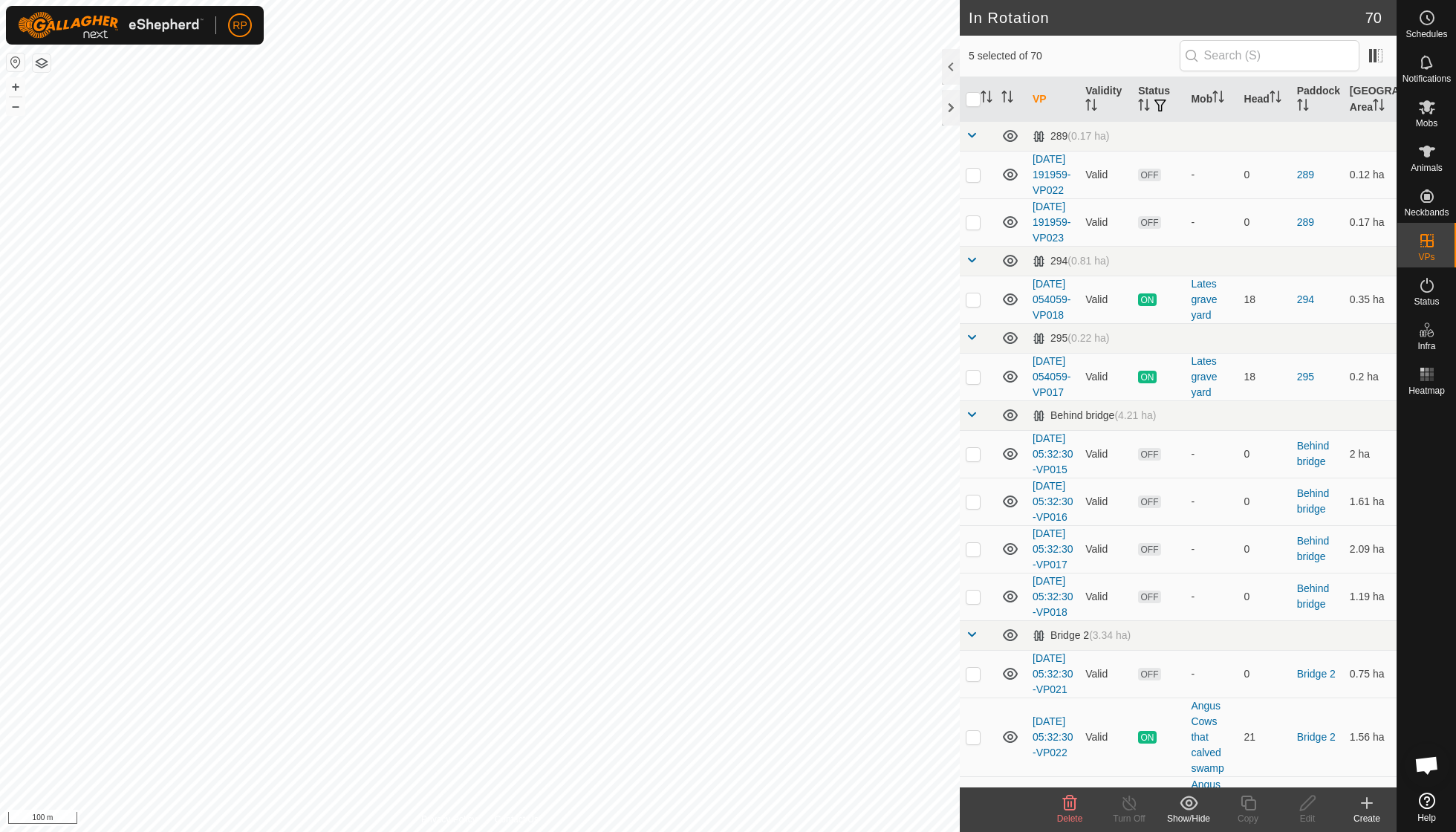
checkbox input "true"
checkbox input "false"
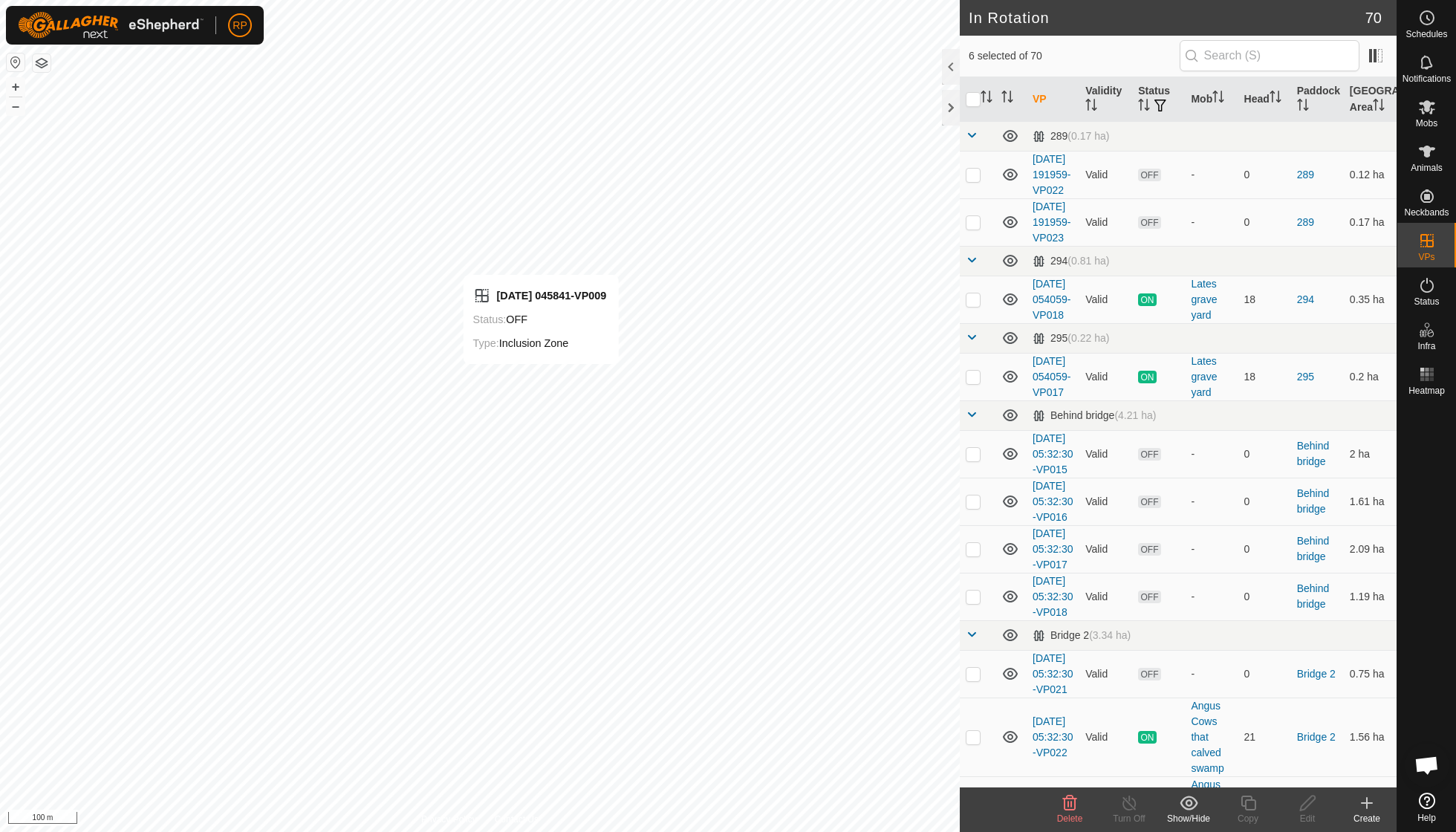
checkbox input "false"
checkbox input "true"
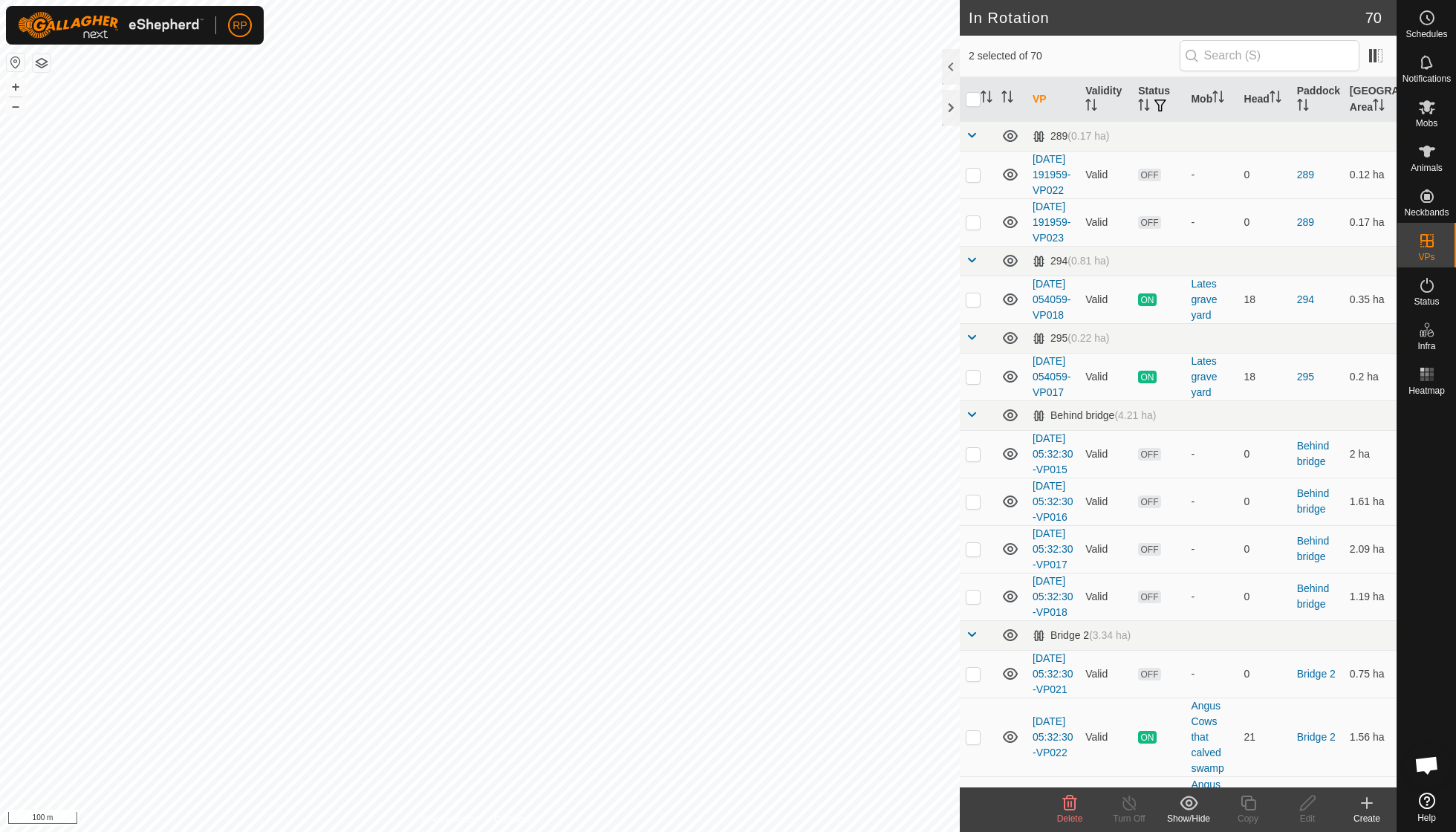
checkbox input "true"
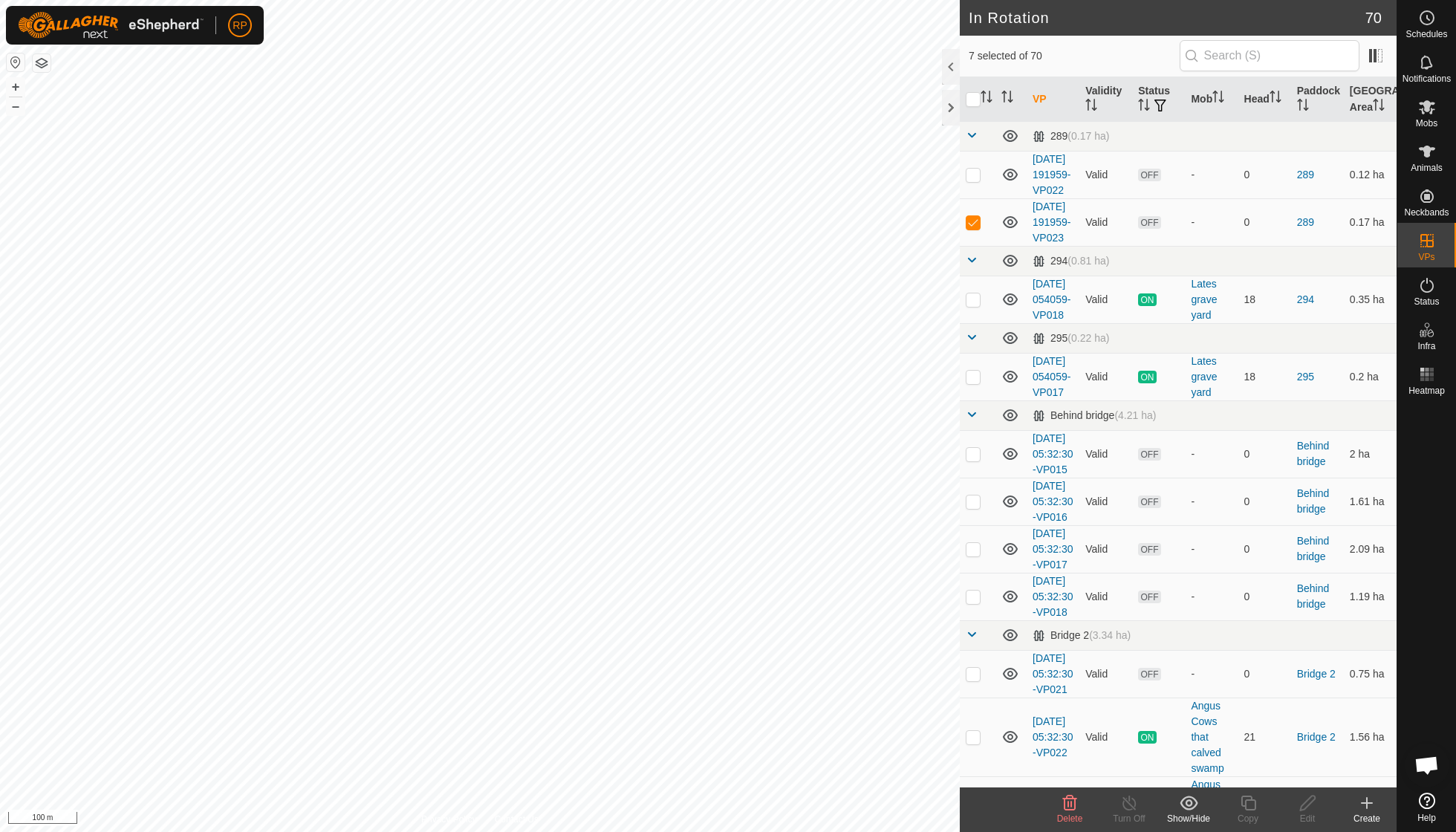
checkbox input "true"
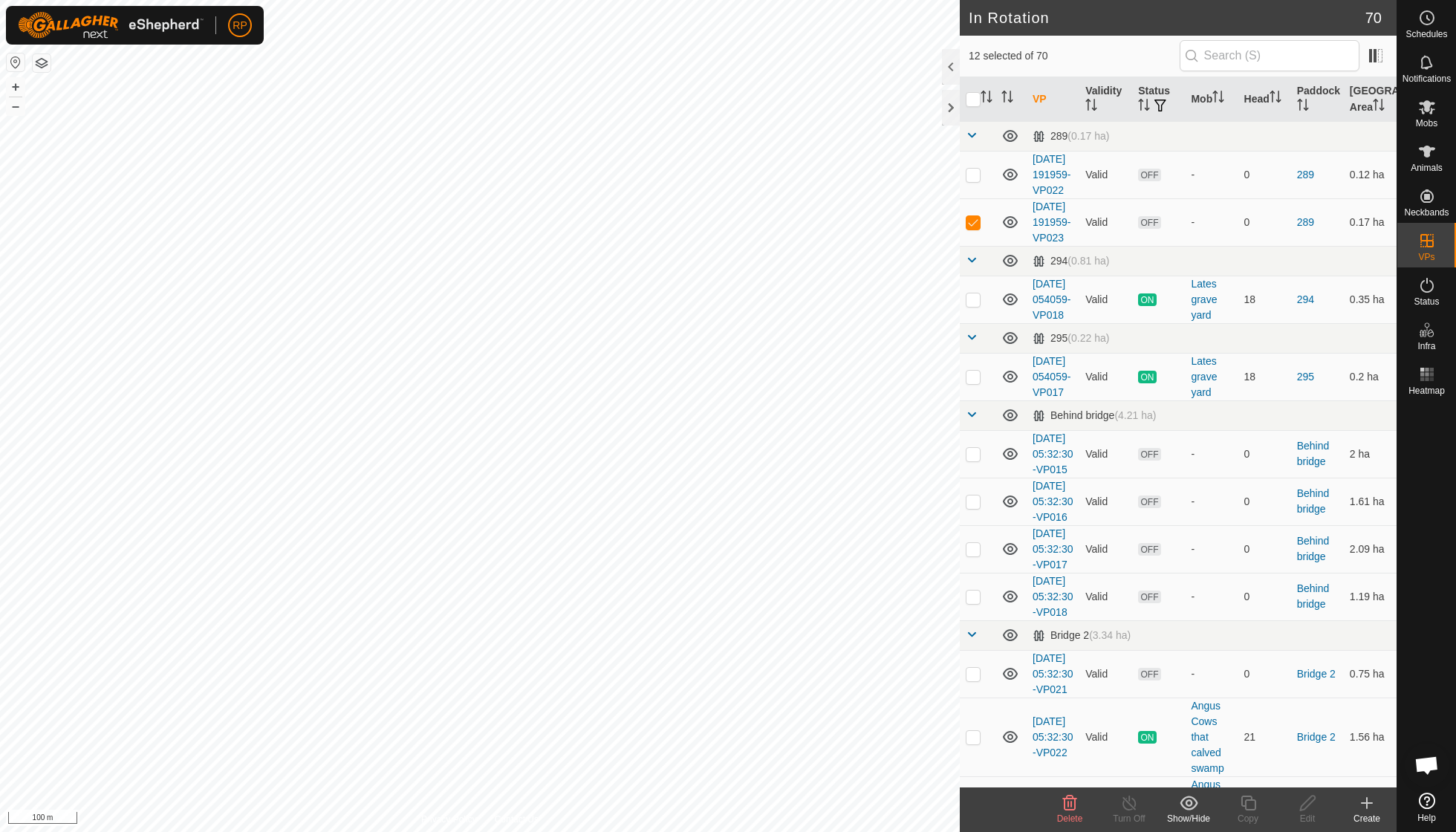
checkbox input "true"
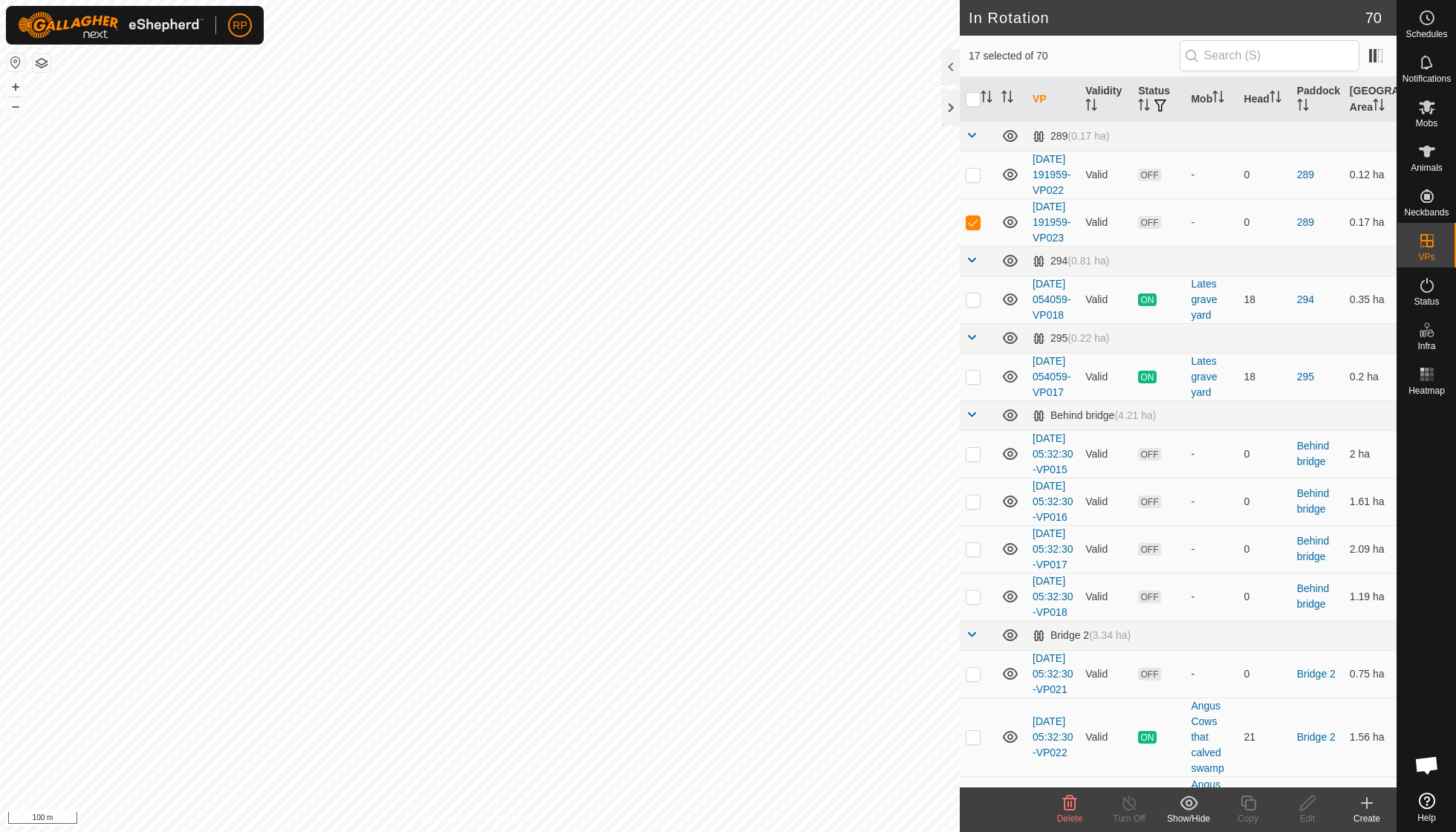
checkbox input "true"
click at [698, 594] on icon at bounding box center [1070, 802] width 14 height 15
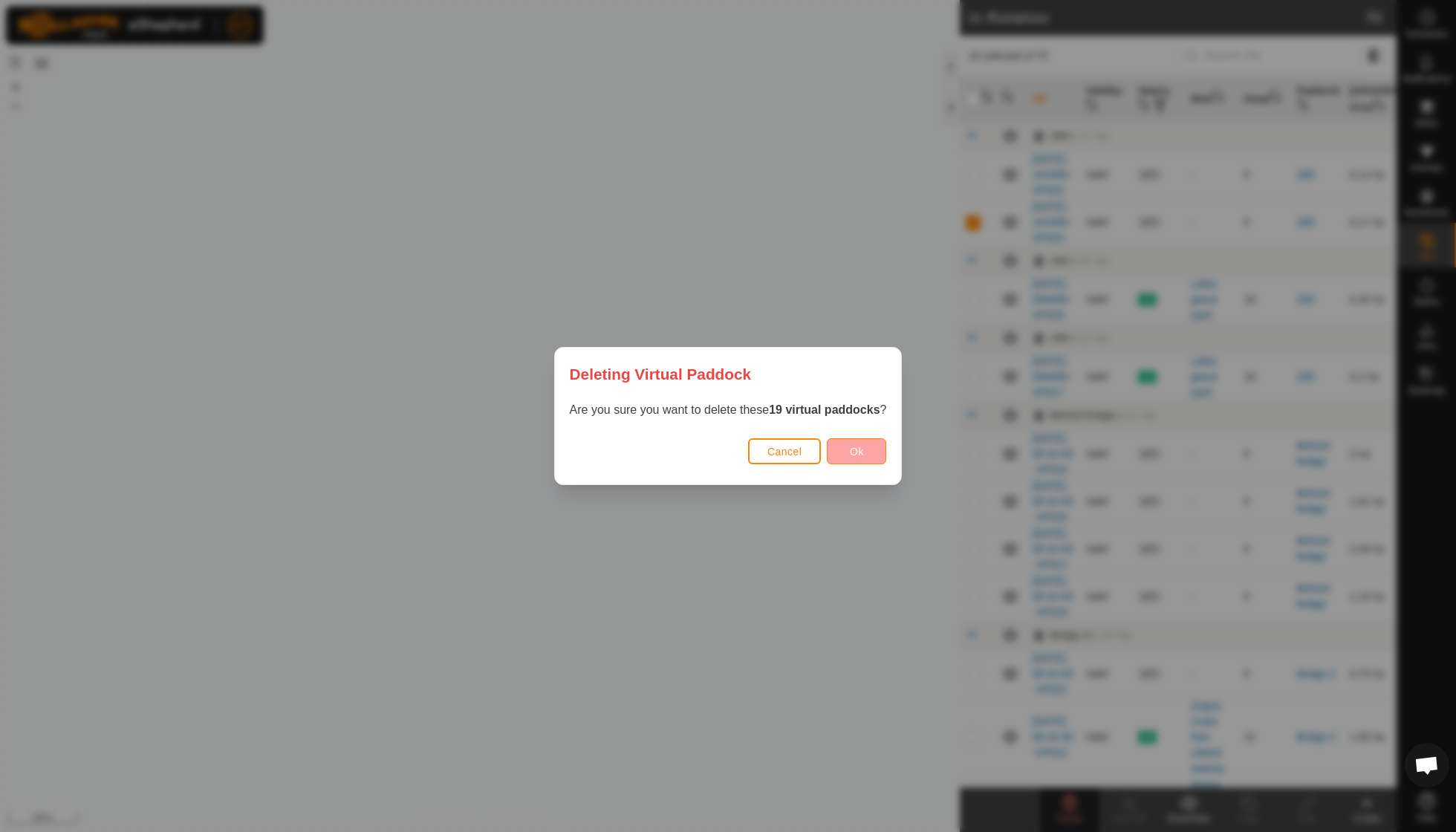
click at [698, 453] on button "Ok" at bounding box center [856, 451] width 60 height 26
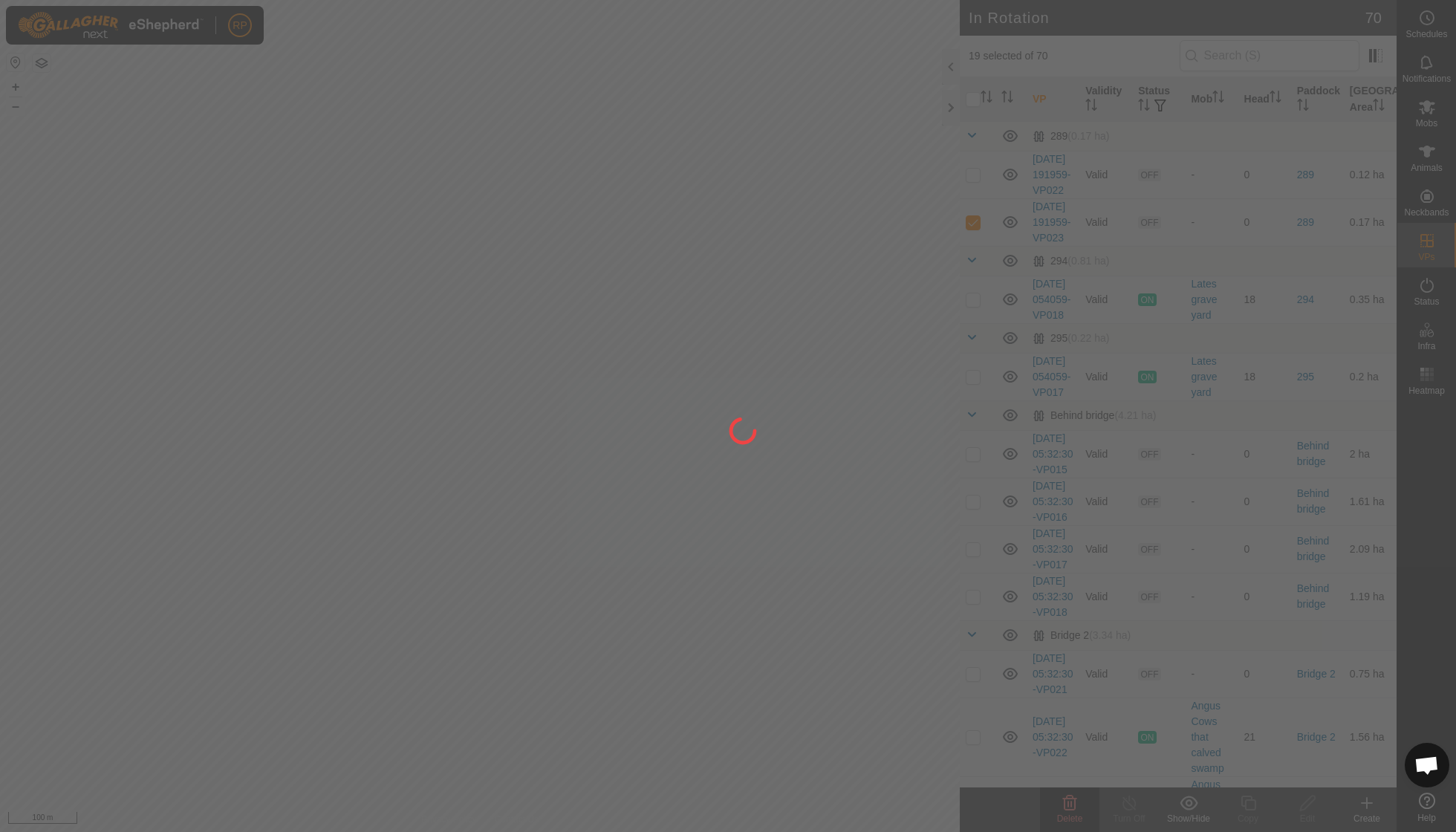
checkbox input "false"
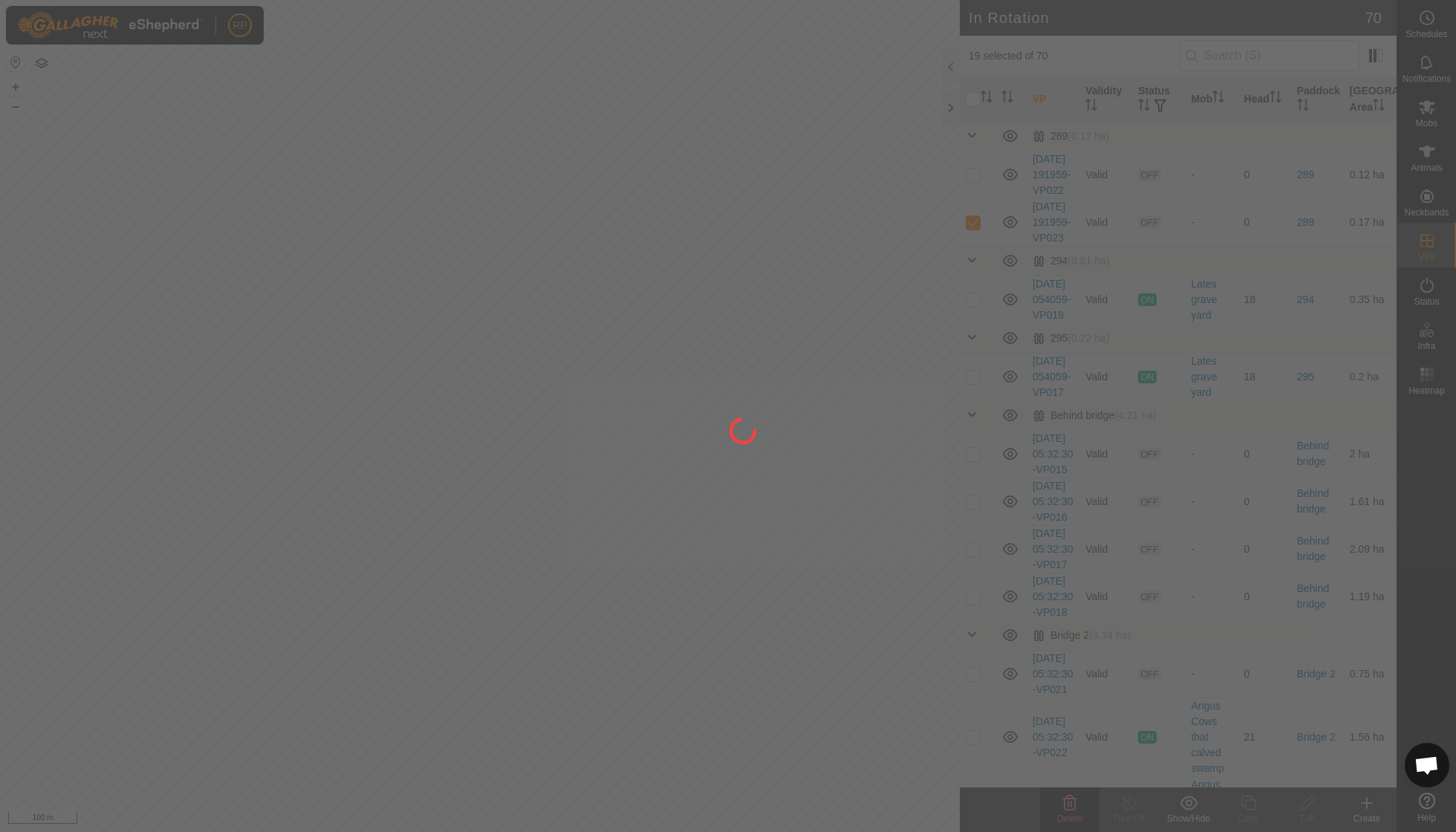
checkbox input "false"
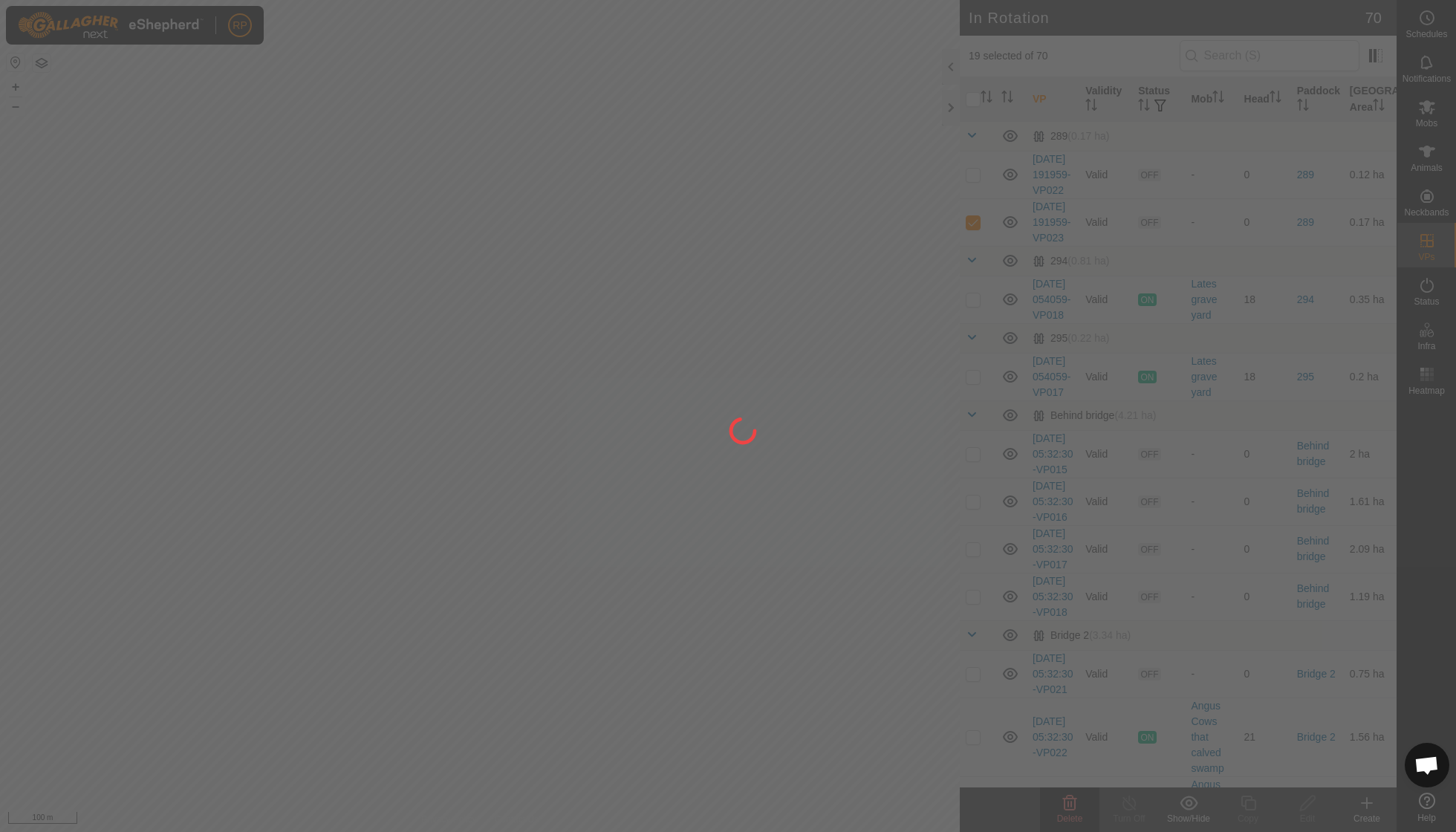
checkbox input "false"
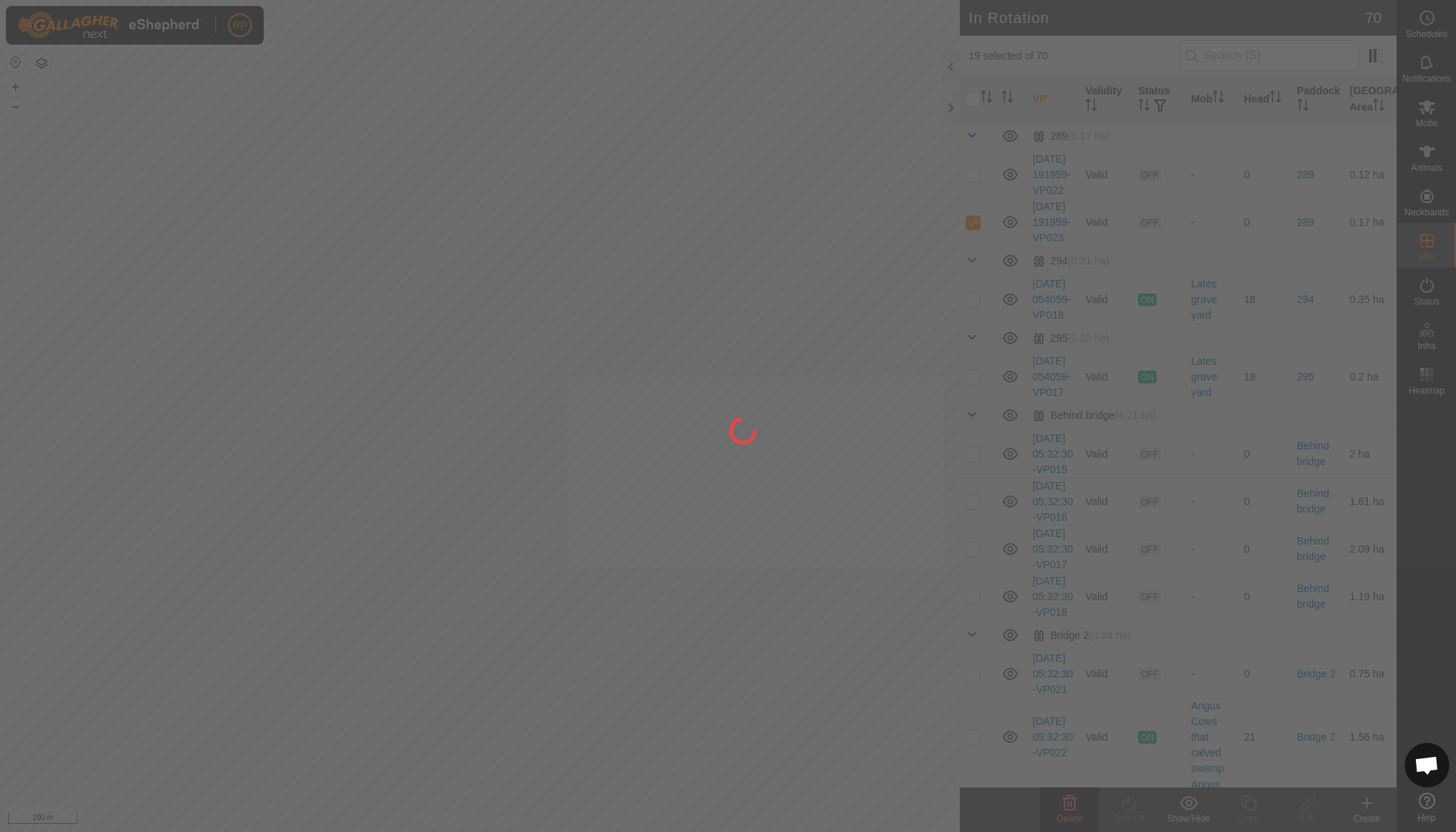
checkbox input "false"
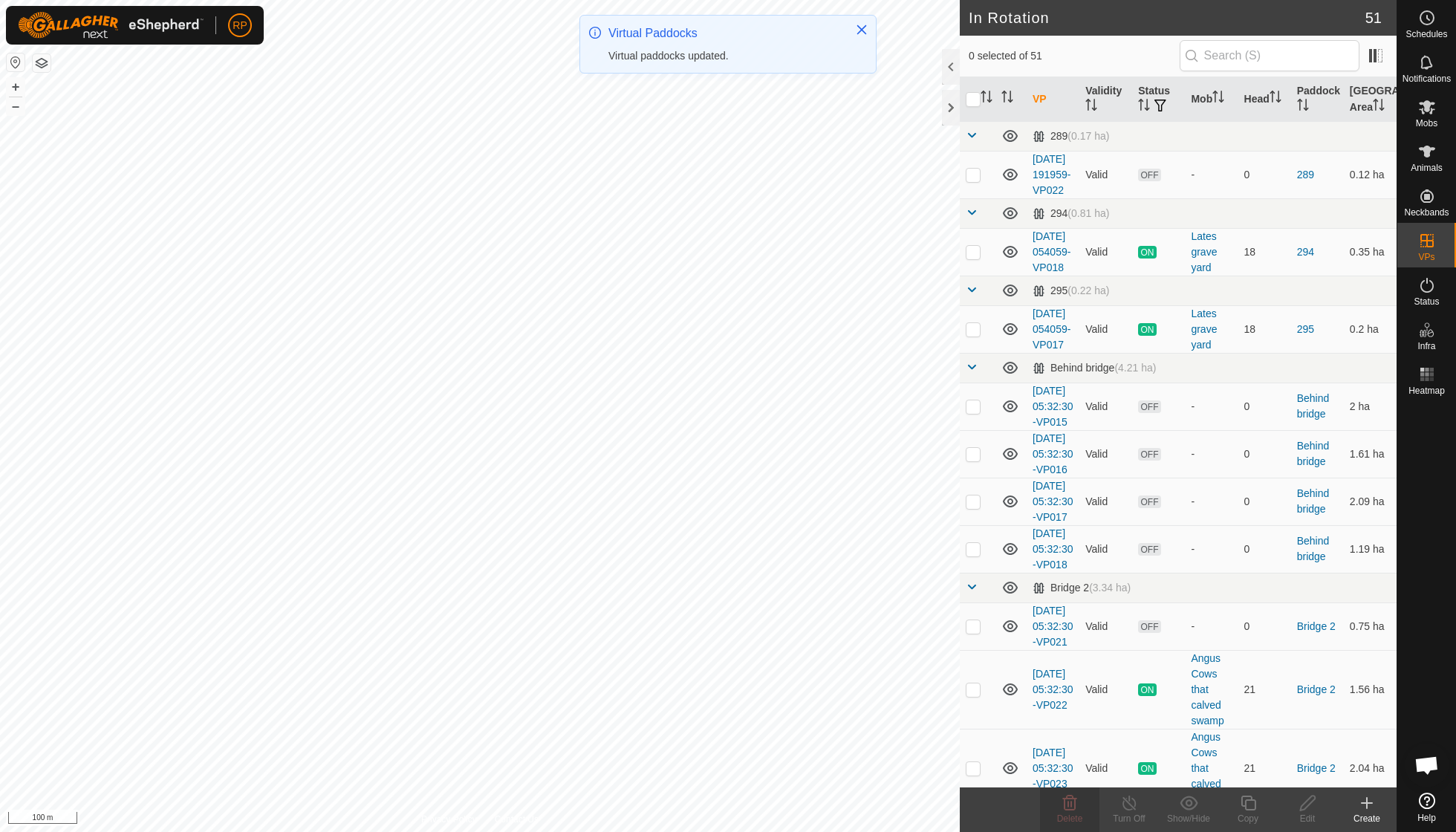
checkbox input "true"
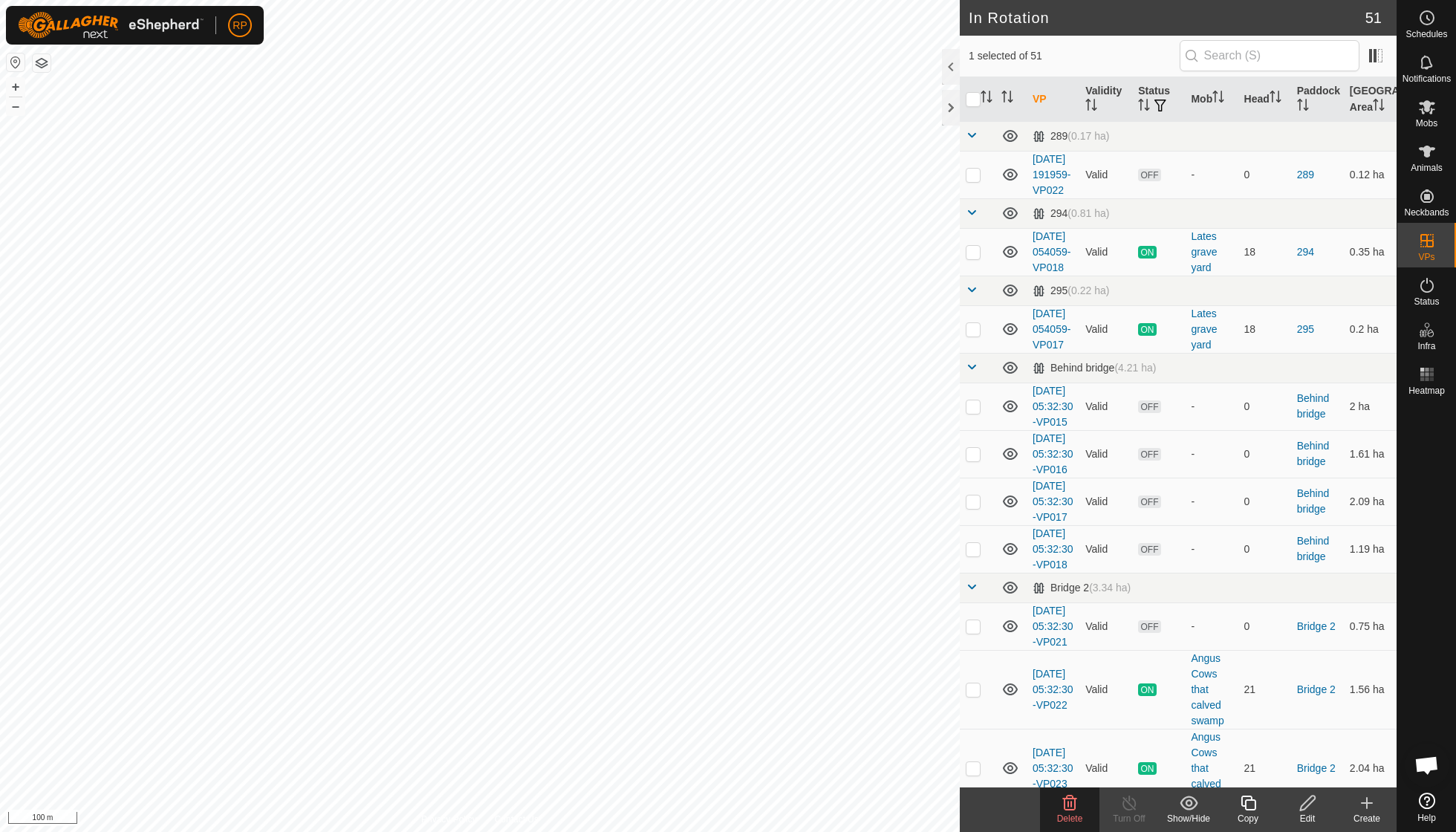
checkbox input "true"
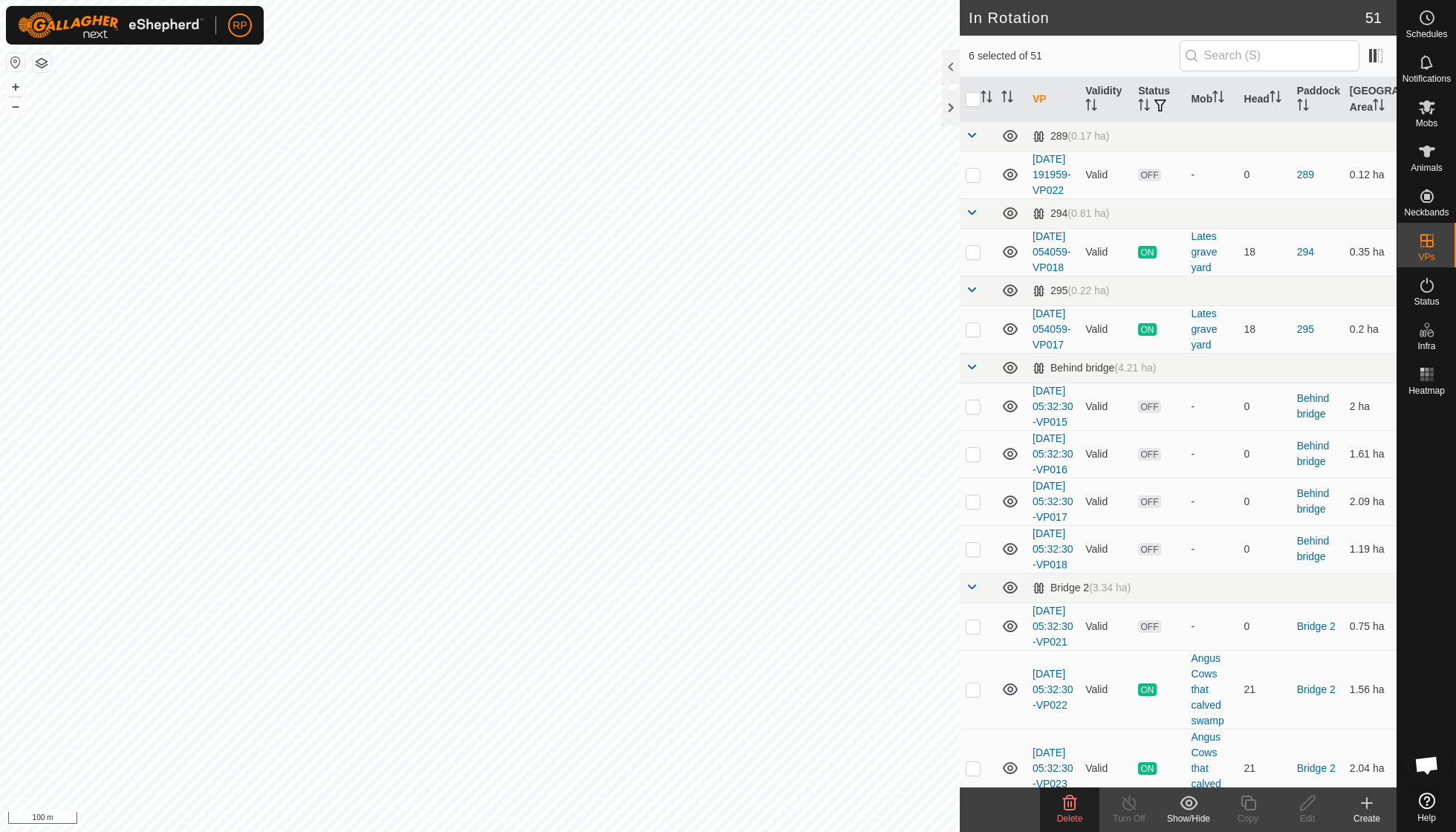
checkbox input "true"
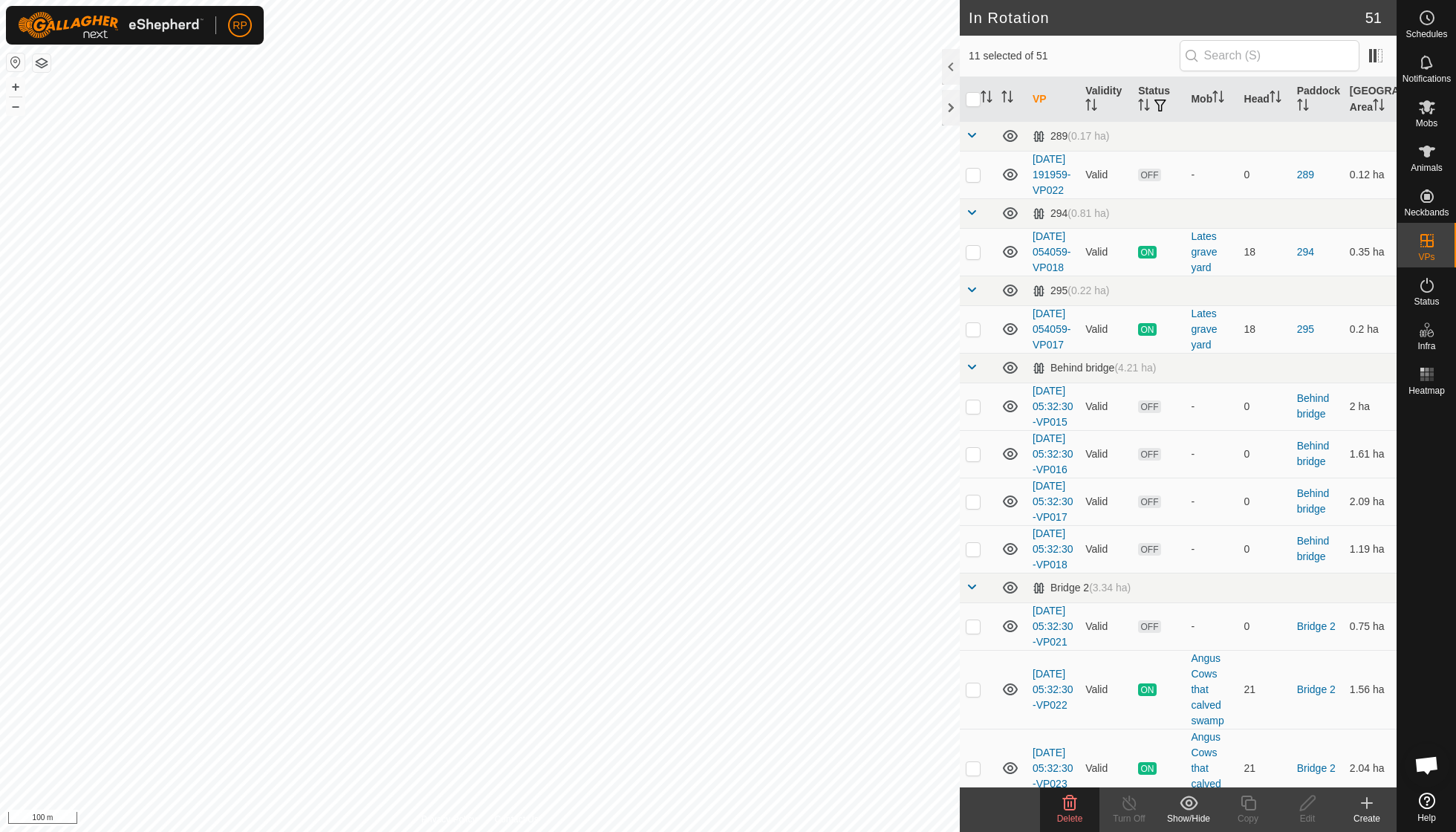
checkbox input "true"
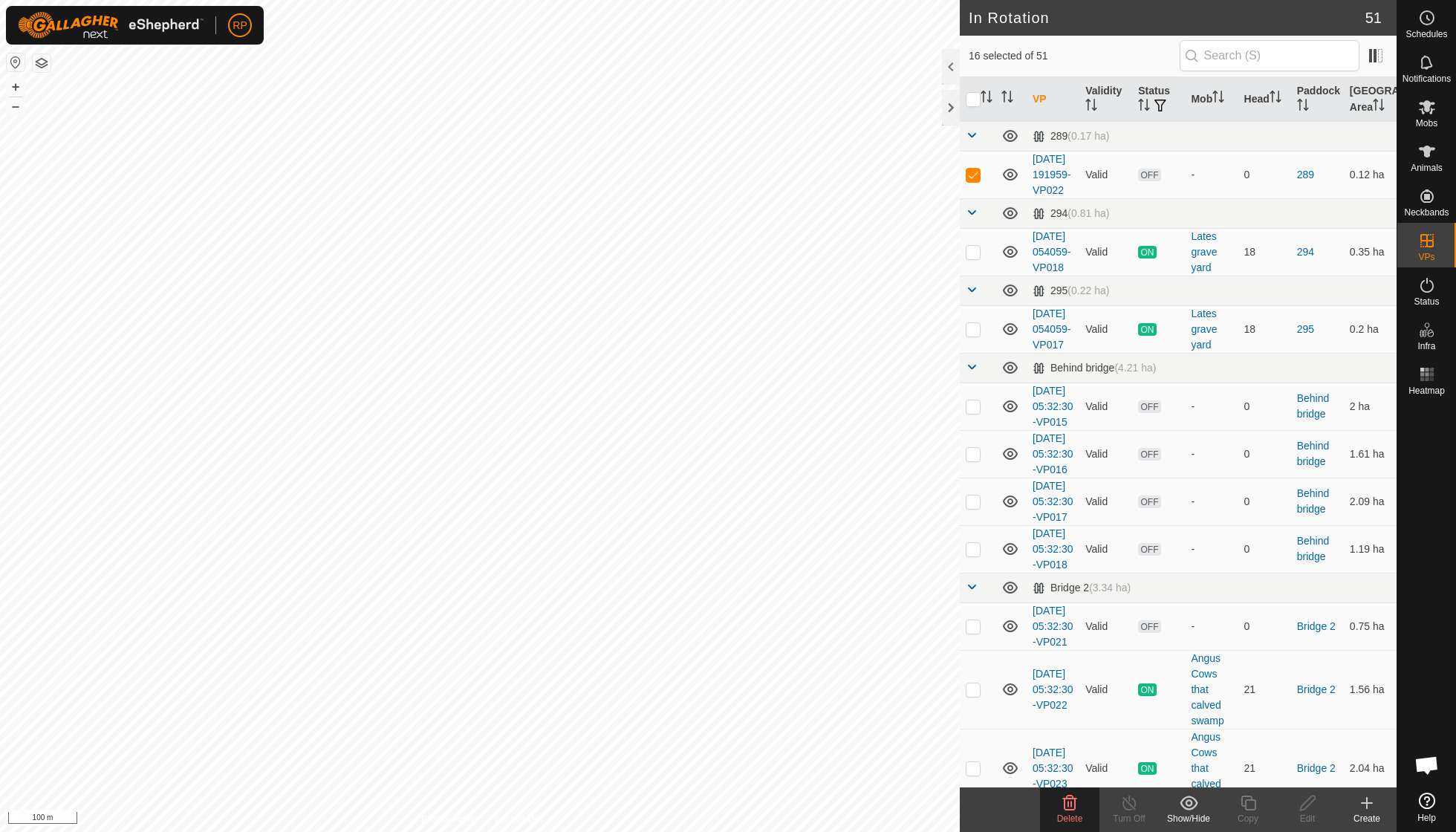
checkbox input "true"
click at [698, 594] on icon at bounding box center [1070, 803] width 18 height 18
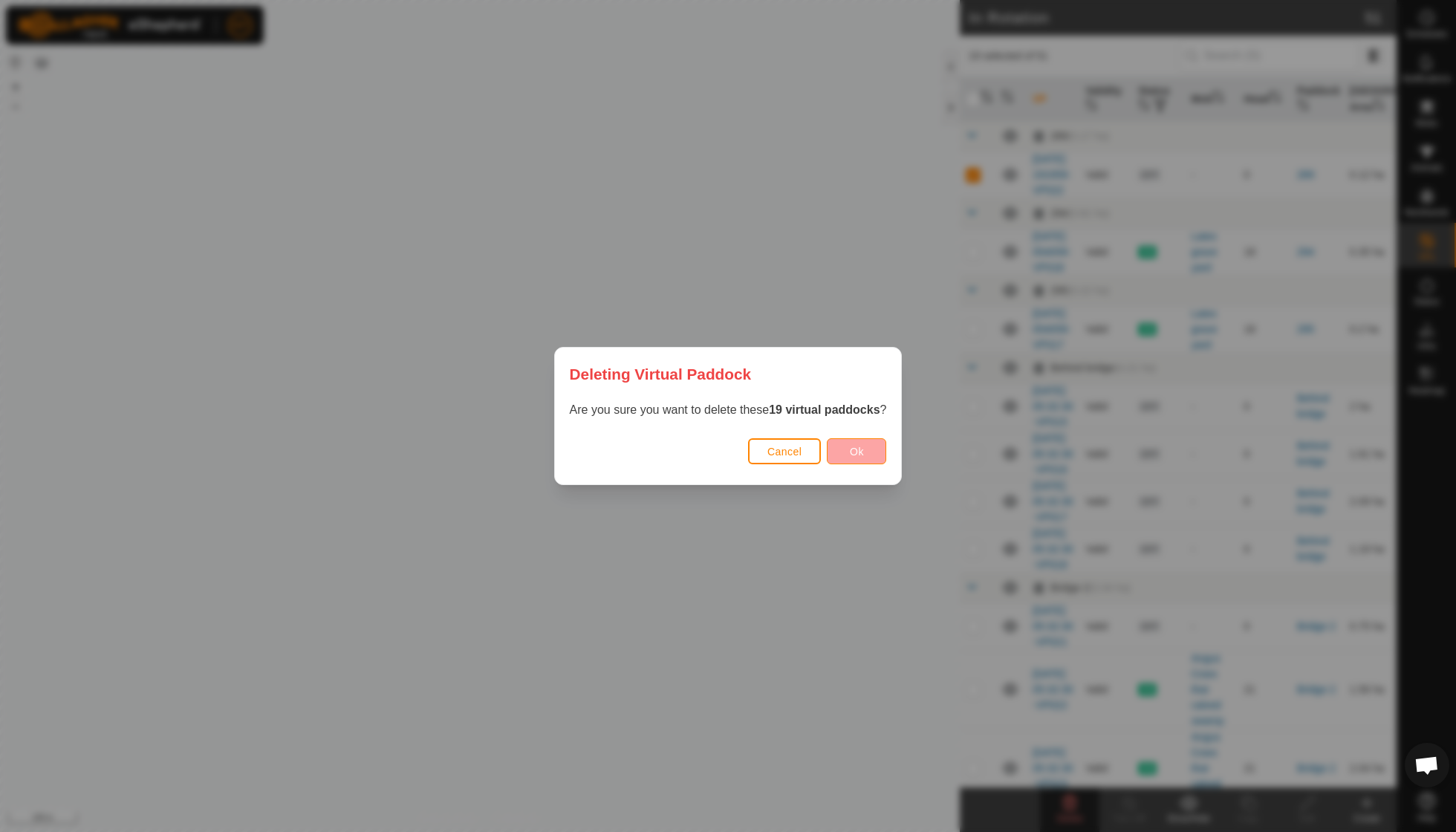
click at [698, 450] on span "Ok" at bounding box center [857, 452] width 14 height 12
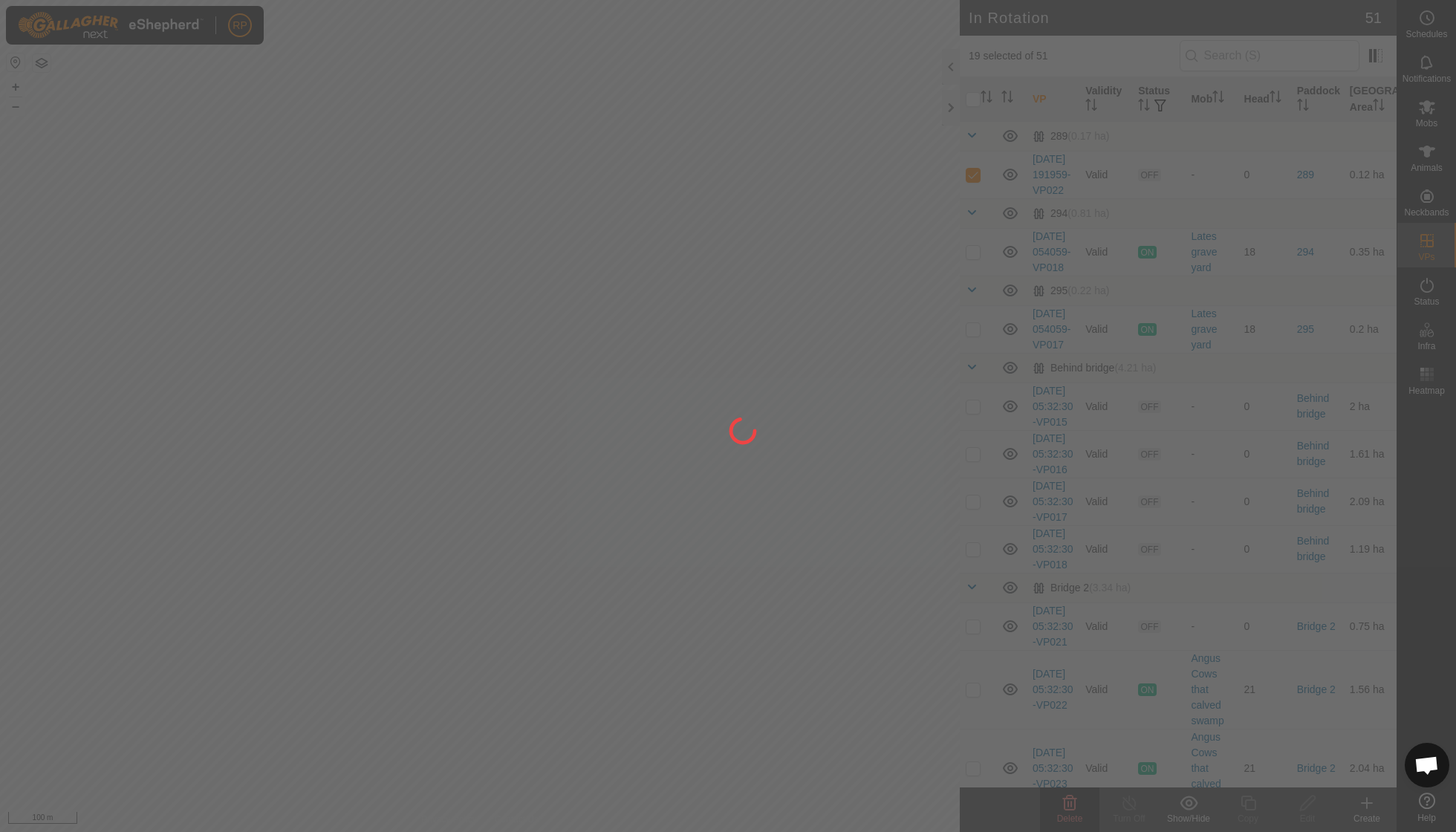
checkbox input "false"
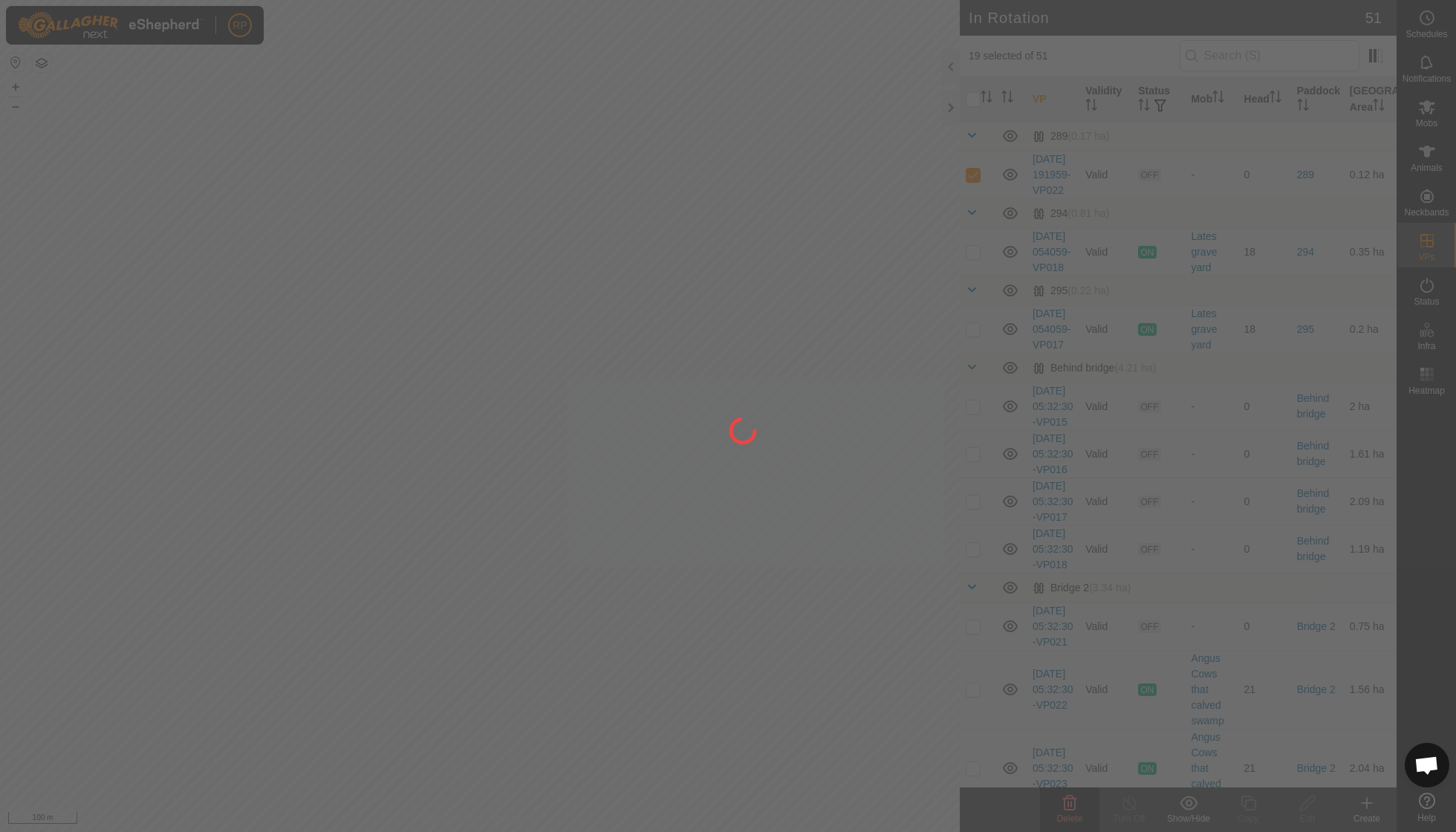
checkbox input "false"
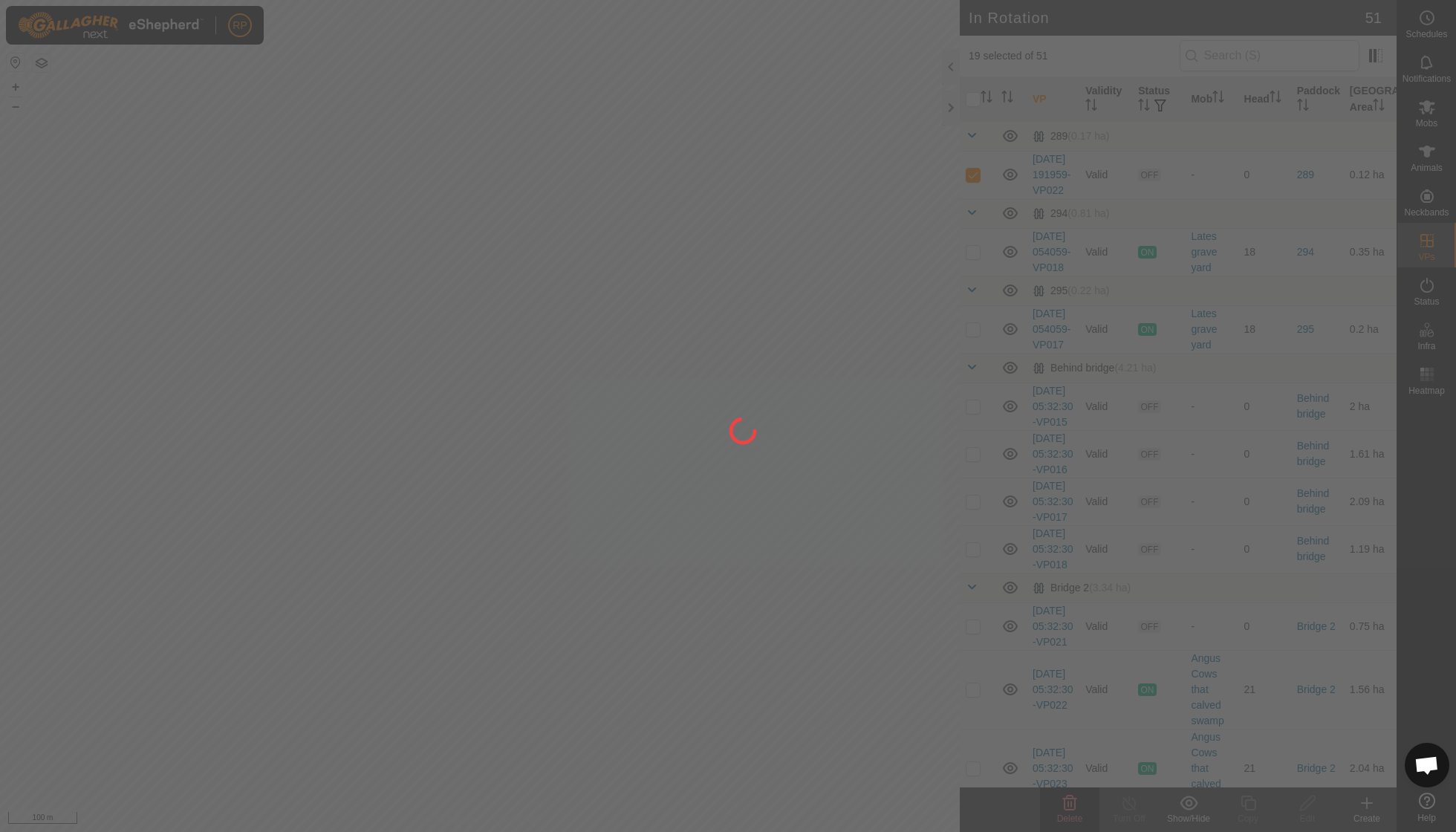
checkbox input "false"
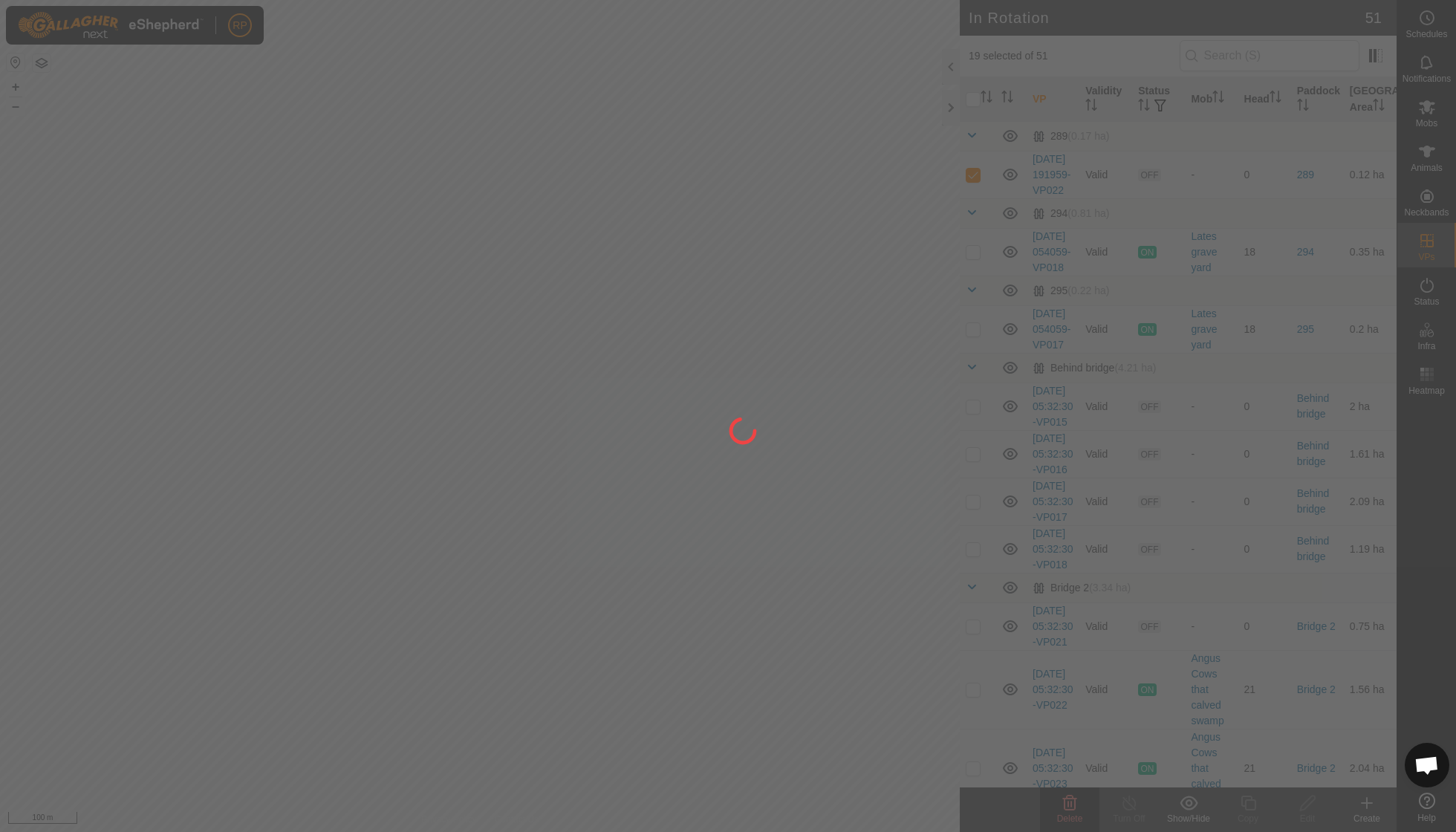
checkbox input "false"
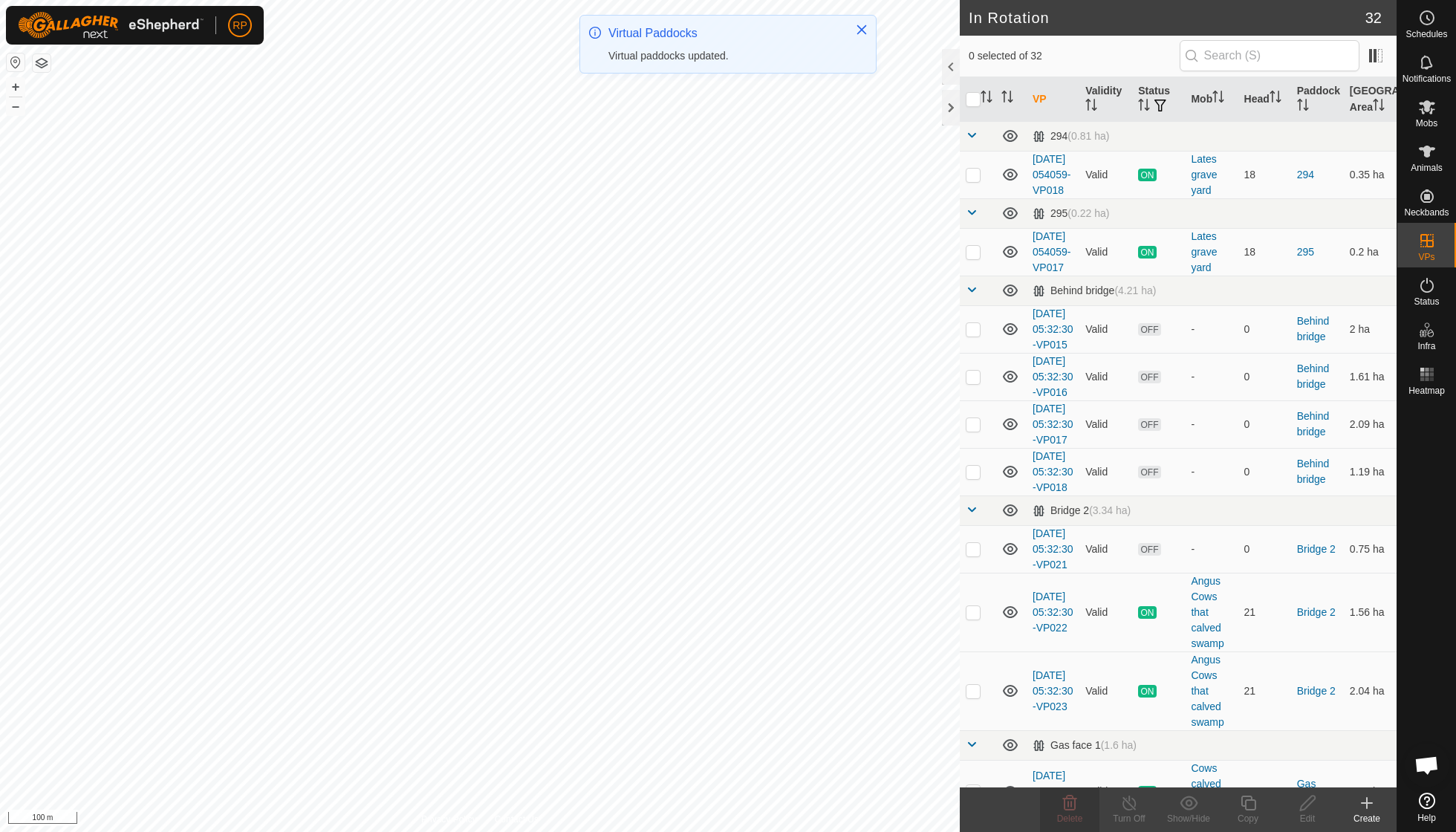
checkbox input "true"
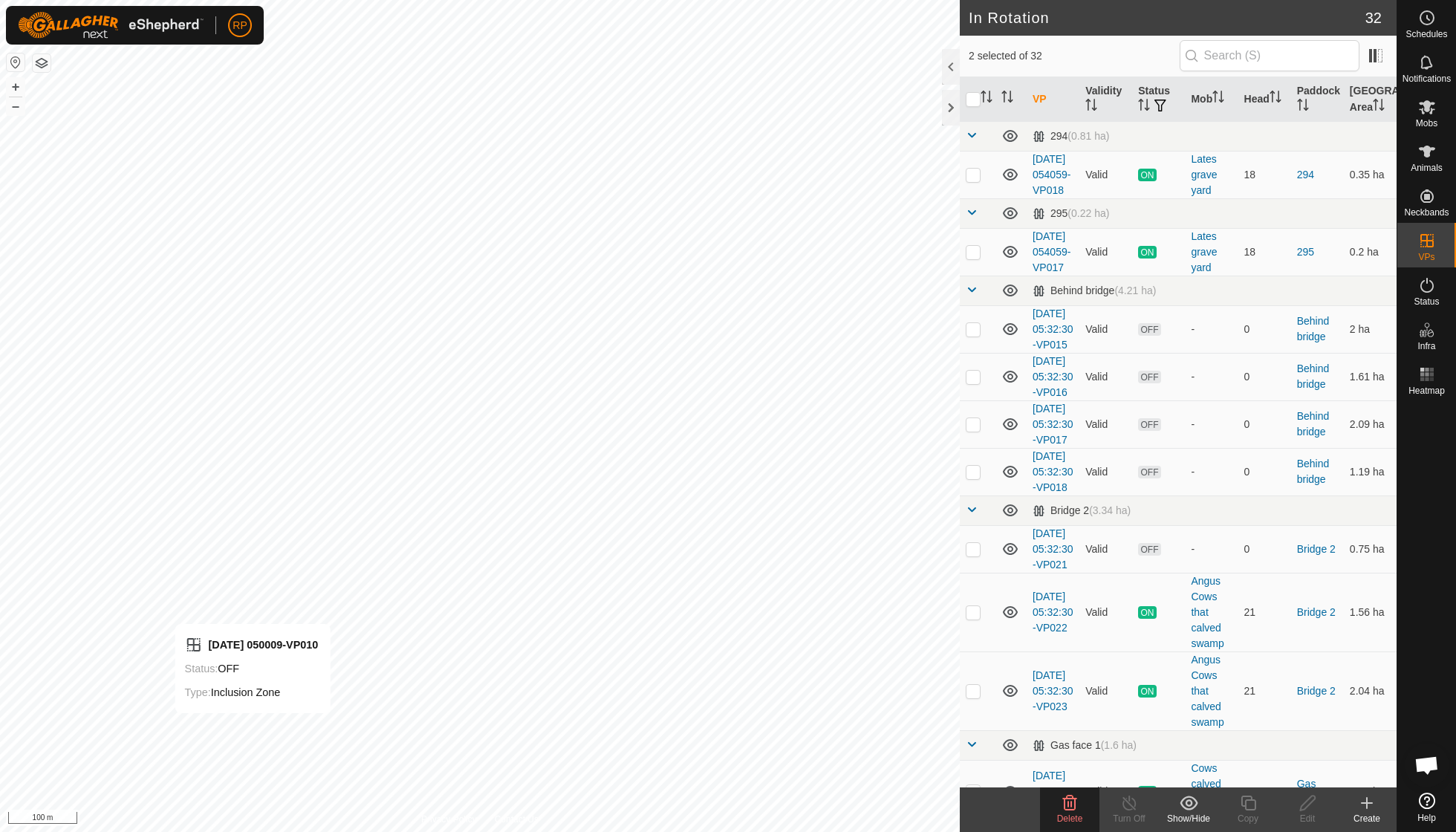
checkbox input "false"
checkbox input "true"
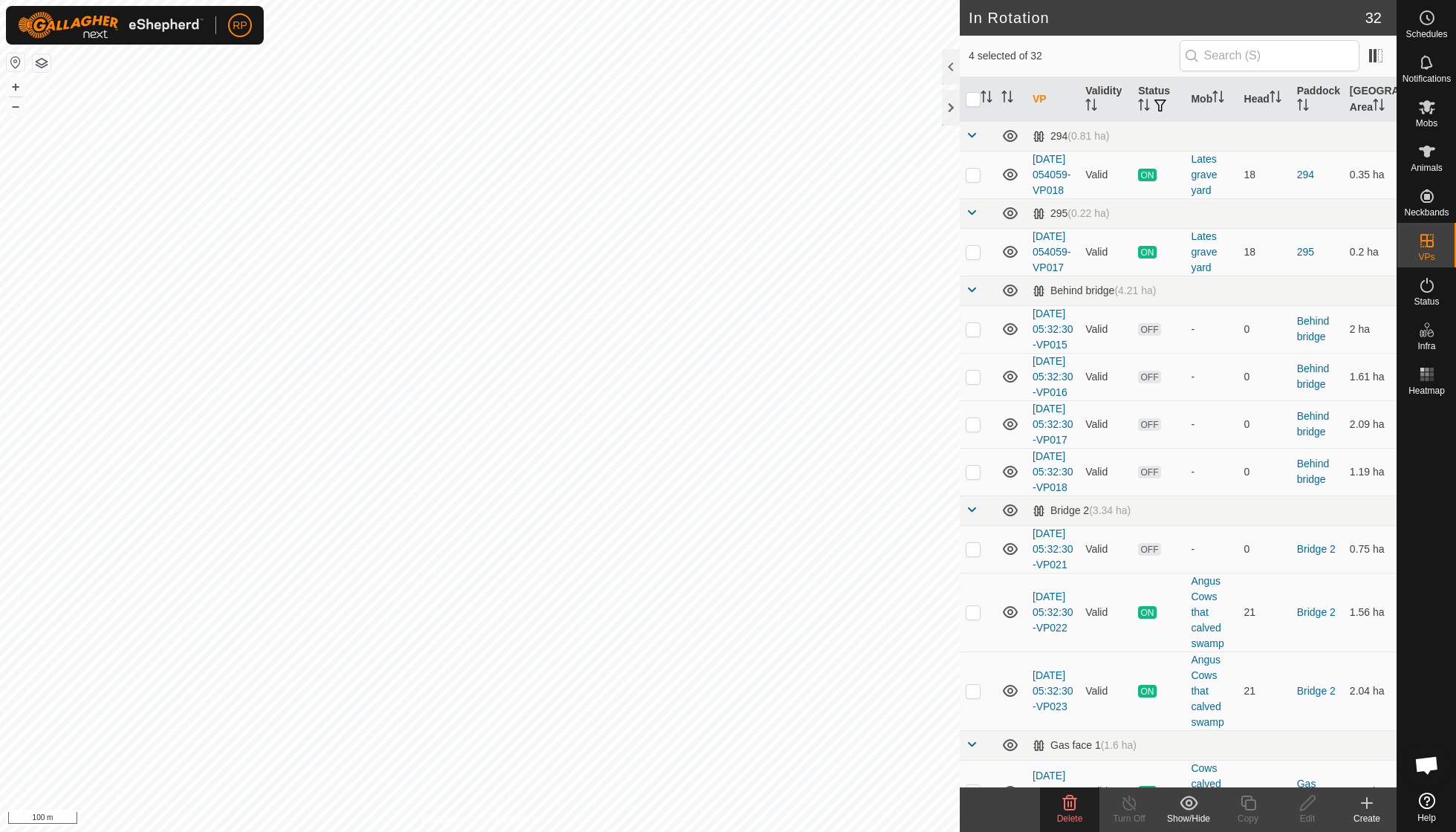
checkbox input "true"
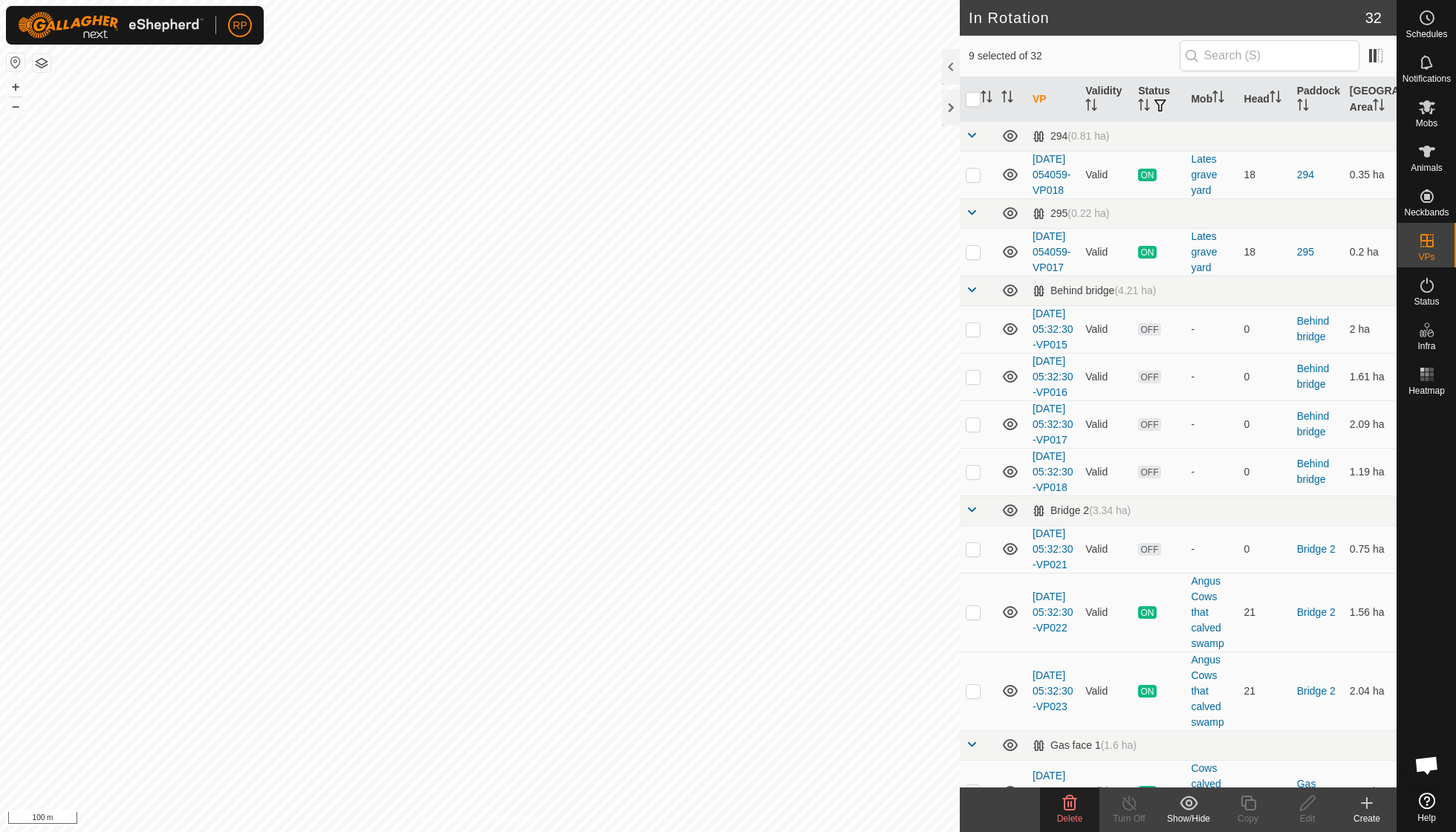
click at [698, 594] on icon at bounding box center [1070, 802] width 14 height 15
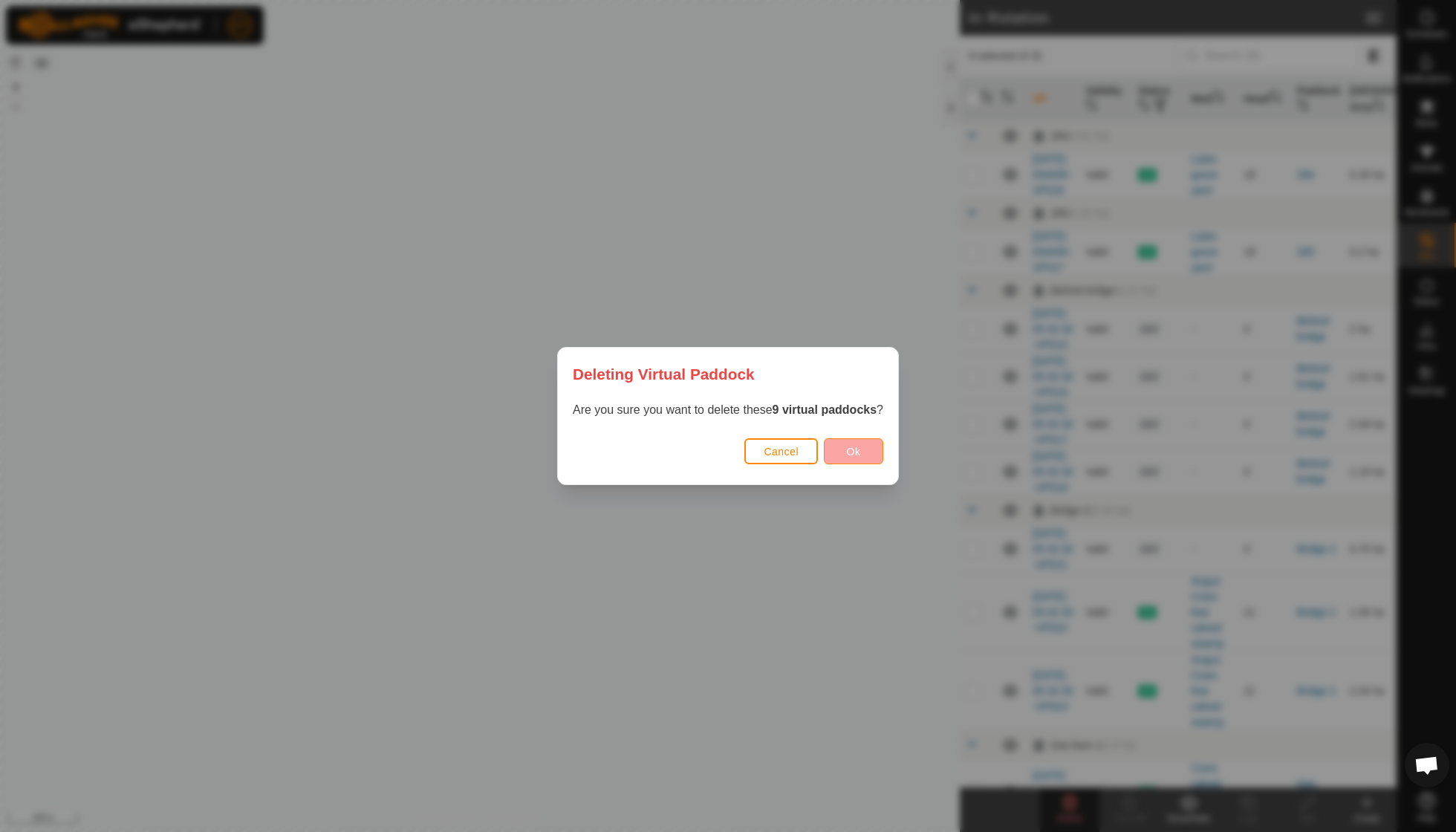
click at [698, 456] on span "Ok" at bounding box center [854, 452] width 14 height 12
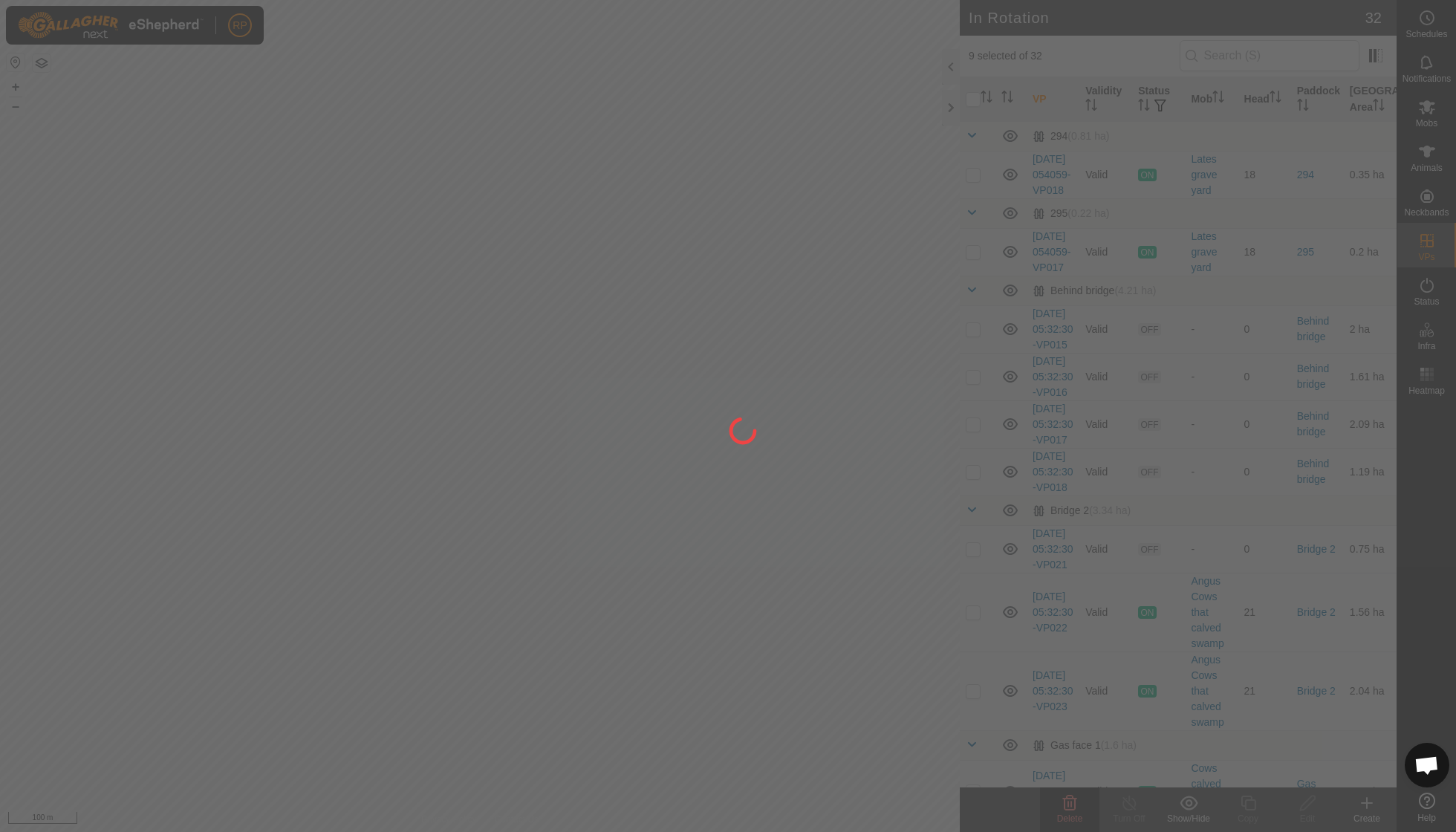
checkbox input "false"
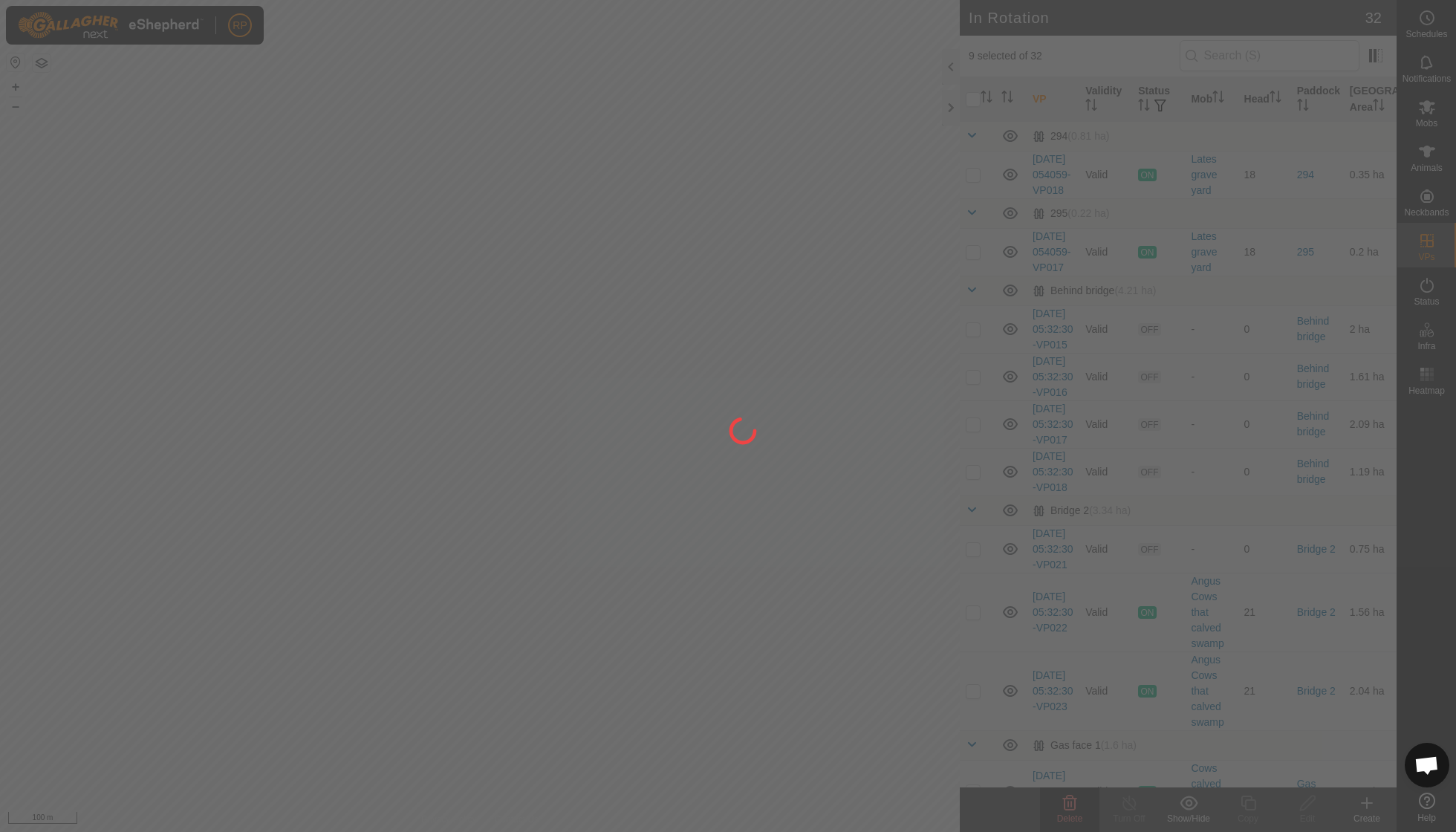
checkbox input "false"
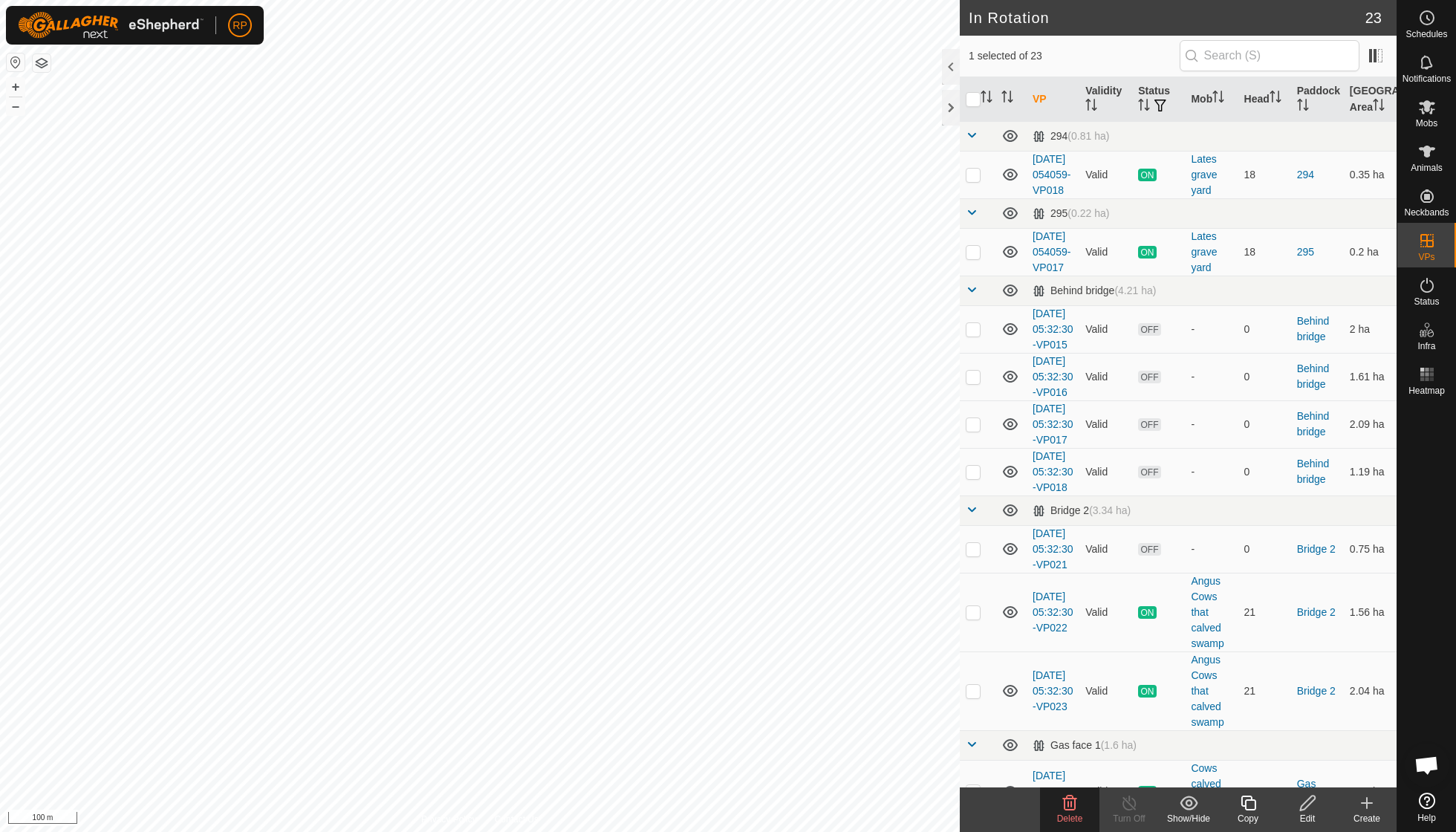
click at [698, 594] on icon at bounding box center [1070, 803] width 18 height 18
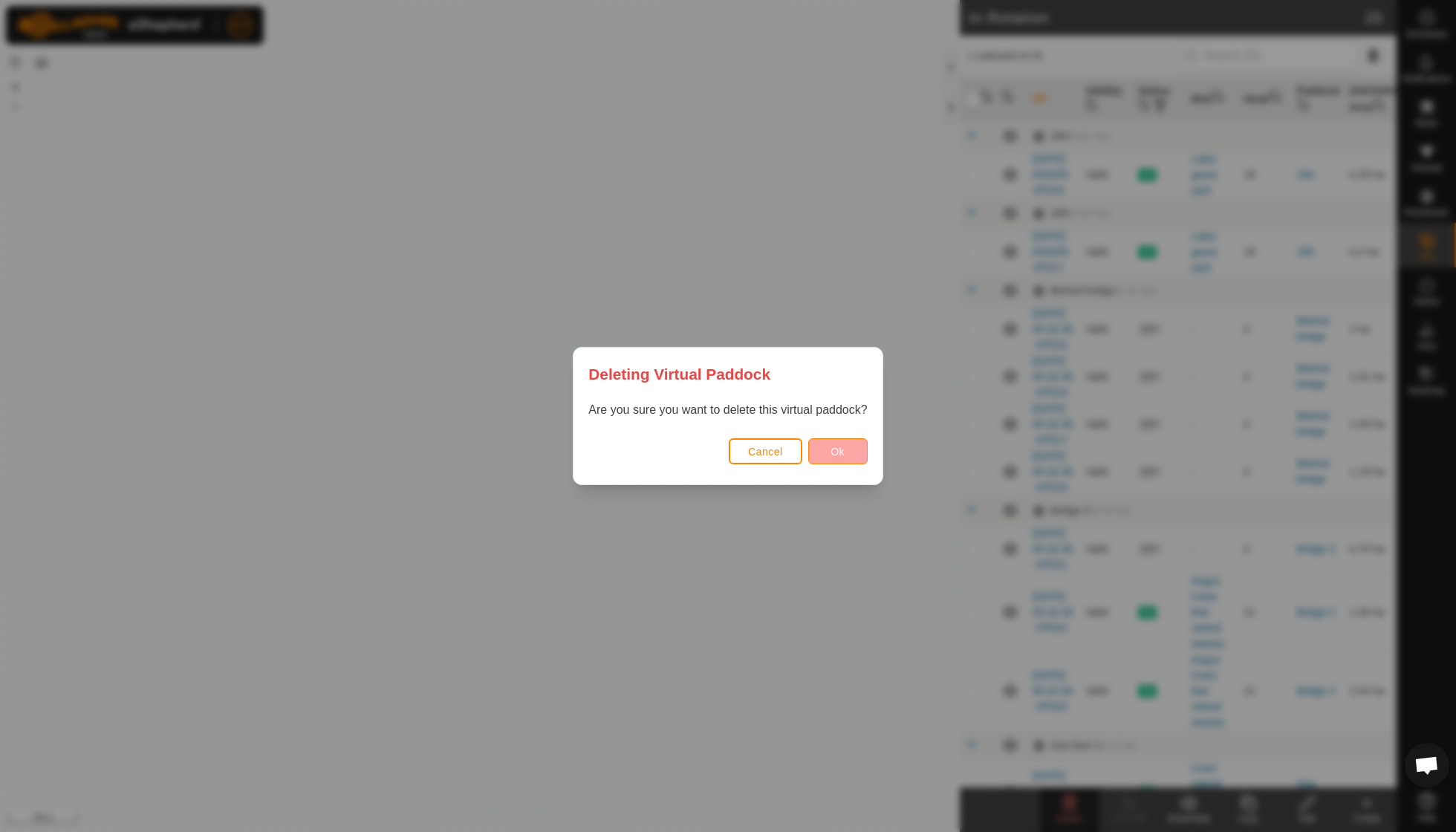
click at [698, 441] on button "Ok" at bounding box center [837, 451] width 60 height 26
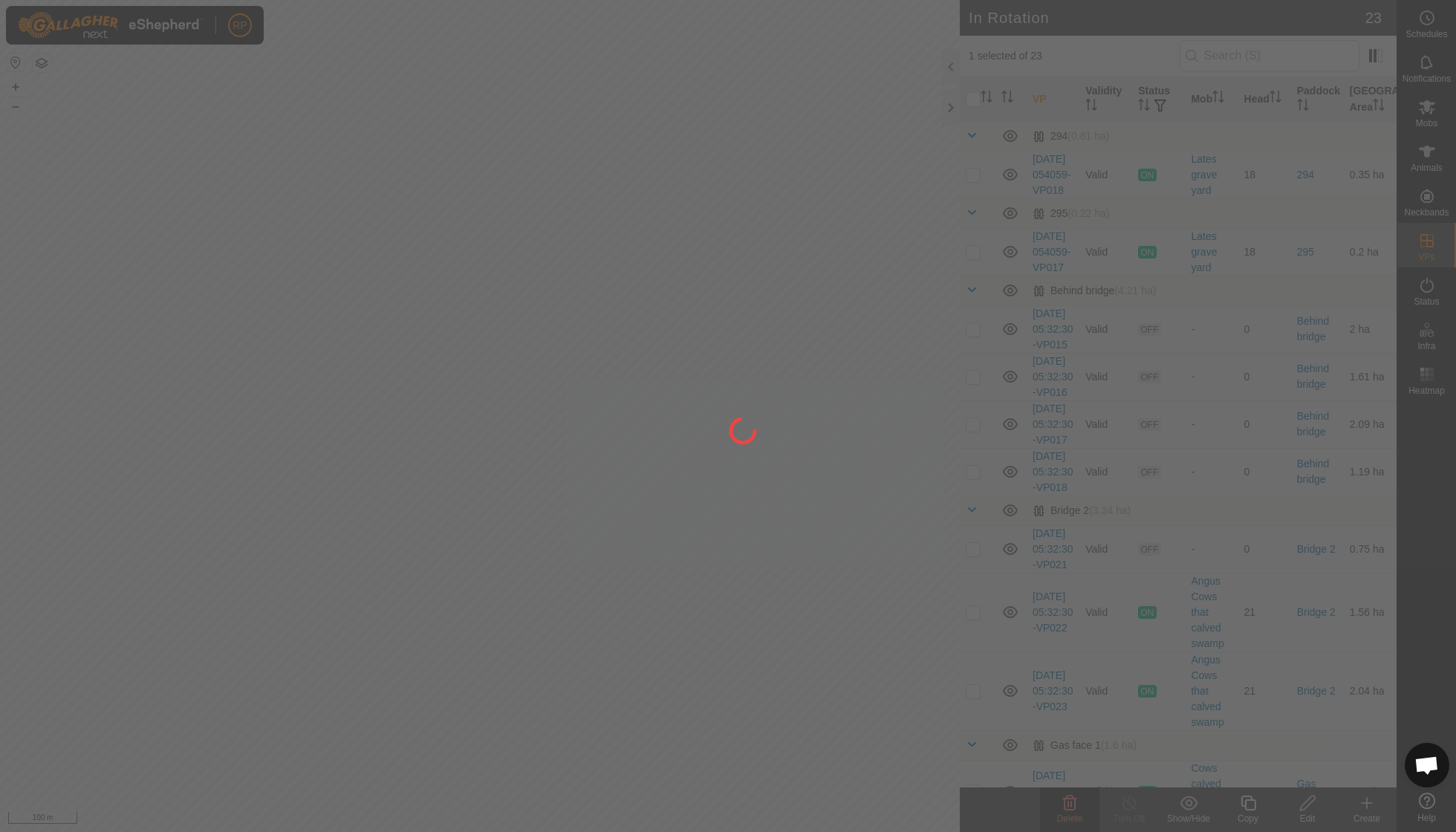
checkbox input "false"
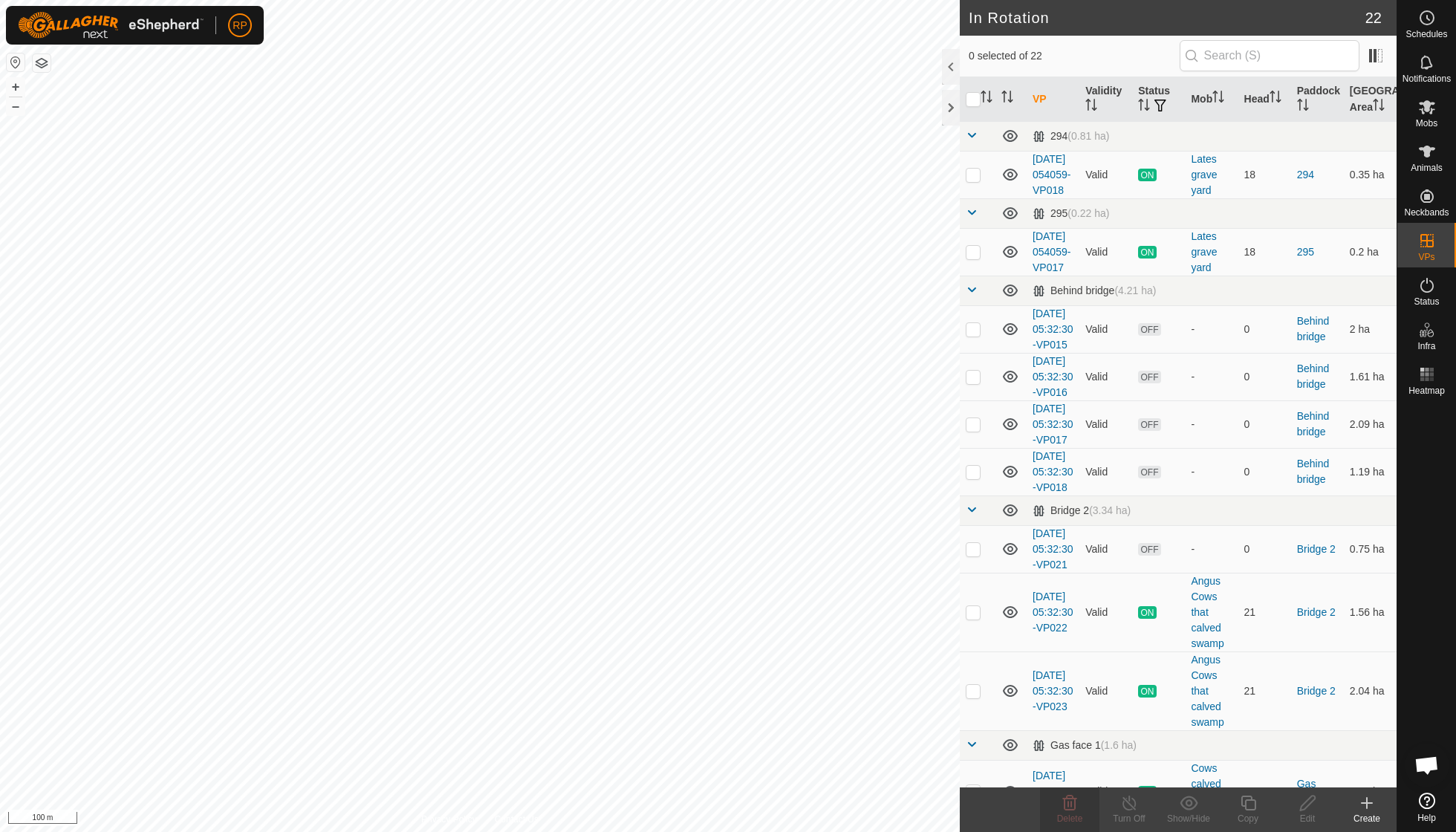
checkbox input "true"
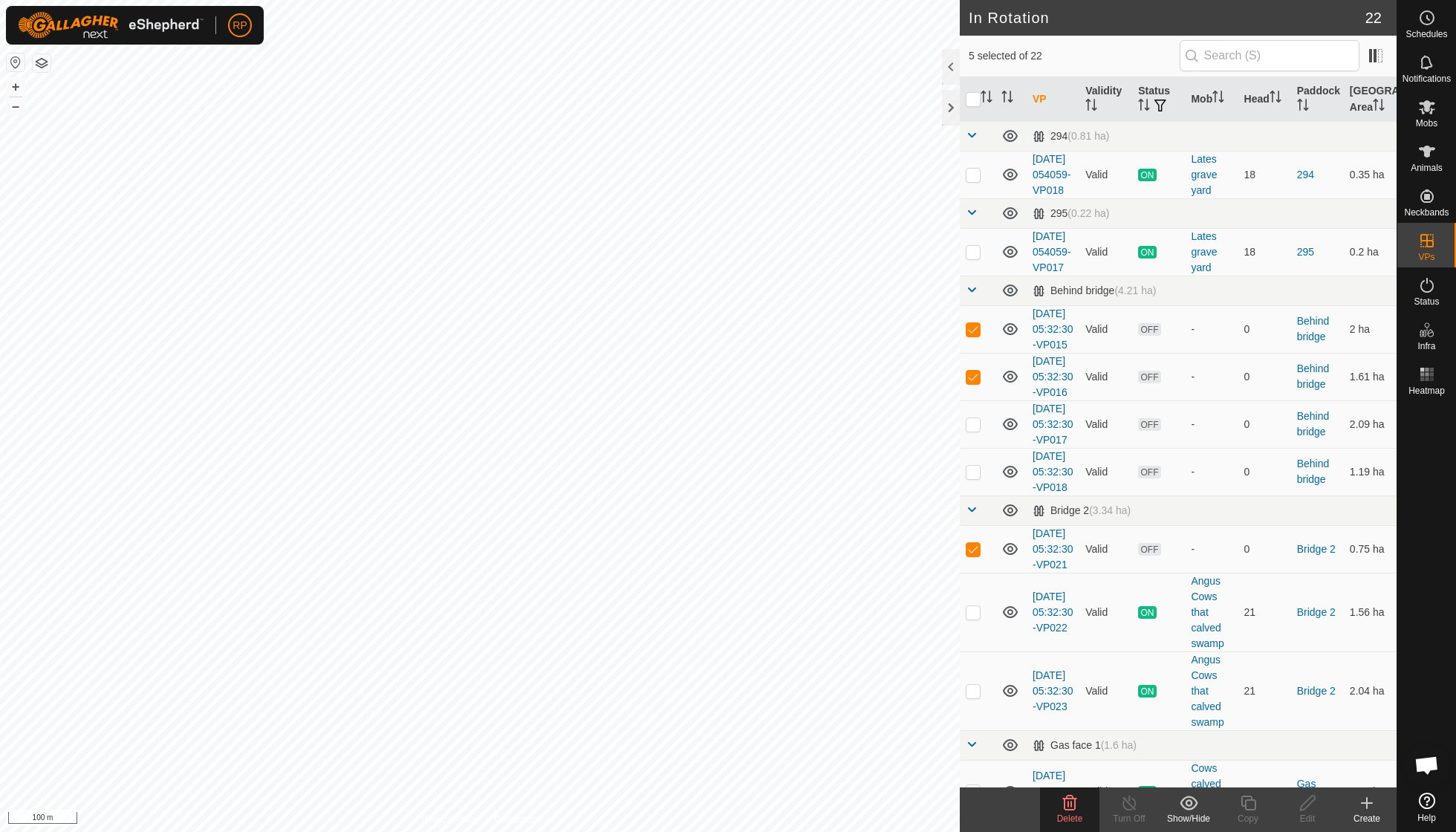
click at [698, 594] on icon at bounding box center [1070, 803] width 18 height 18
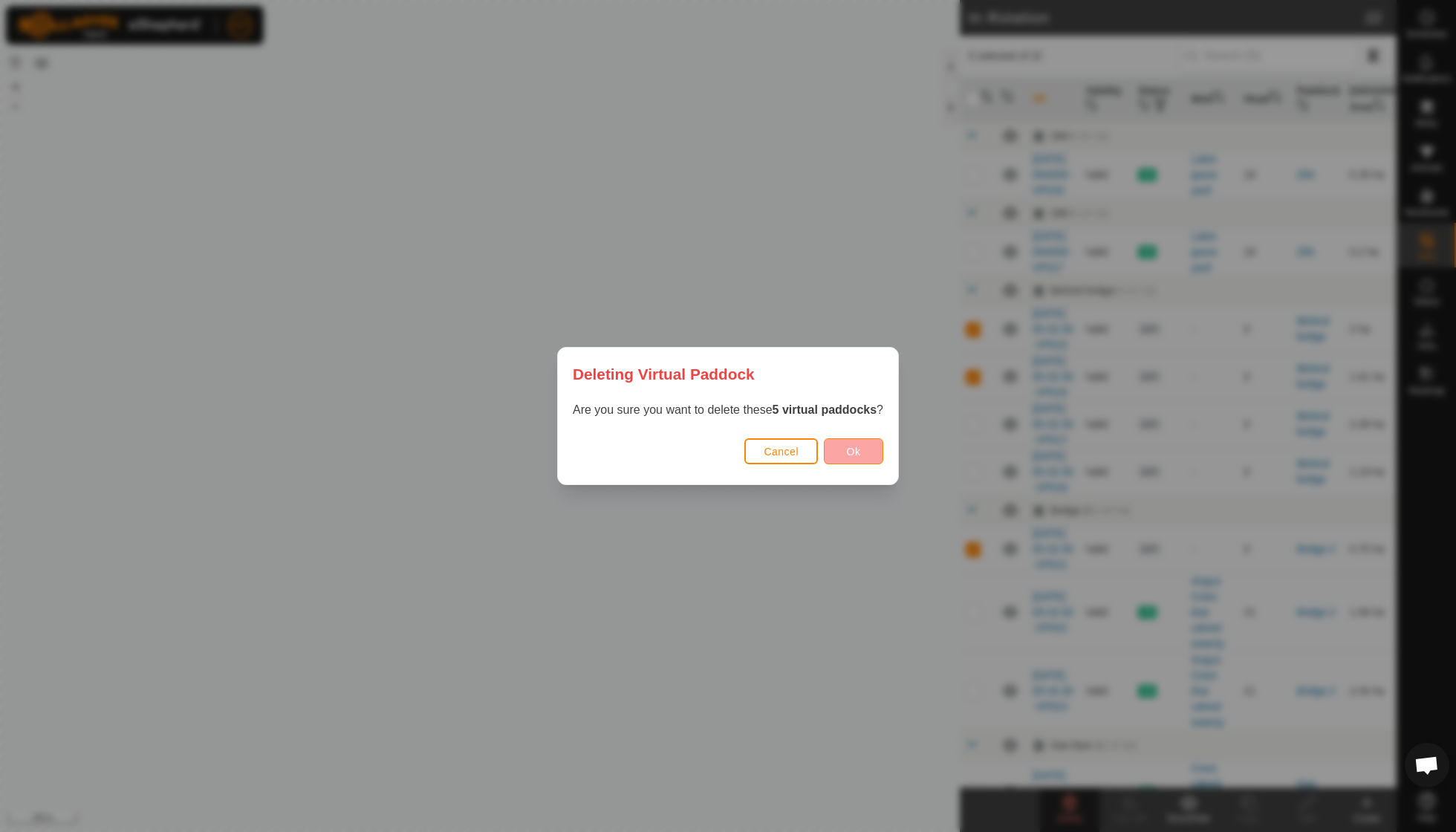
click at [698, 453] on span "Ok" at bounding box center [854, 452] width 14 height 12
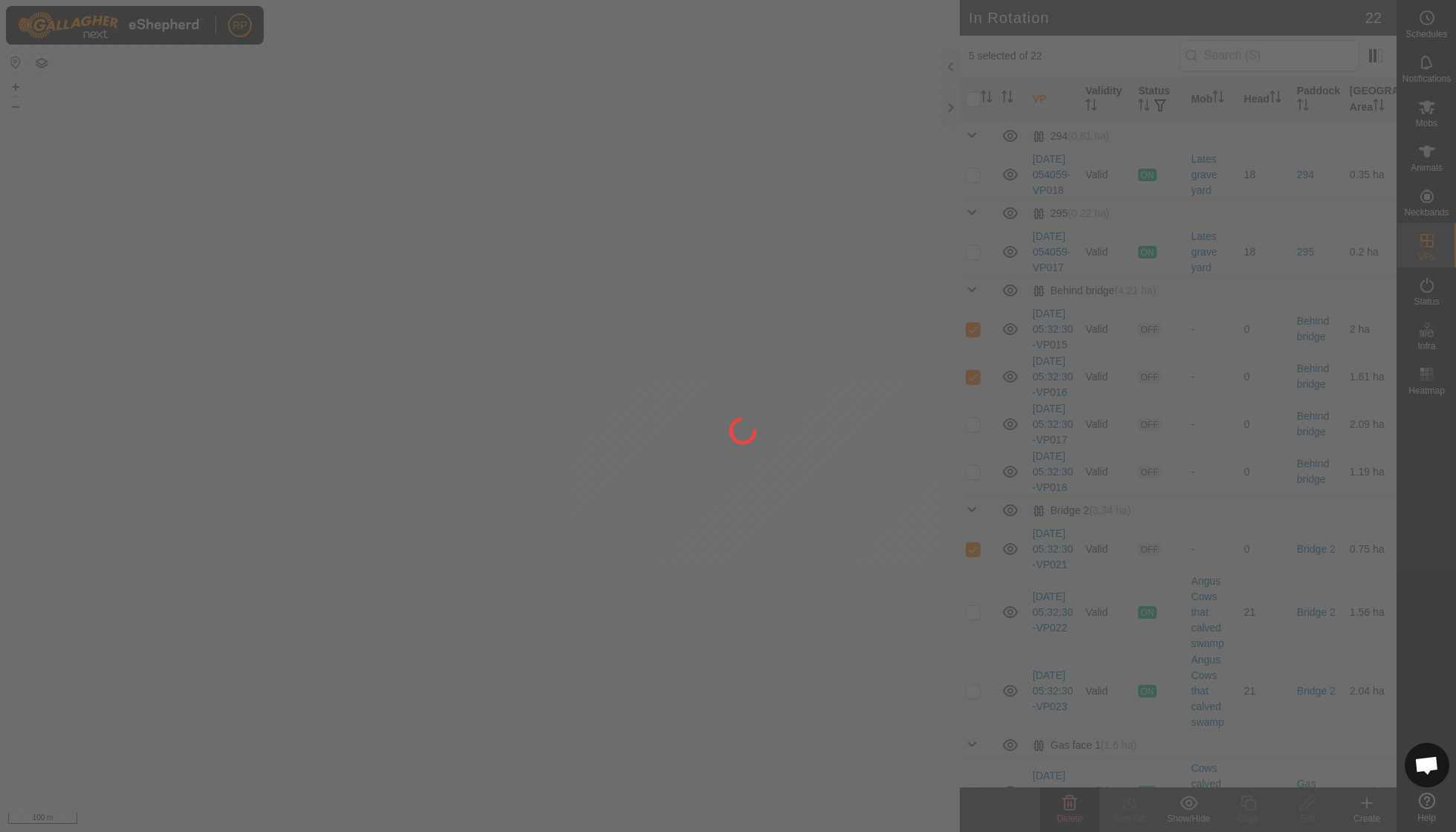
checkbox input "false"
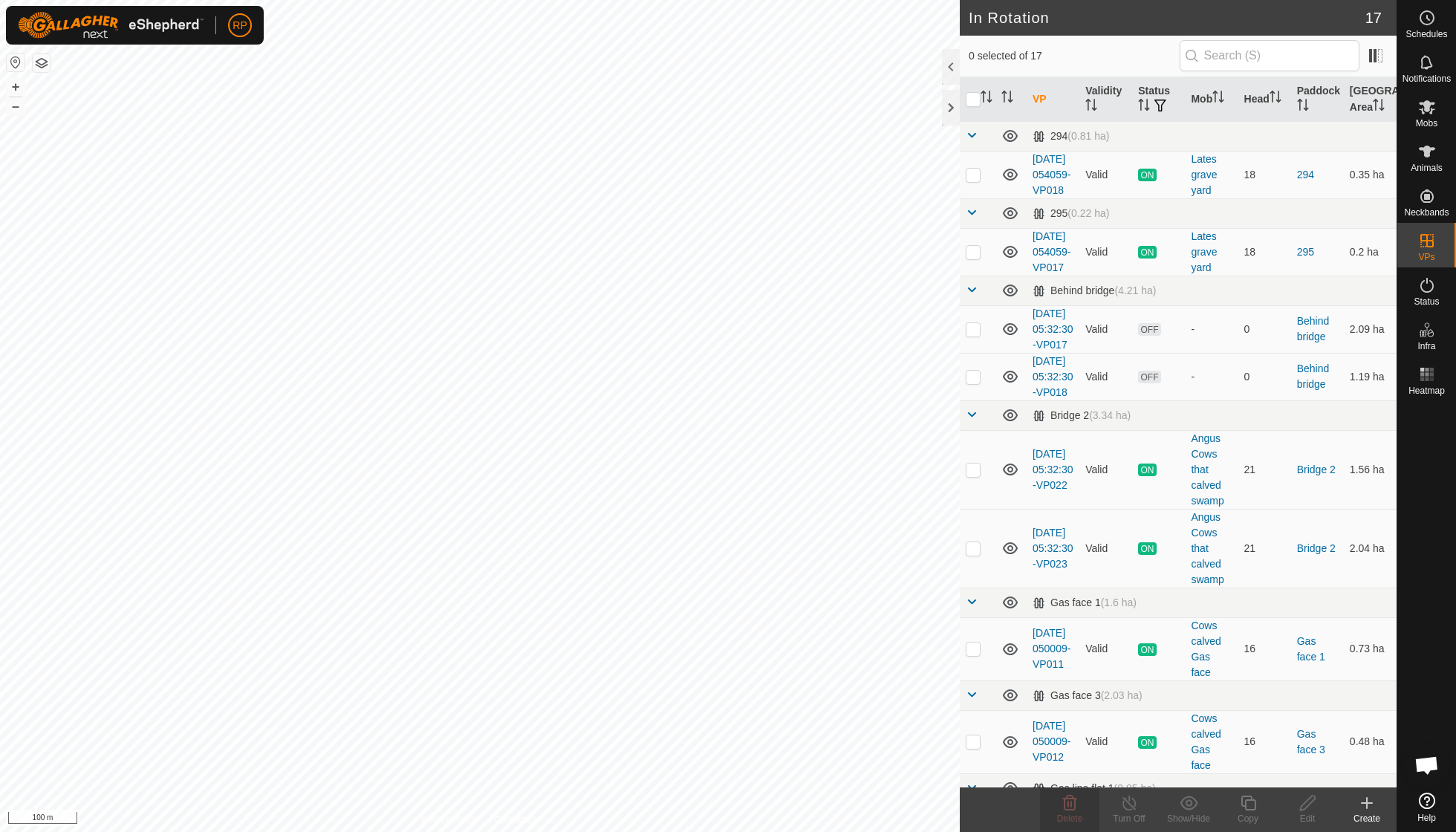
checkbox input "true"
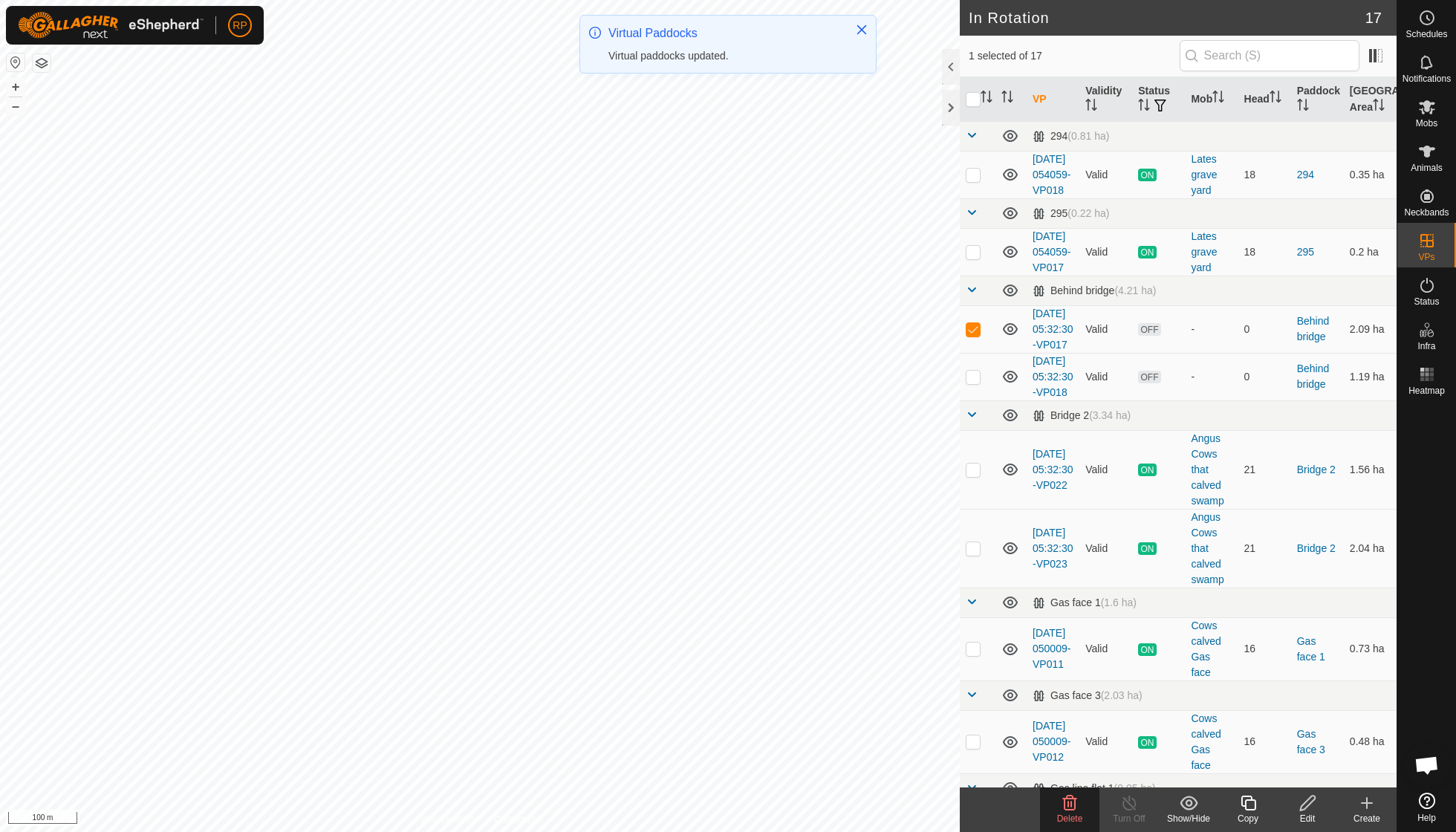
checkbox input "true"
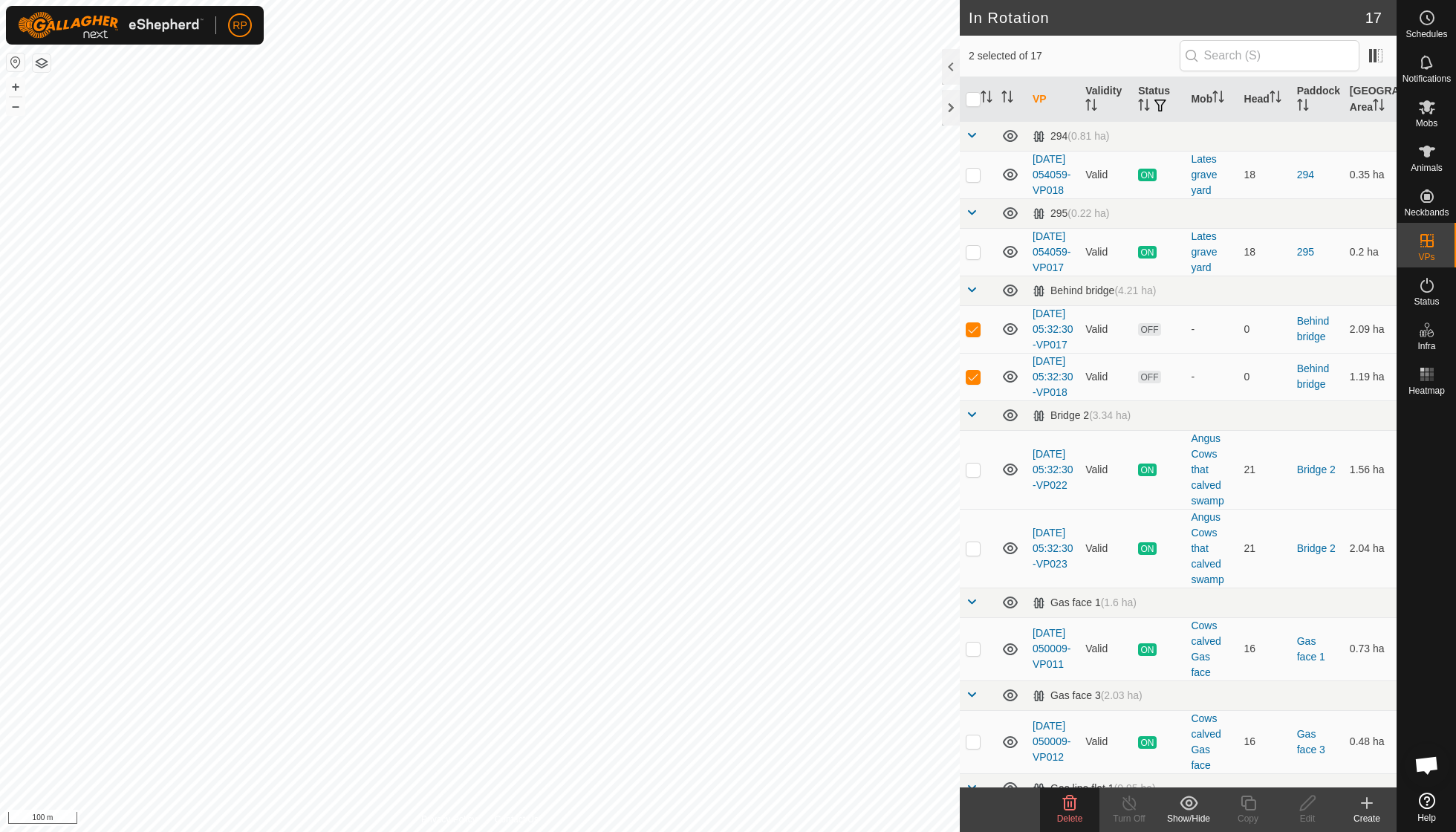
click at [698, 594] on icon at bounding box center [1070, 802] width 14 height 15
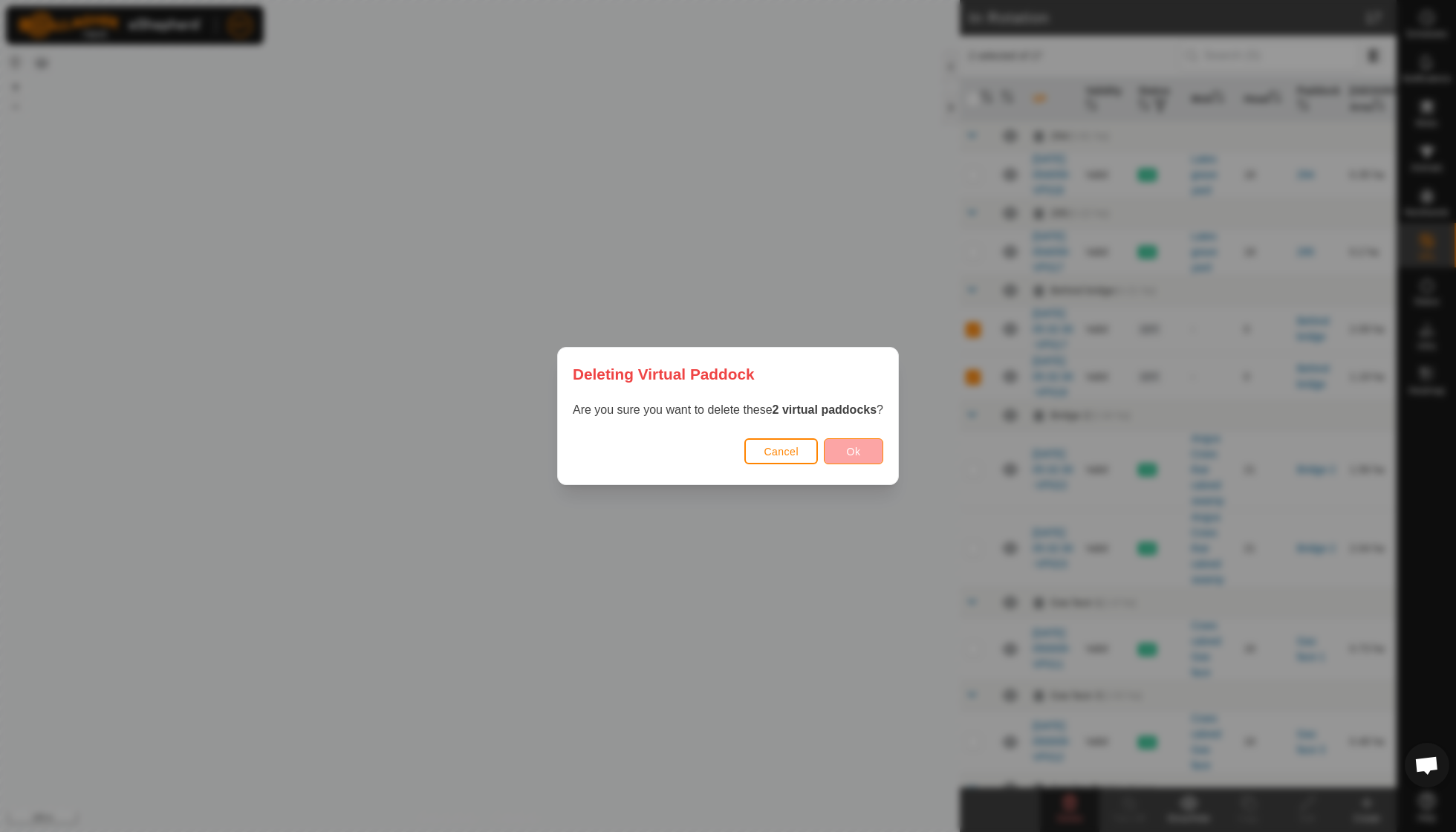
click at [698, 458] on button "Ok" at bounding box center [853, 451] width 60 height 26
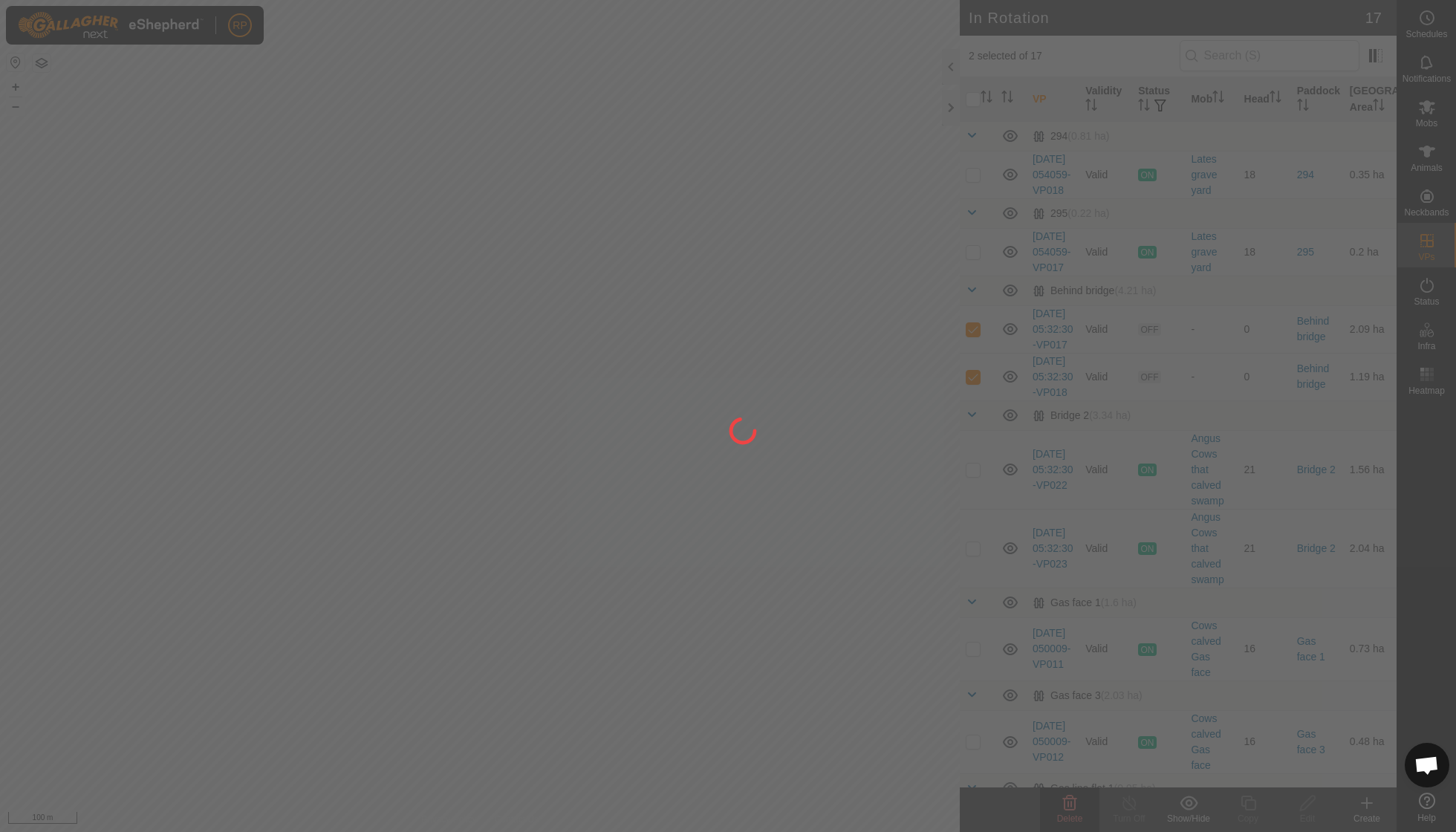
checkbox input "false"
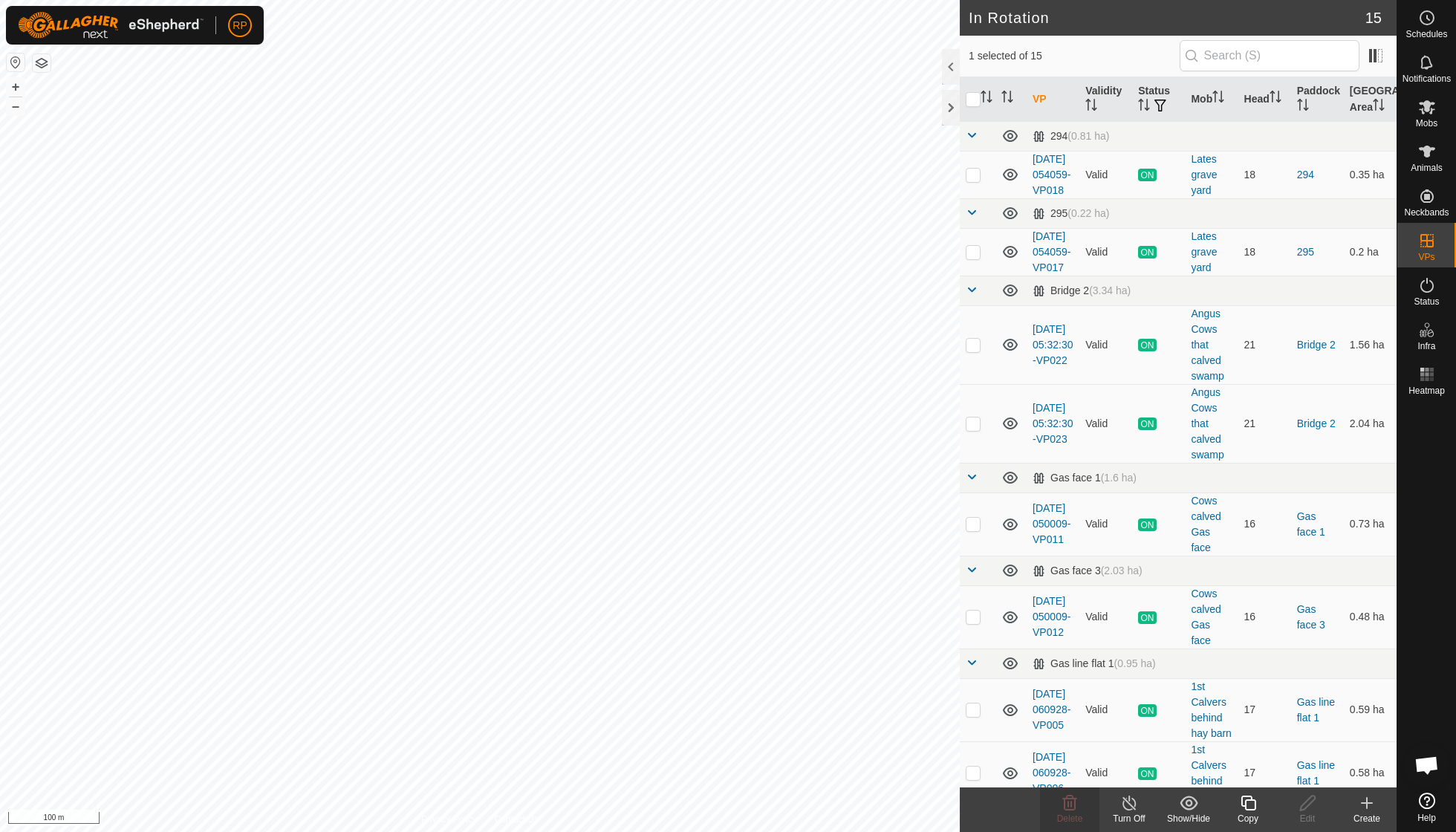
checkbox input "false"
click at [1433, 156] on icon at bounding box center [1427, 151] width 18 height 18
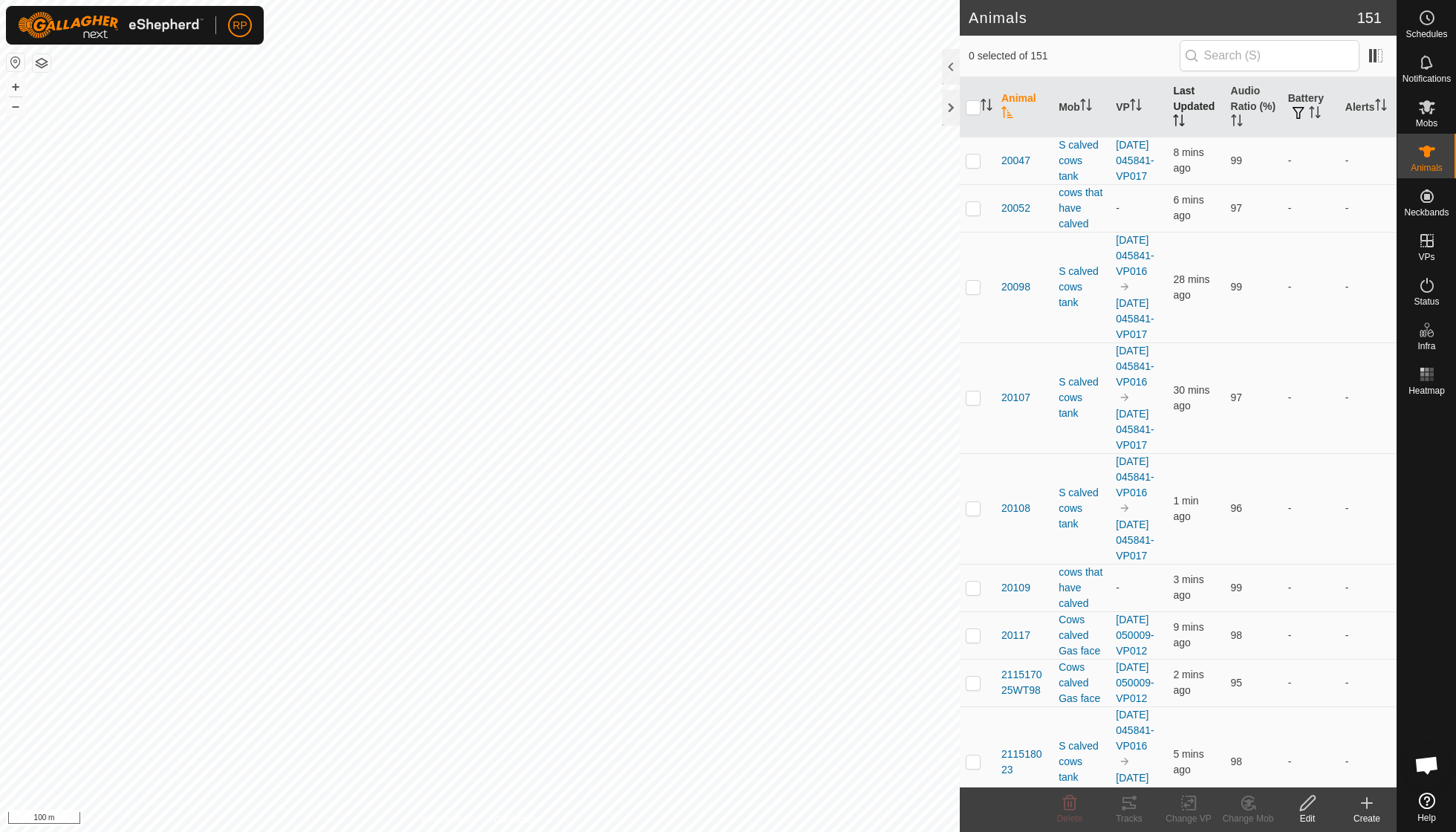
click at [1177, 108] on th "Last Updated" at bounding box center [1195, 107] width 57 height 60
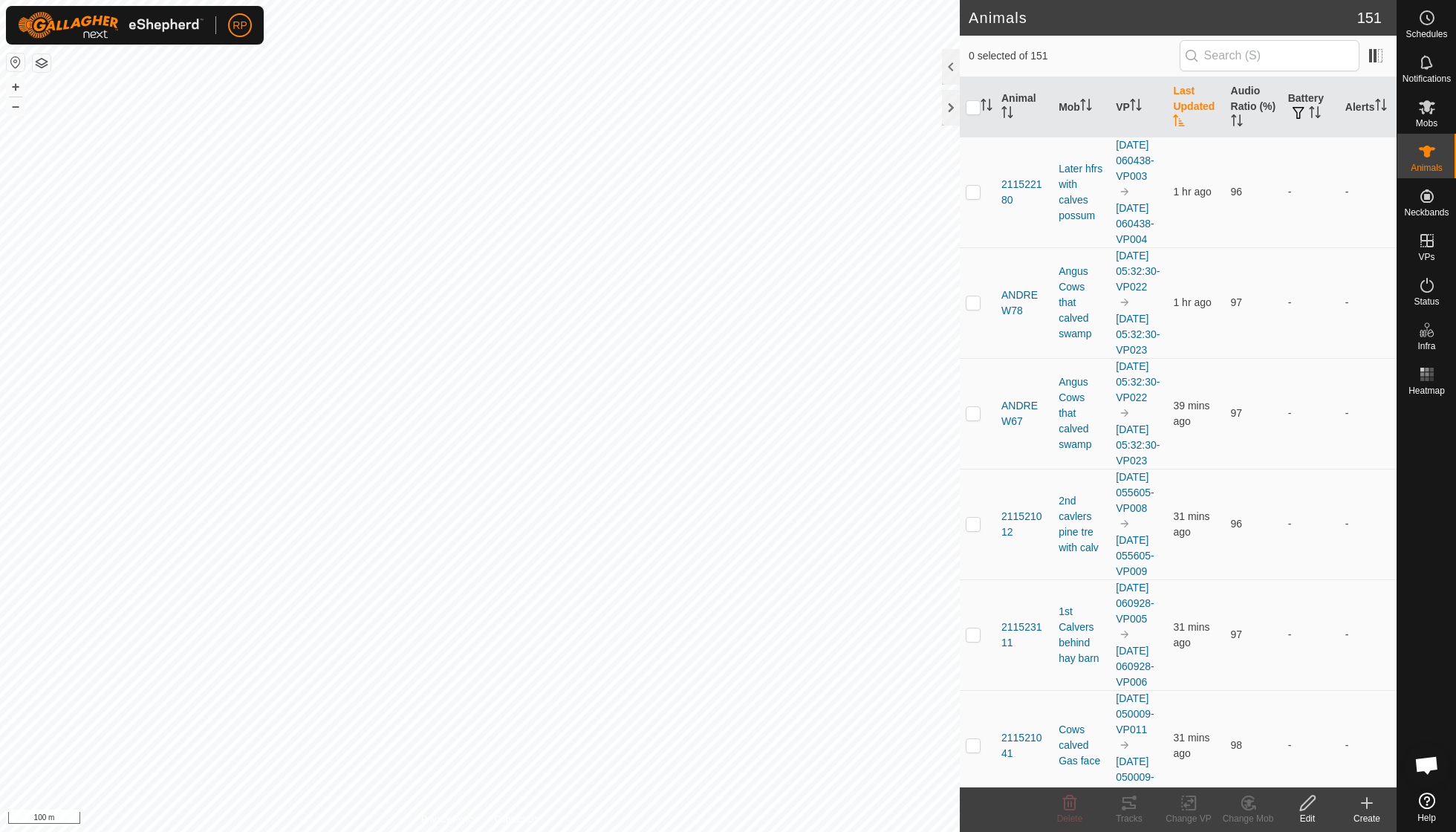
click at [1177, 108] on th "Last Updated" at bounding box center [1195, 107] width 57 height 60
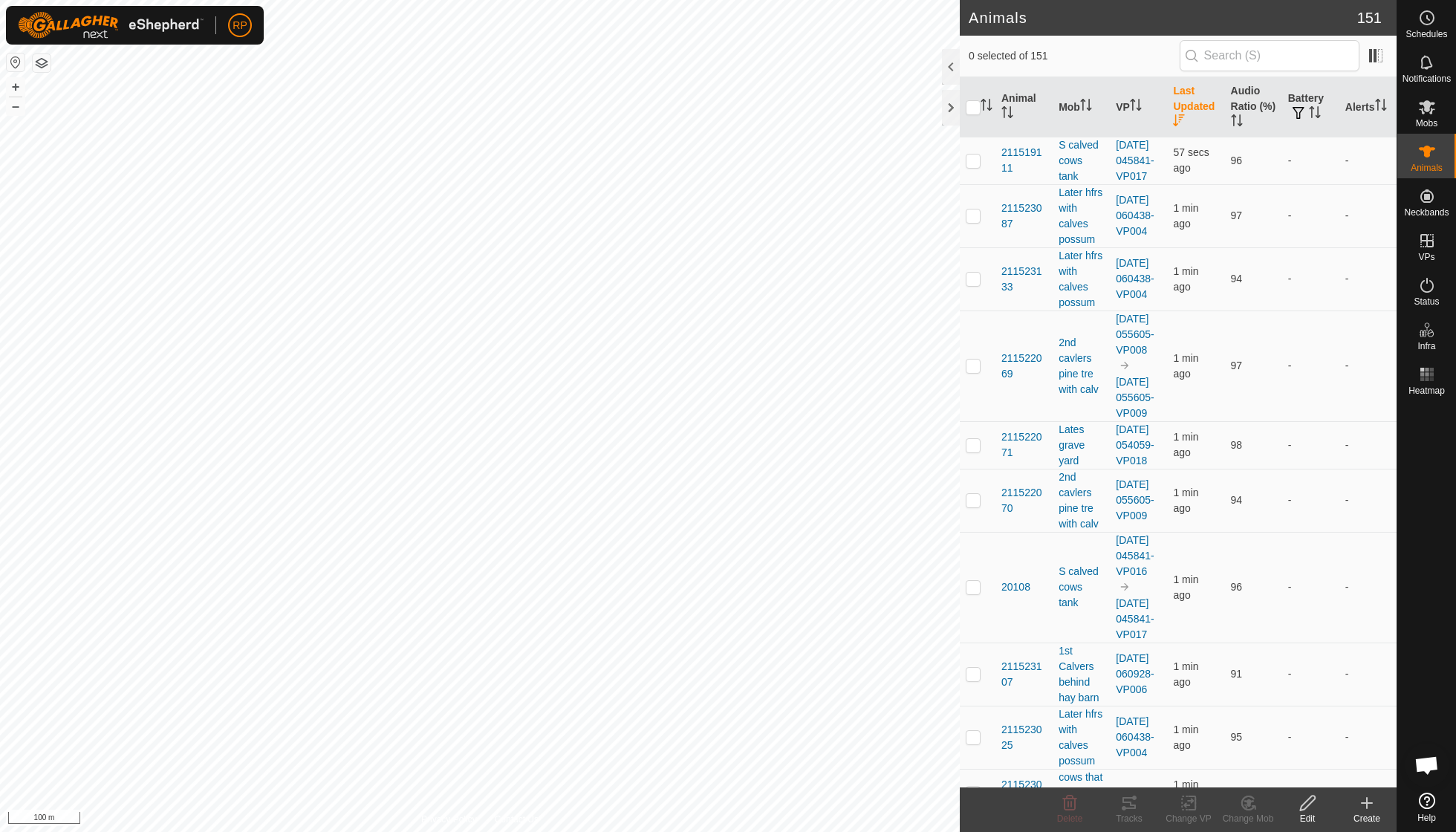
click at [1177, 108] on th "Last Updated" at bounding box center [1195, 107] width 57 height 60
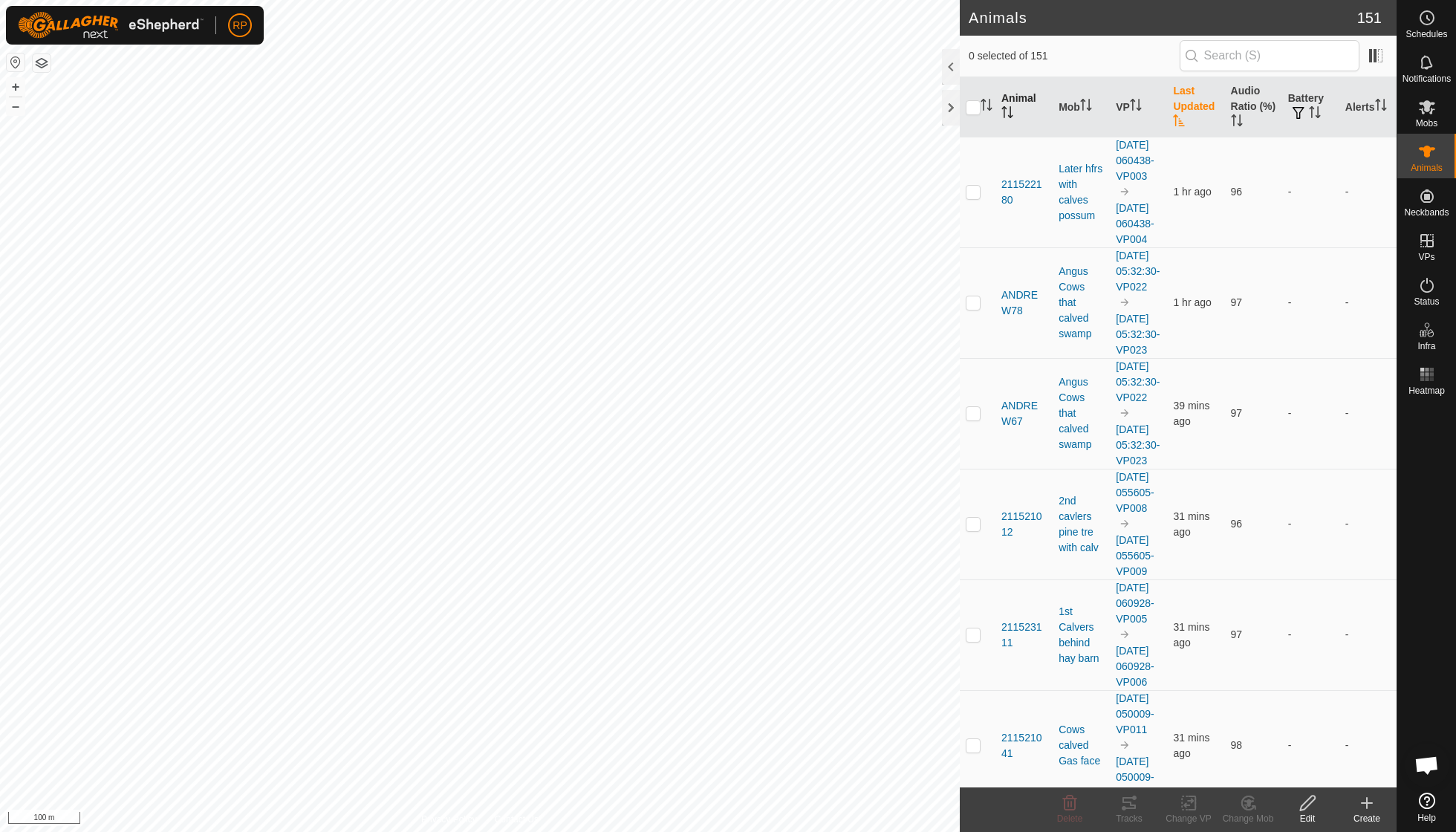
click at [1010, 98] on th "Animal" at bounding box center [1024, 107] width 57 height 60
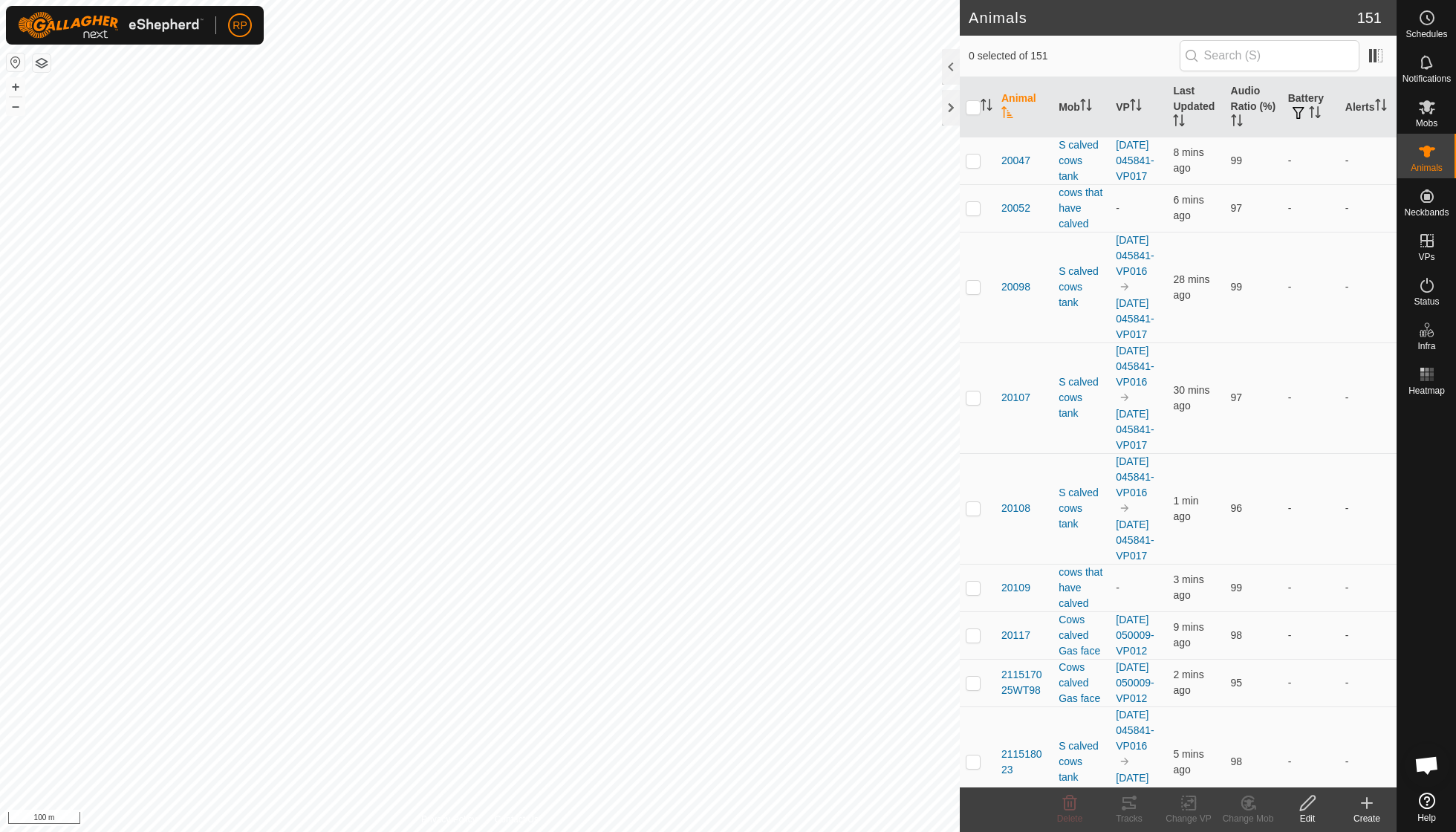
click at [1010, 98] on th "Animal" at bounding box center [1024, 107] width 57 height 60
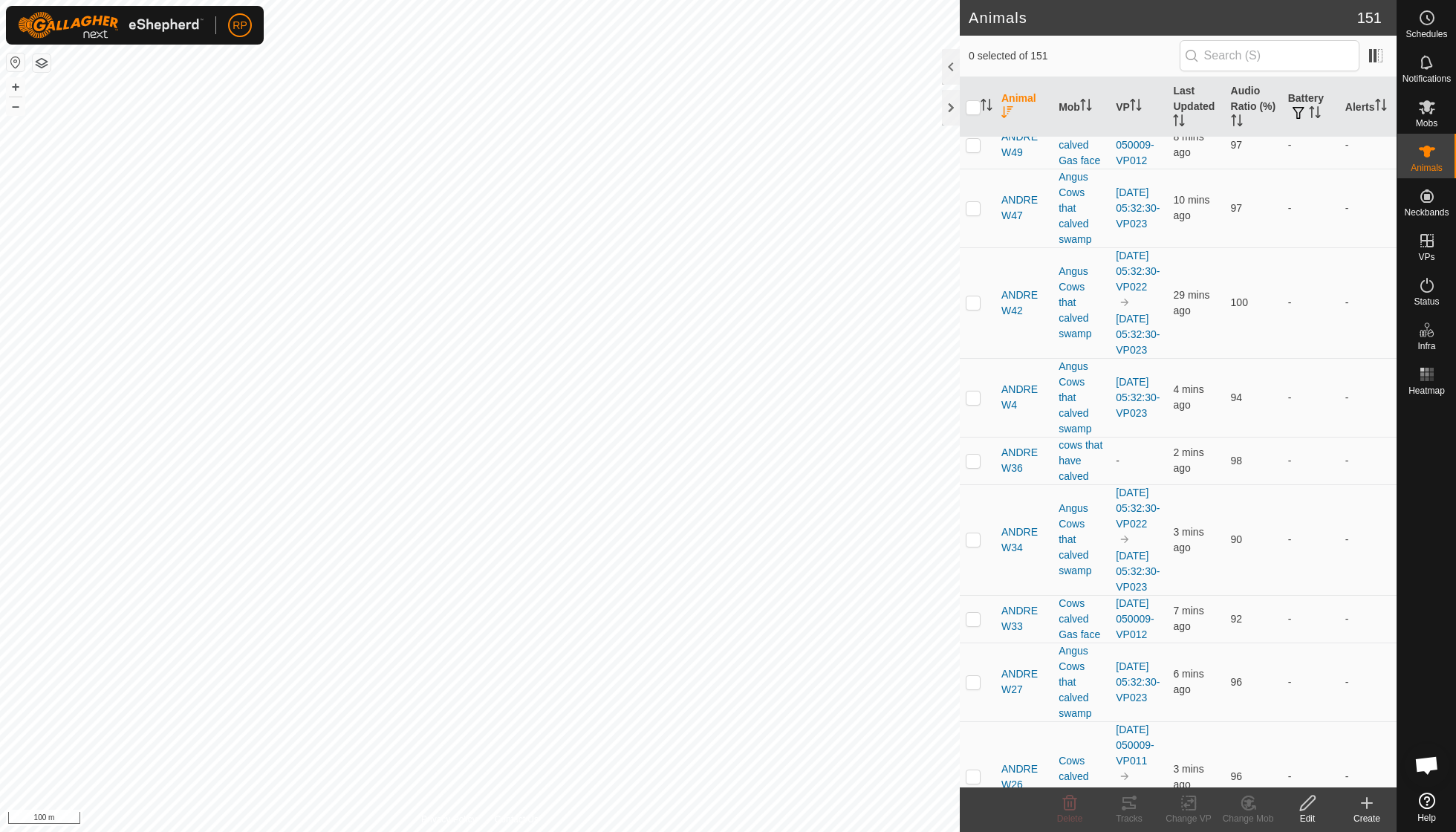
scroll to position [1763, 0]
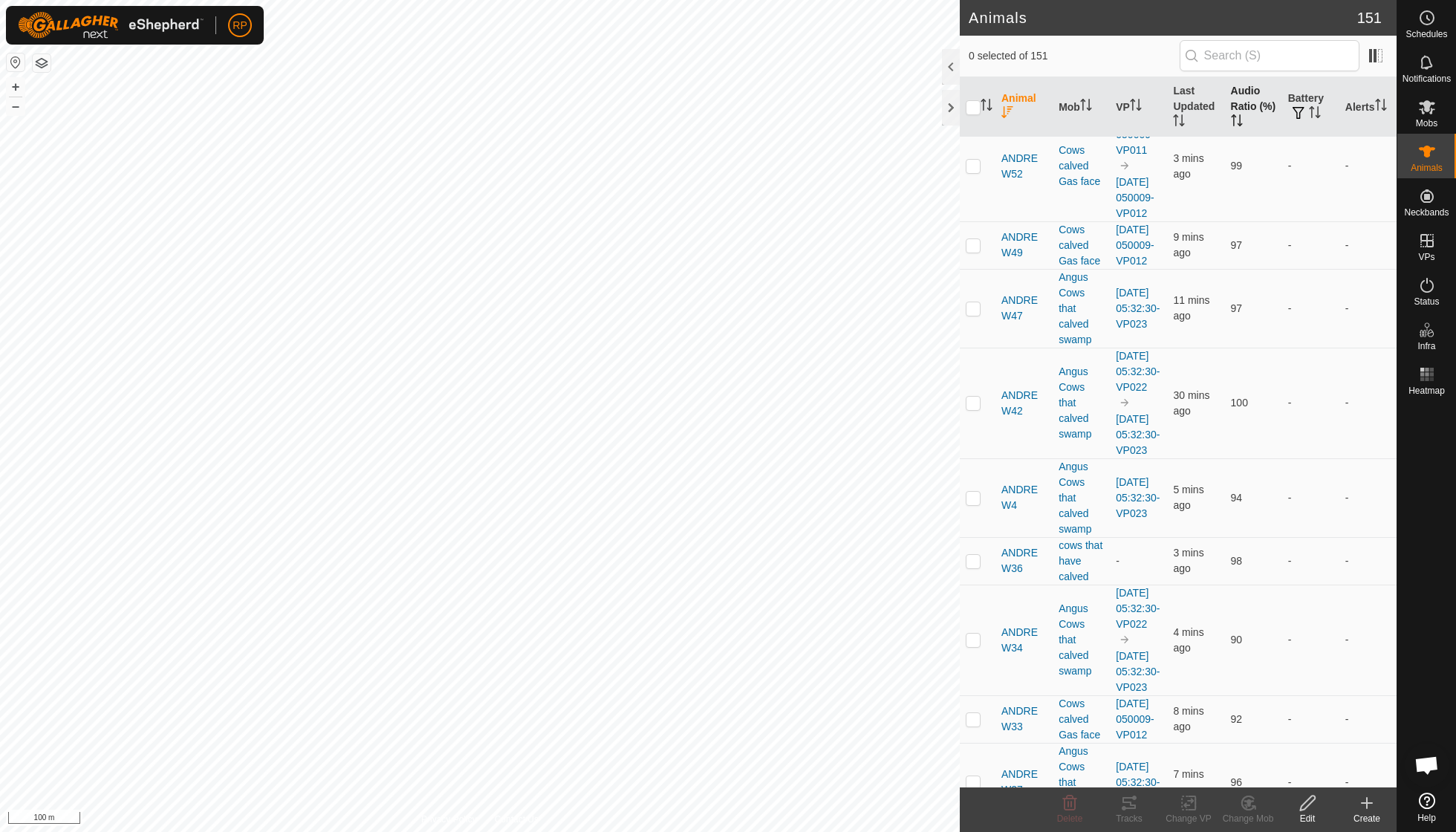
click at [1234, 103] on th "Audio Ratio (%)" at bounding box center [1253, 107] width 57 height 60
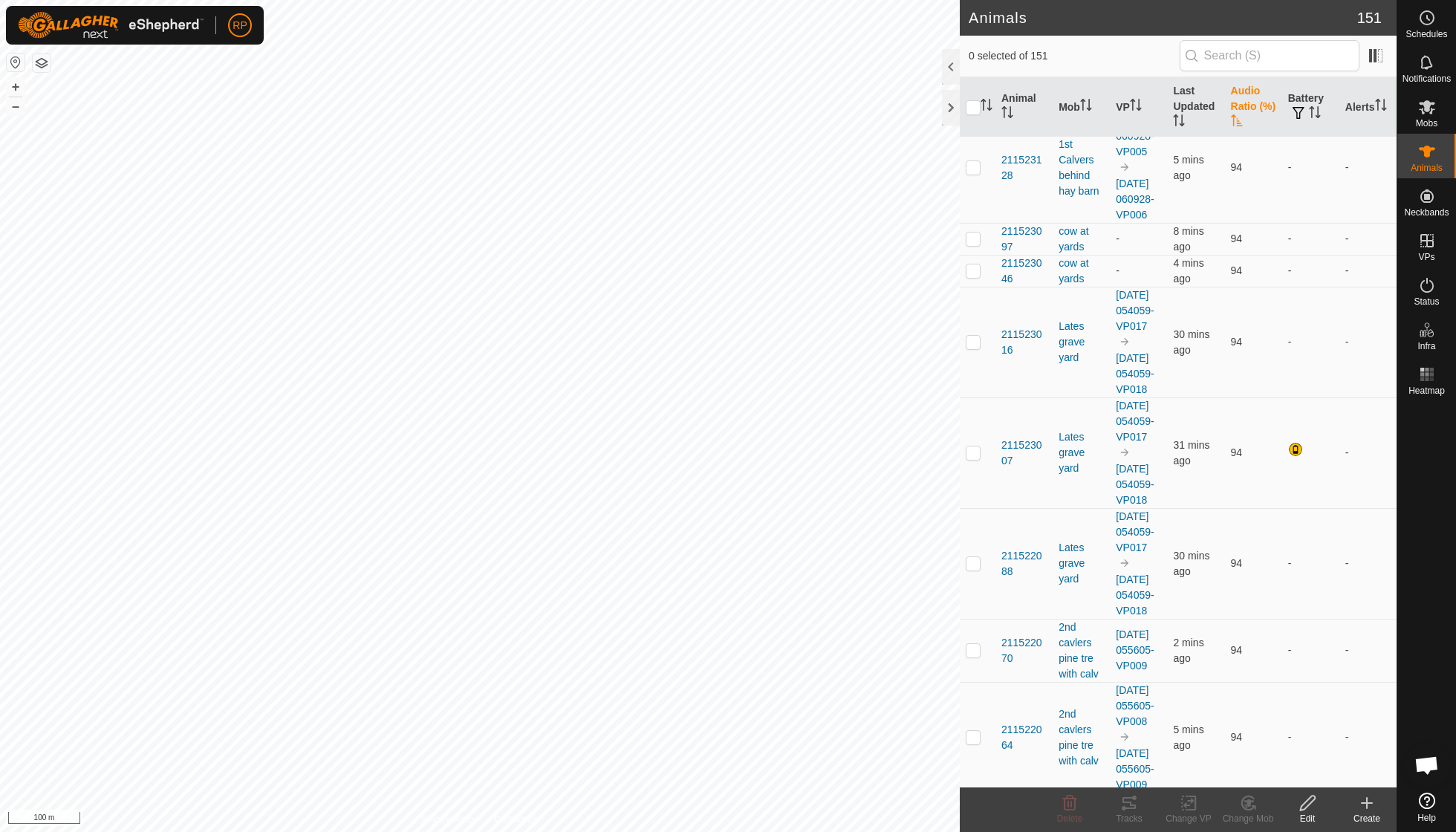
scroll to position [0, 0]
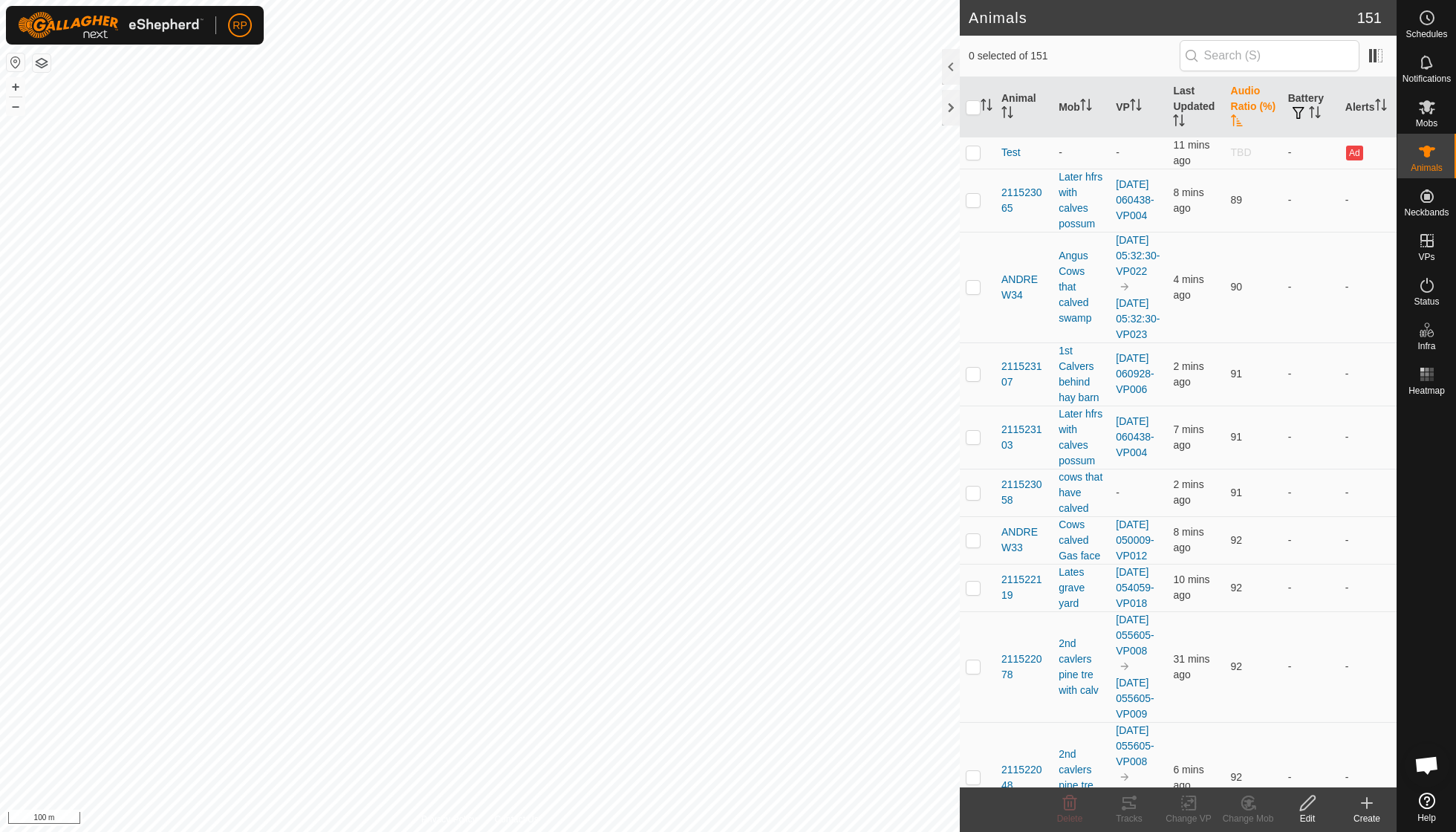
click at [1231, 112] on th "Audio Ratio (%)" at bounding box center [1253, 107] width 57 height 60
